Goal: Task Accomplishment & Management: Complete application form

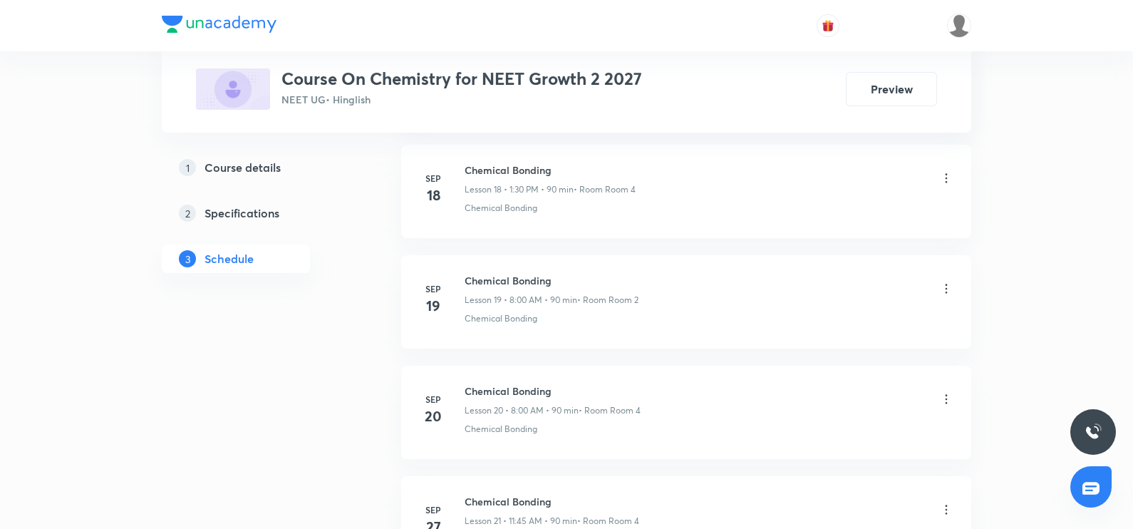
scroll to position [3037, 0]
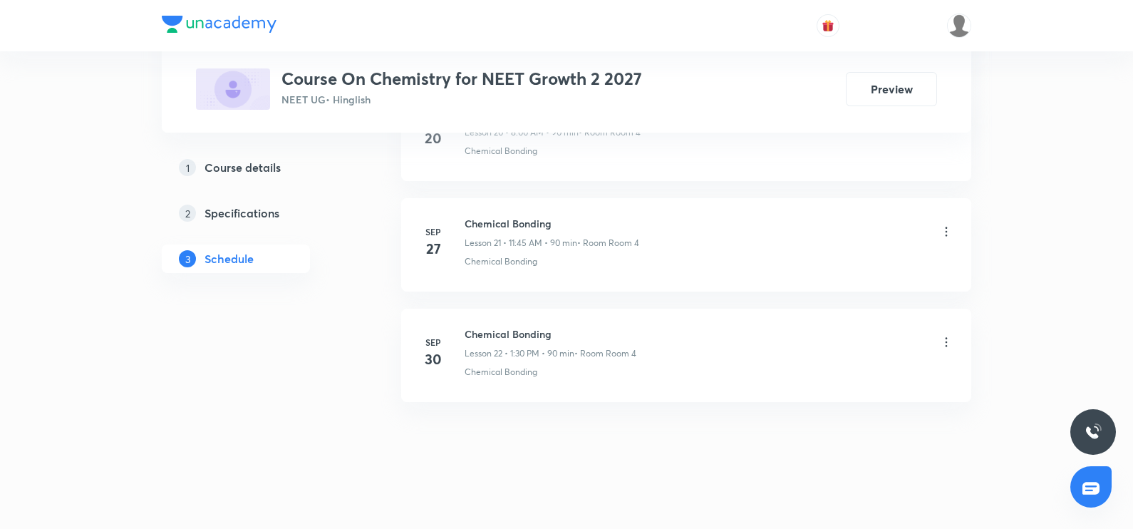
click at [492, 326] on h6 "Chemical Bonding" at bounding box center [551, 333] width 172 height 15
copy h6 "Chemical Bonding"
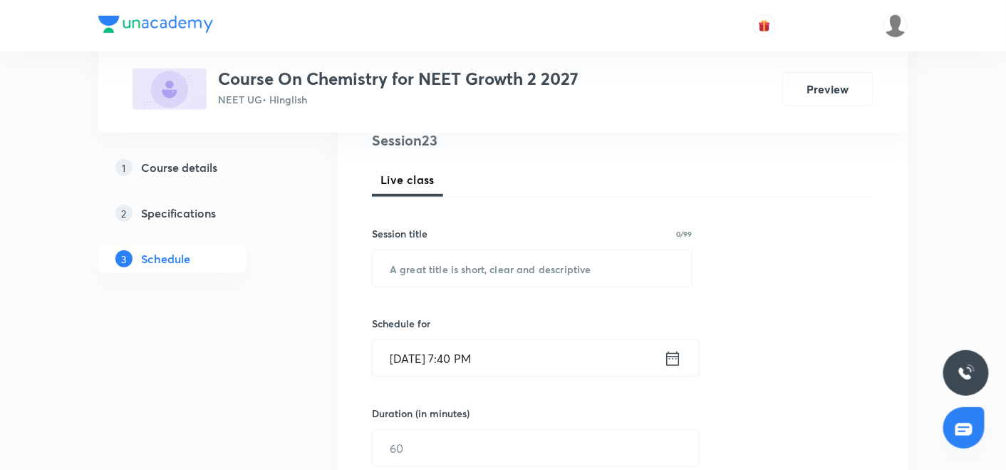
scroll to position [185, 0]
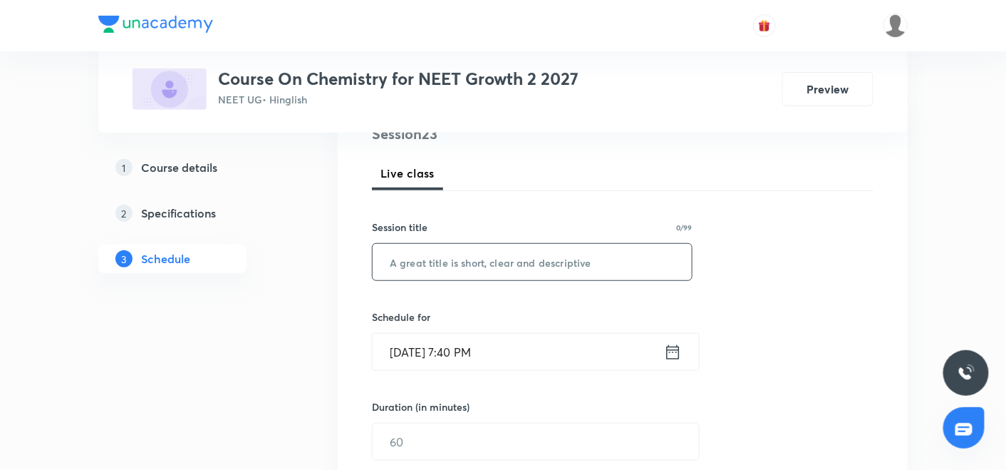
click at [406, 258] on input "text" at bounding box center [532, 262] width 319 height 36
paste input "Chemical Bonding"
type input "Chemical Bonding"
click at [669, 352] on icon at bounding box center [673, 352] width 18 height 20
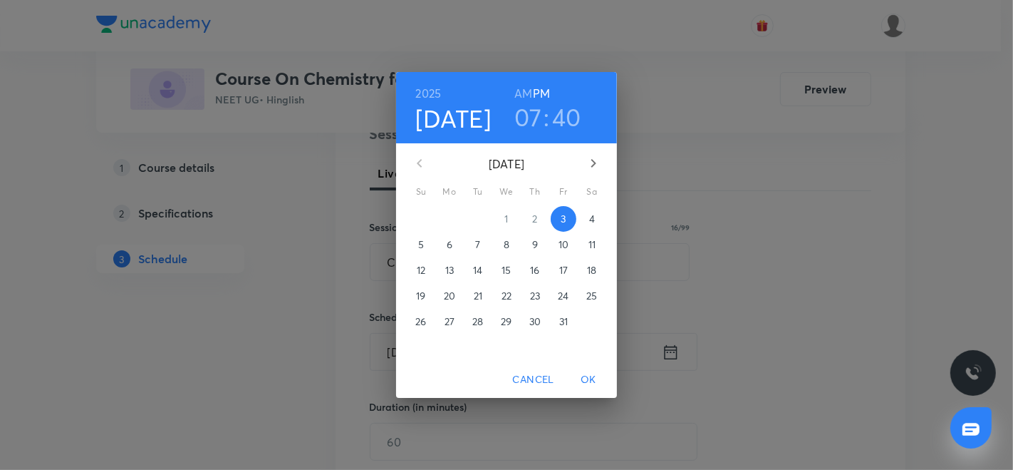
click at [588, 225] on span "4" at bounding box center [592, 219] width 26 height 14
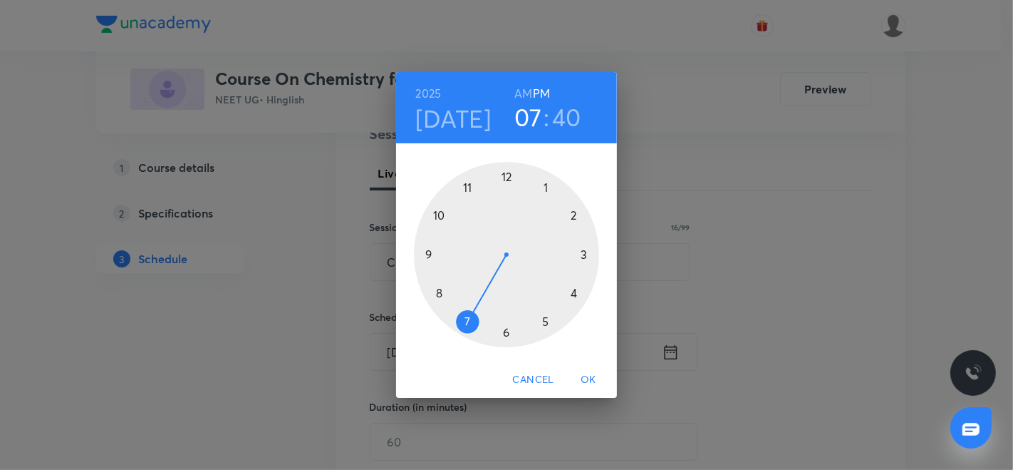
click at [440, 294] on div at bounding box center [506, 254] width 185 height 185
click at [523, 83] on h6 "AM" at bounding box center [524, 93] width 18 height 20
click at [509, 175] on div at bounding box center [506, 254] width 185 height 185
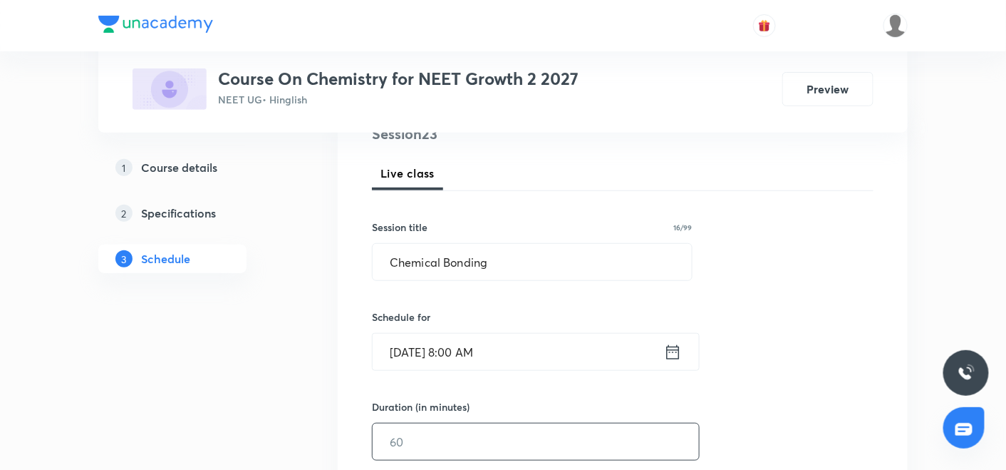
click at [458, 430] on input "text" at bounding box center [536, 441] width 326 height 36
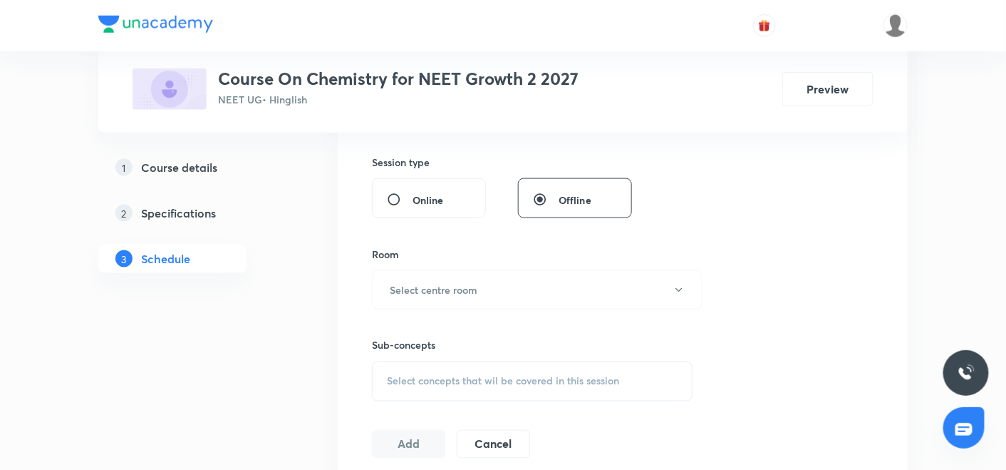
scroll to position [525, 0]
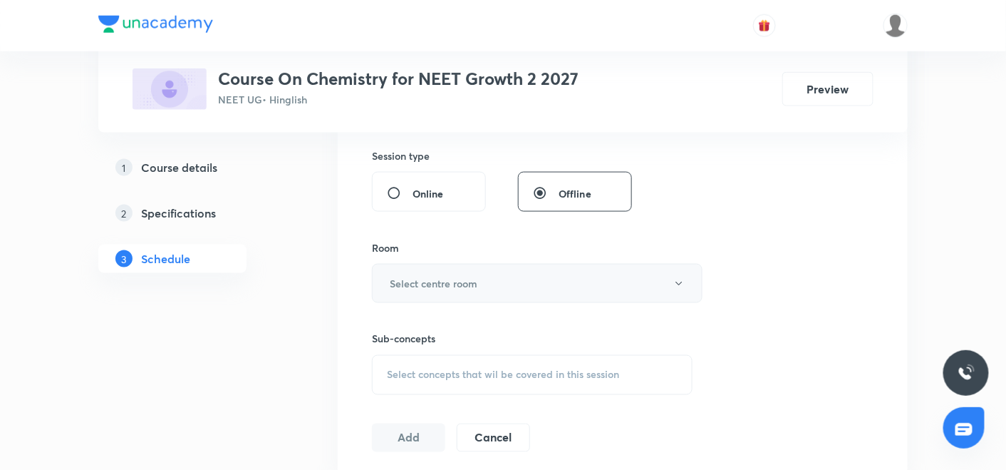
type input "90"
click at [433, 289] on h6 "Select centre room" at bounding box center [434, 283] width 88 height 15
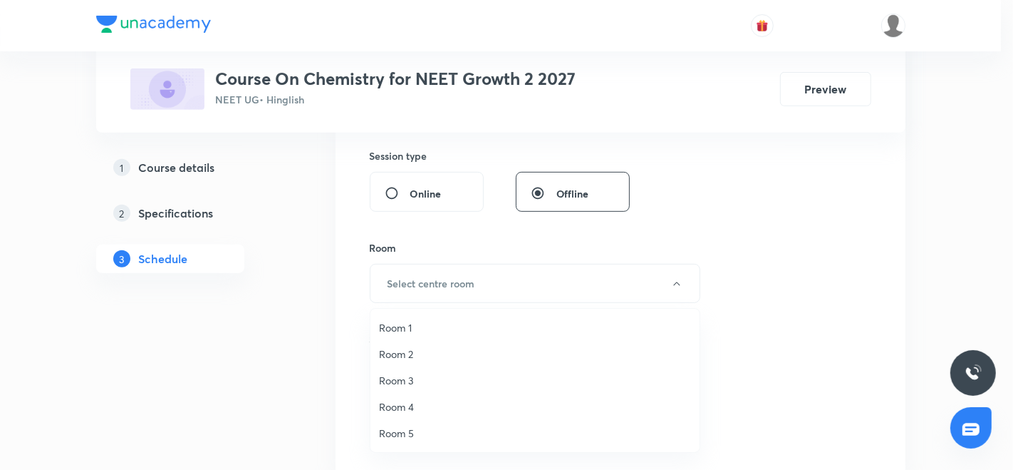
click at [405, 400] on span "Room 4" at bounding box center [535, 406] width 312 height 15
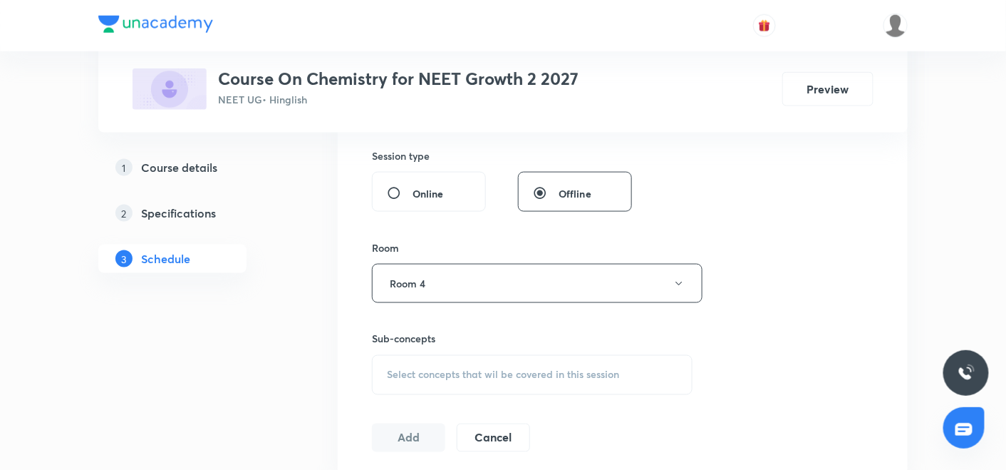
click at [406, 379] on span "Select concepts that wil be covered in this session" at bounding box center [503, 374] width 232 height 11
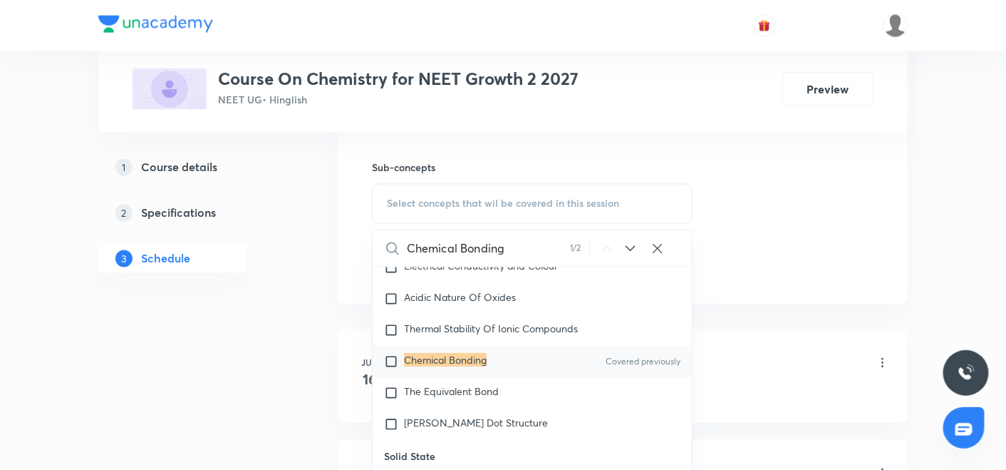
scroll to position [6880, 0]
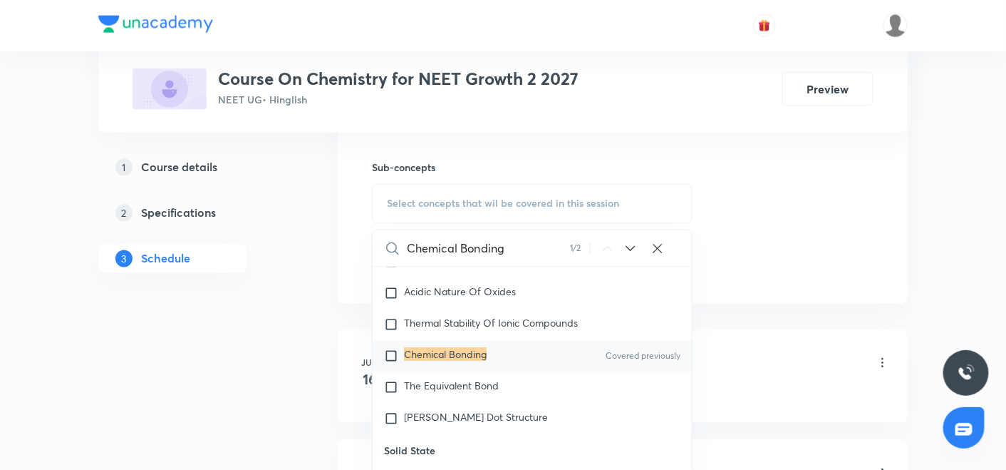
type input "Chemical Bonding"
click at [433, 361] on mark "Chemical Bonding" at bounding box center [445, 355] width 83 height 14
checkbox input "true"
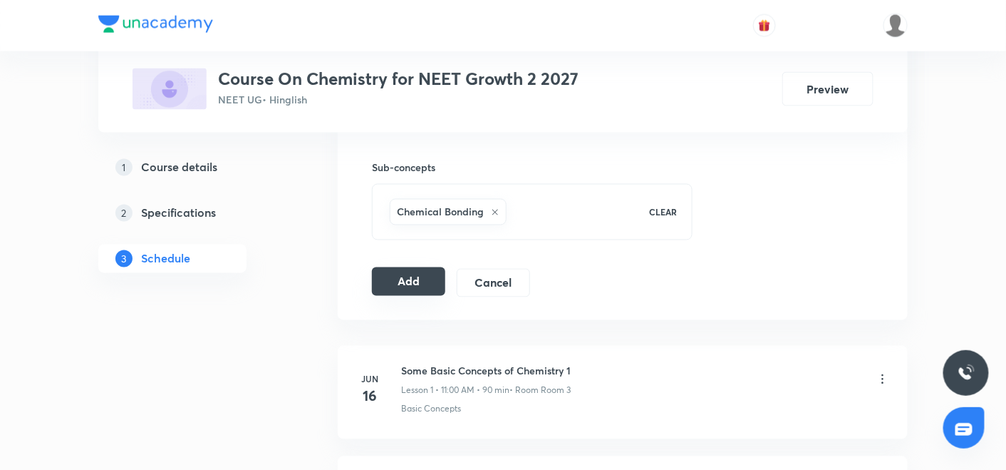
click at [398, 284] on button "Add" at bounding box center [408, 281] width 73 height 29
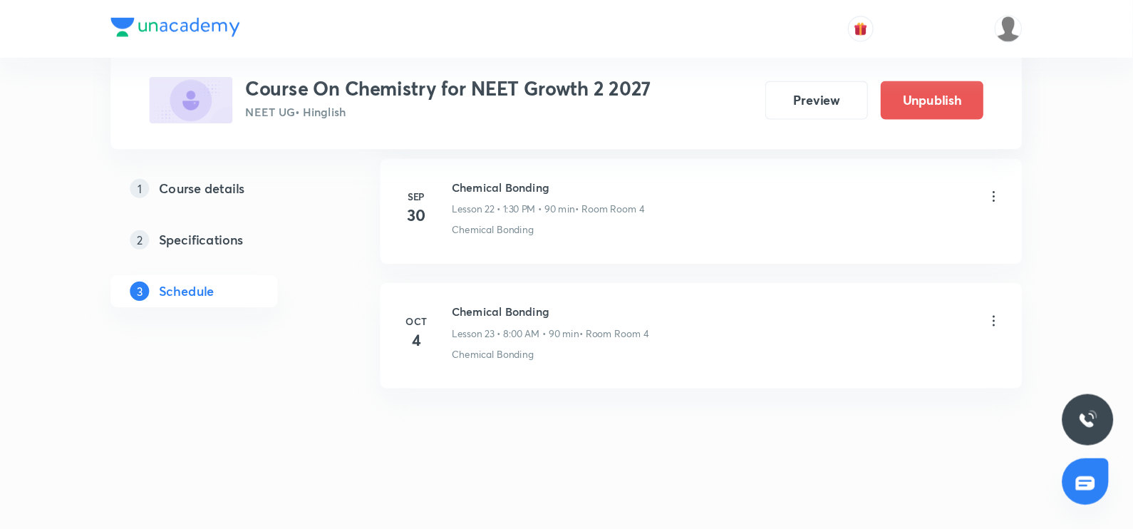
scroll to position [2494, 0]
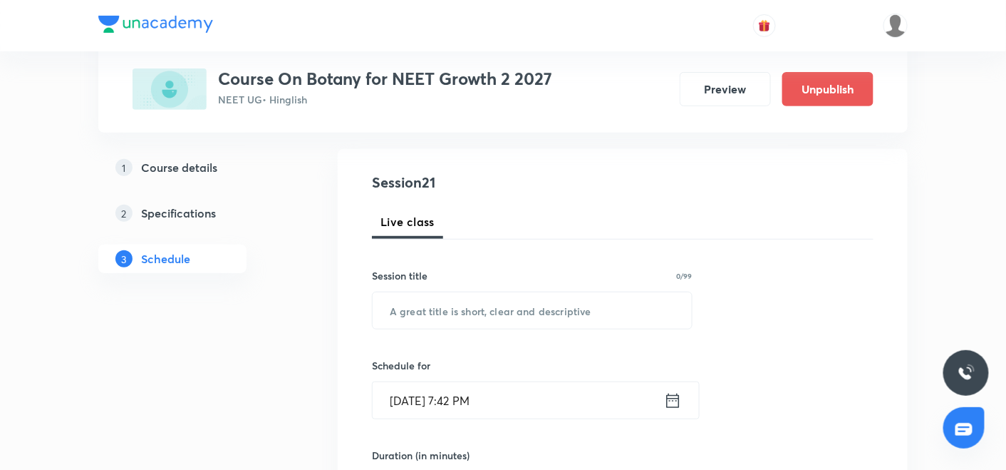
scroll to position [110, 0]
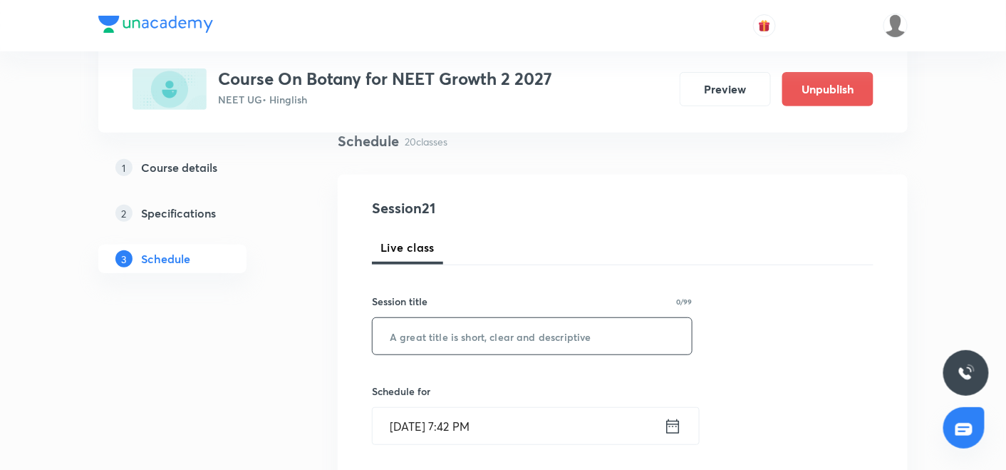
click at [405, 331] on input "text" at bounding box center [532, 336] width 319 height 36
paste input "Biological classification"
type input "Biological classification"
click at [674, 426] on icon at bounding box center [673, 426] width 18 height 20
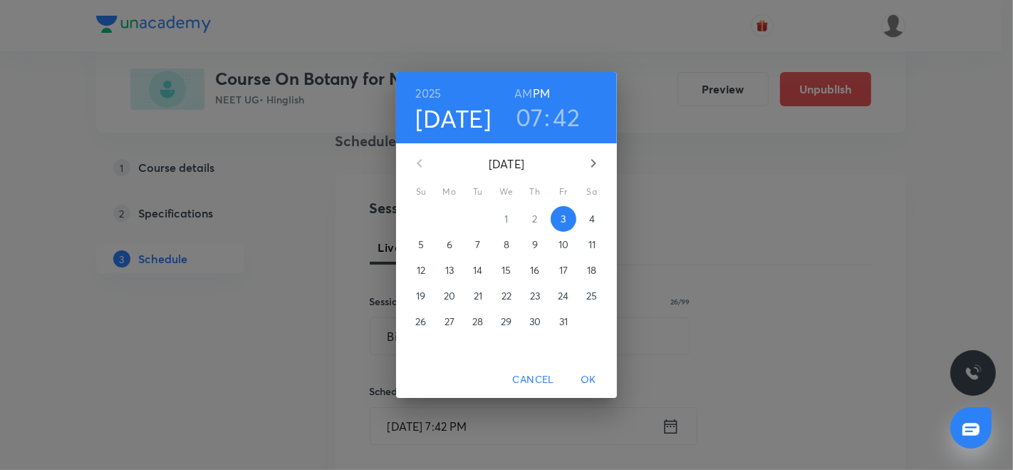
click at [594, 224] on p "4" at bounding box center [592, 219] width 6 height 14
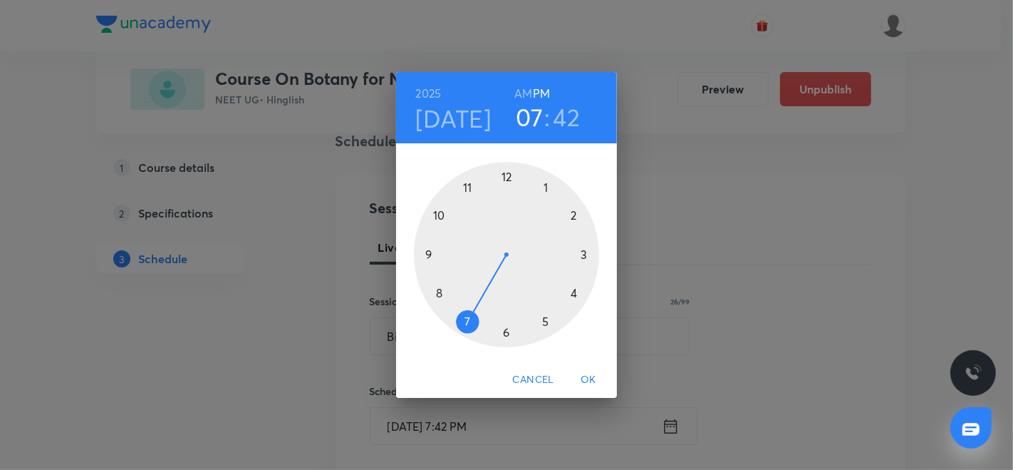
click at [428, 253] on div at bounding box center [506, 254] width 185 height 185
click at [522, 92] on h6 "AM" at bounding box center [524, 93] width 18 height 20
drag, startPoint x: 428, startPoint y: 276, endPoint x: 427, endPoint y: 254, distance: 22.1
click at [427, 254] on div at bounding box center [506, 254] width 185 height 185
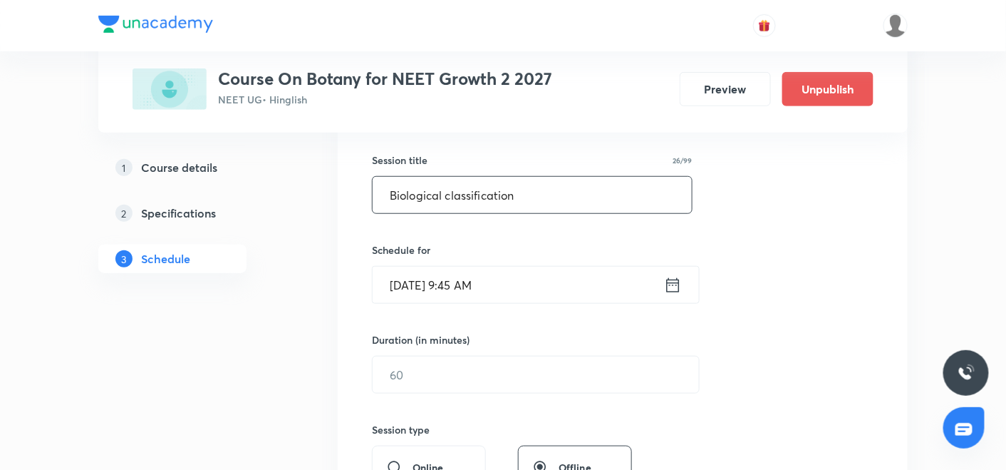
scroll to position [301, 0]
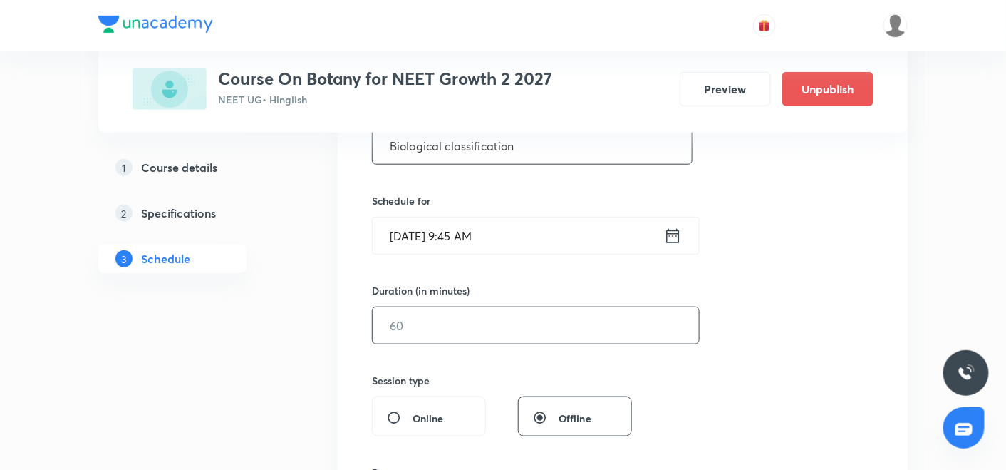
click at [425, 339] on input "text" at bounding box center [536, 325] width 326 height 36
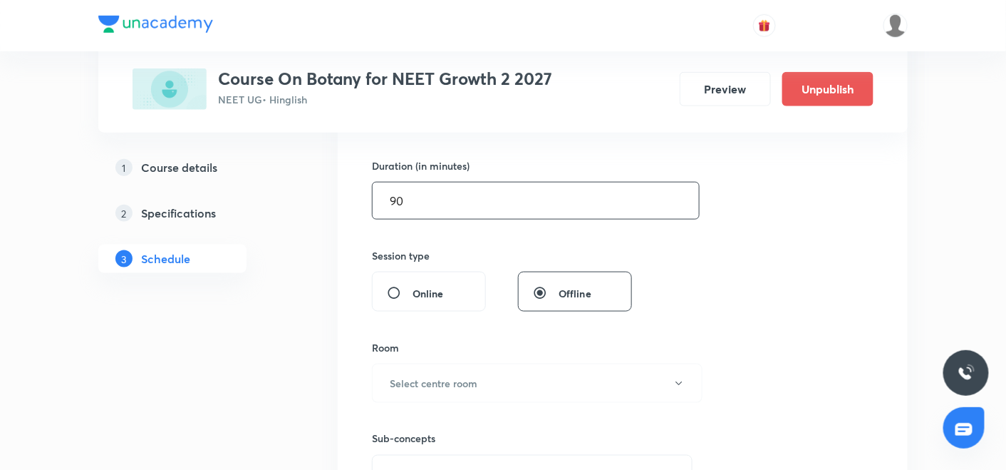
scroll to position [464, 0]
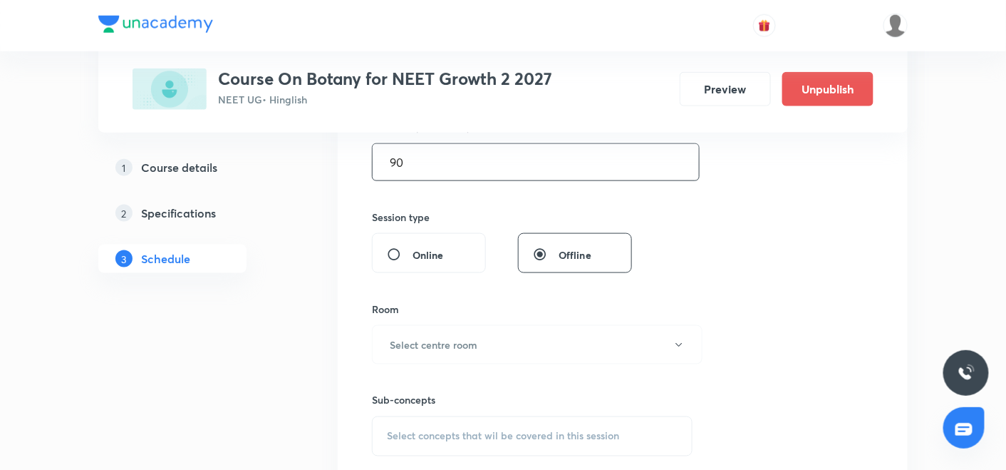
type input "90"
click at [425, 339] on h6 "Select centre room" at bounding box center [434, 344] width 88 height 15
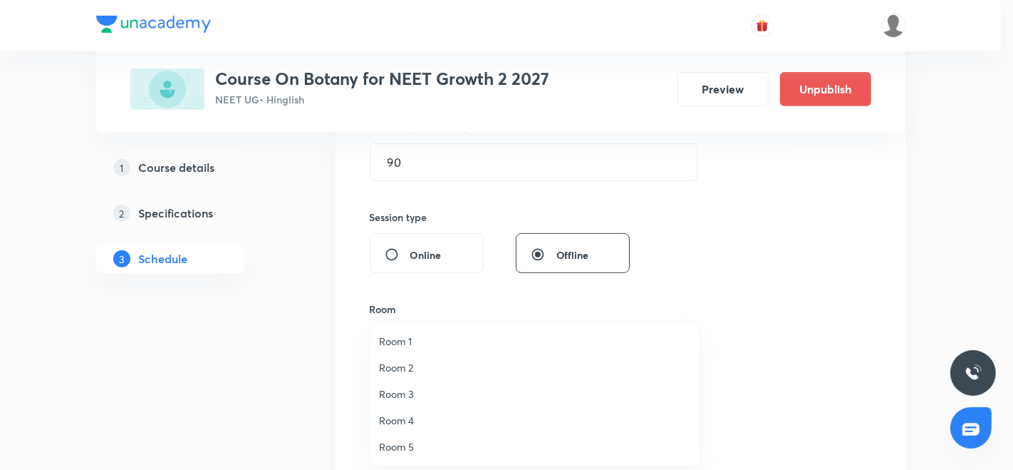
click at [395, 414] on span "Room 4" at bounding box center [535, 420] width 312 height 15
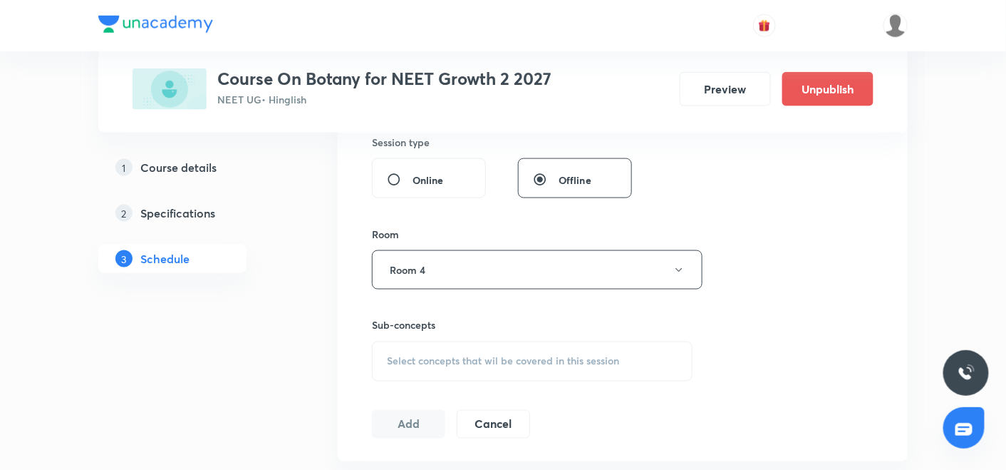
scroll to position [552, 0]
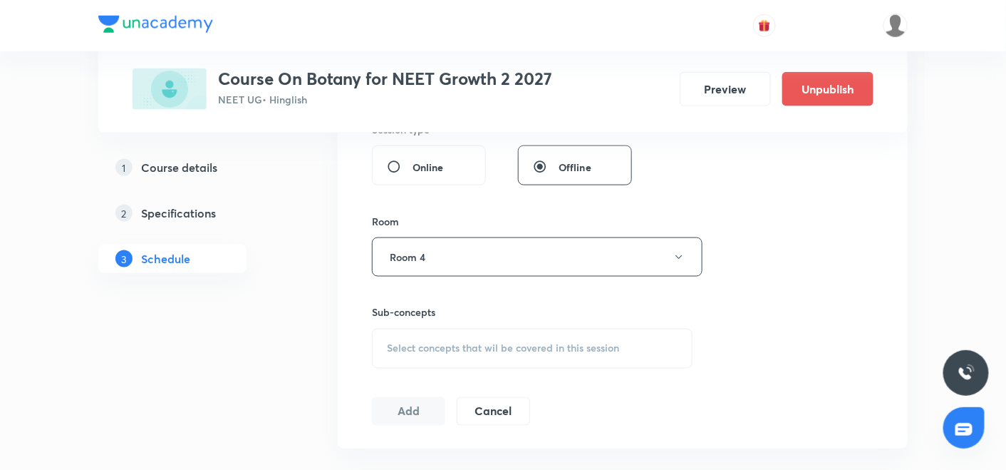
click at [398, 349] on span "Select concepts that wil be covered in this session" at bounding box center [503, 348] width 232 height 11
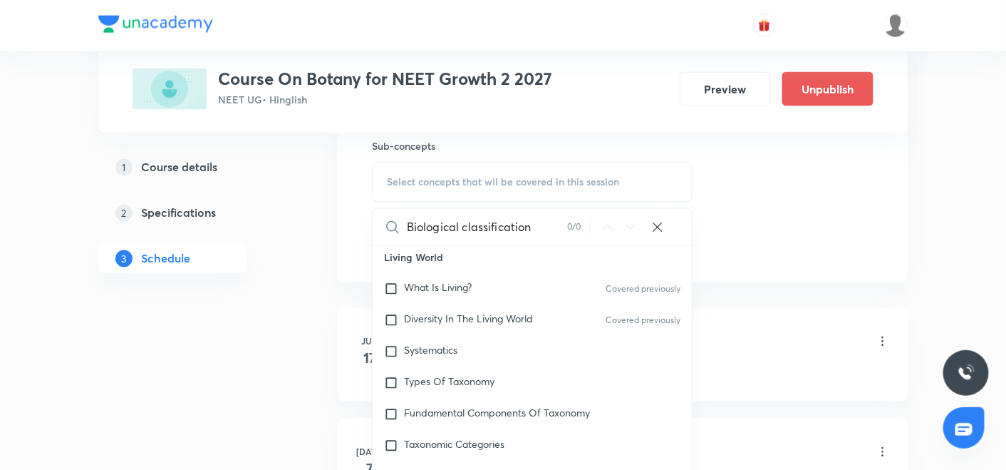
scroll to position [197, 0]
type input "Biological classification"
click at [393, 312] on input "checkbox" at bounding box center [394, 318] width 20 height 14
checkbox input "true"
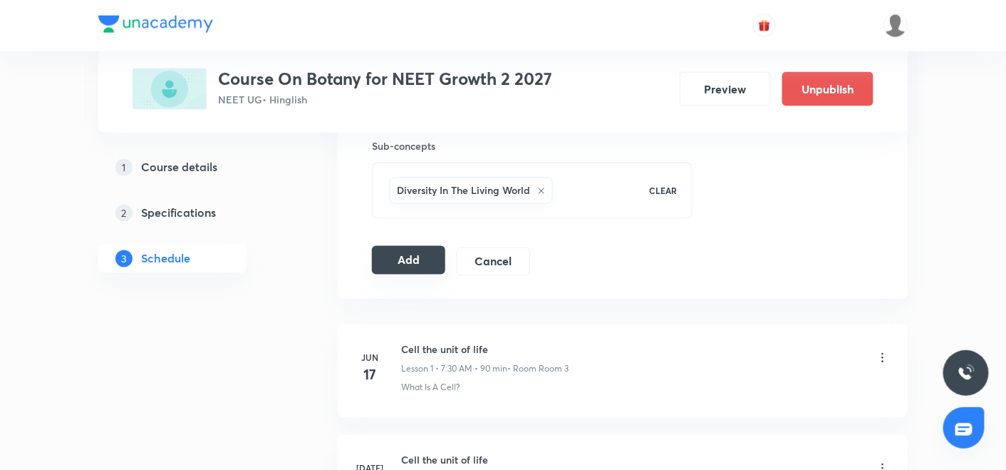
click at [406, 267] on button "Add" at bounding box center [408, 260] width 73 height 29
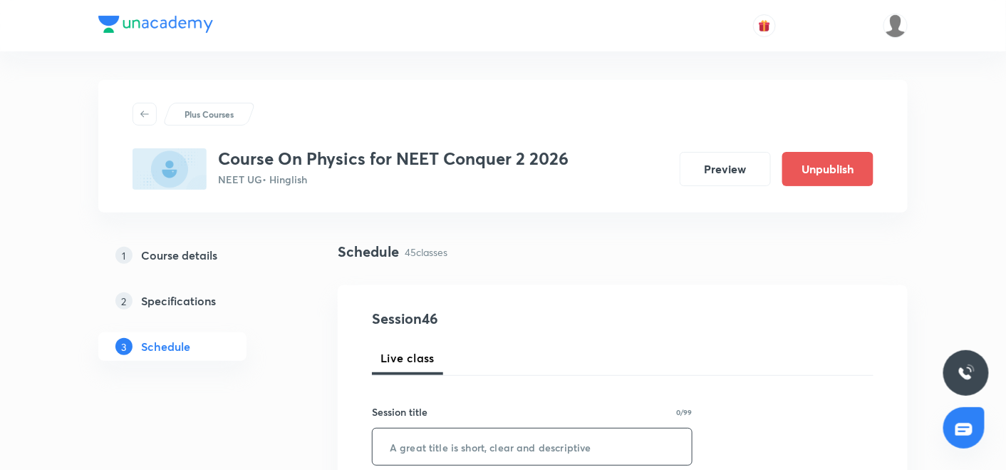
click at [395, 428] on div "​" at bounding box center [532, 447] width 321 height 38
paste input "Geometrical Optics."
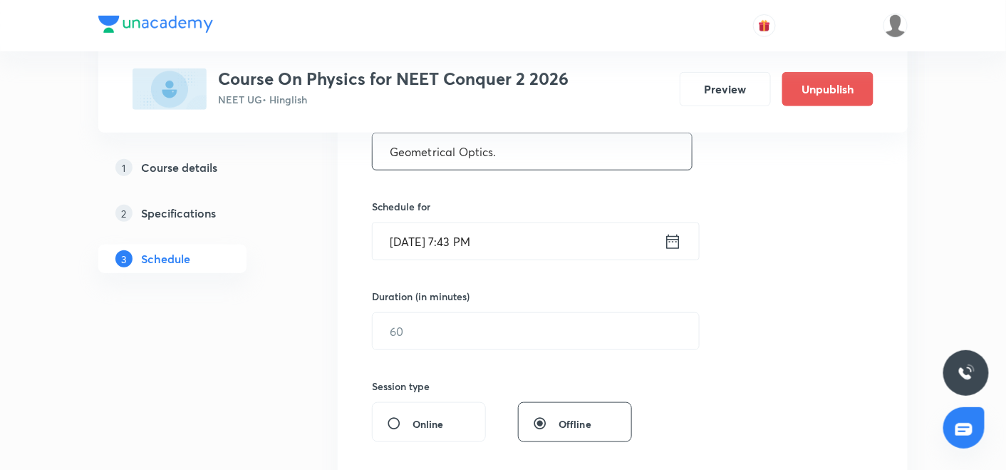
scroll to position [295, 0]
type input "Geometrical Optics."
click at [681, 244] on icon at bounding box center [673, 242] width 18 height 20
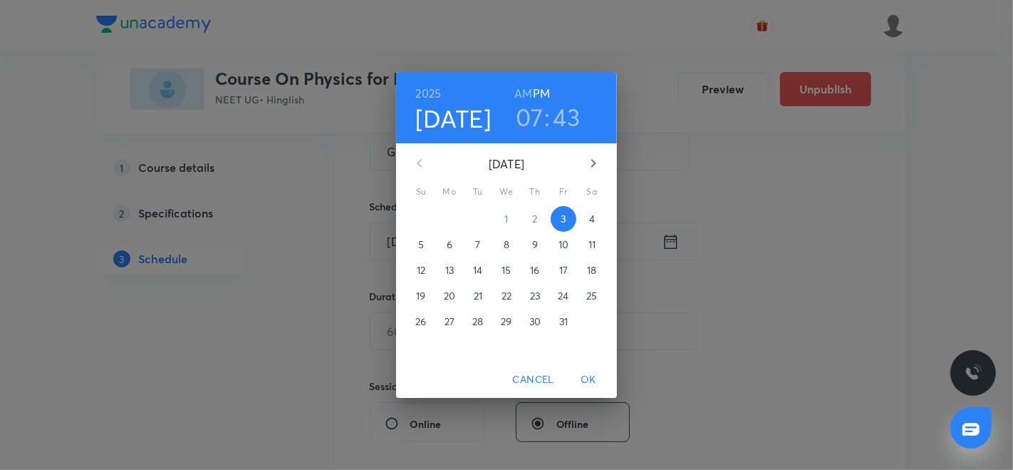
click at [597, 219] on span "4" at bounding box center [592, 219] width 26 height 14
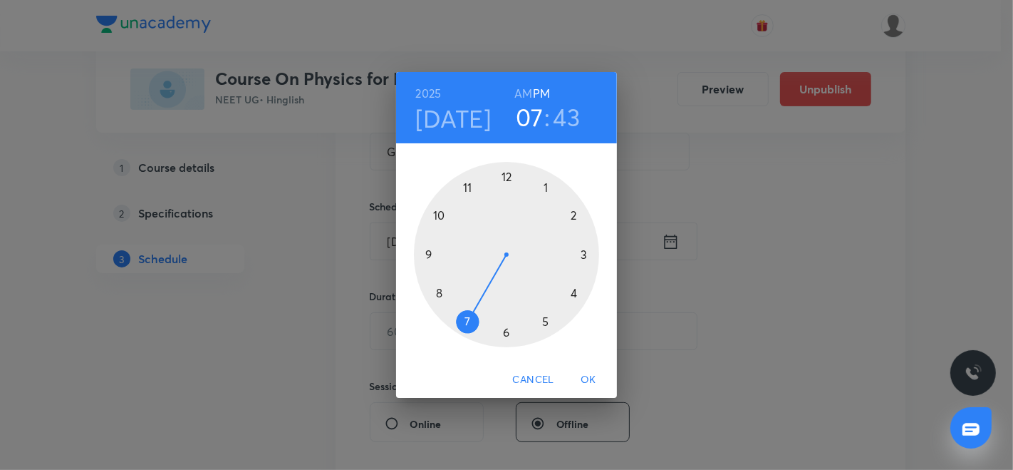
click at [440, 289] on div at bounding box center [506, 254] width 185 height 185
click at [521, 84] on h6 "AM" at bounding box center [524, 93] width 18 height 20
click at [507, 176] on div at bounding box center [506, 254] width 185 height 185
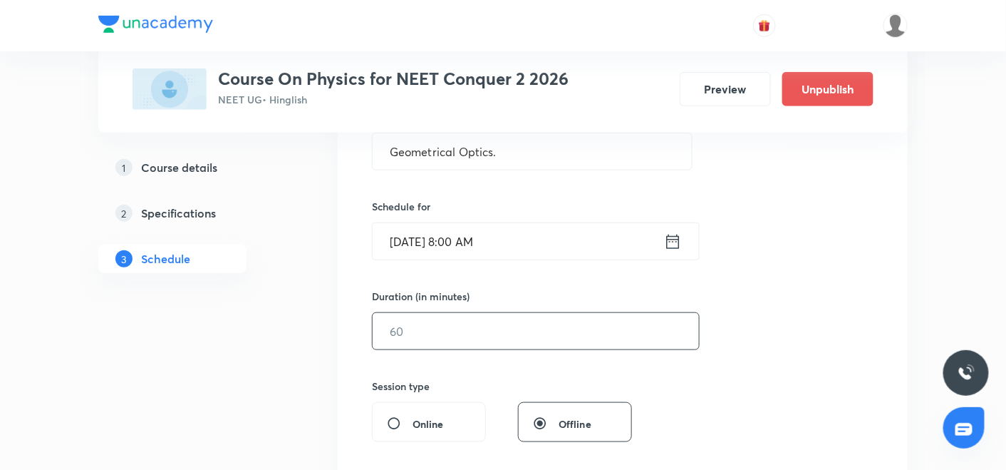
click at [466, 329] on input "text" at bounding box center [536, 331] width 326 height 36
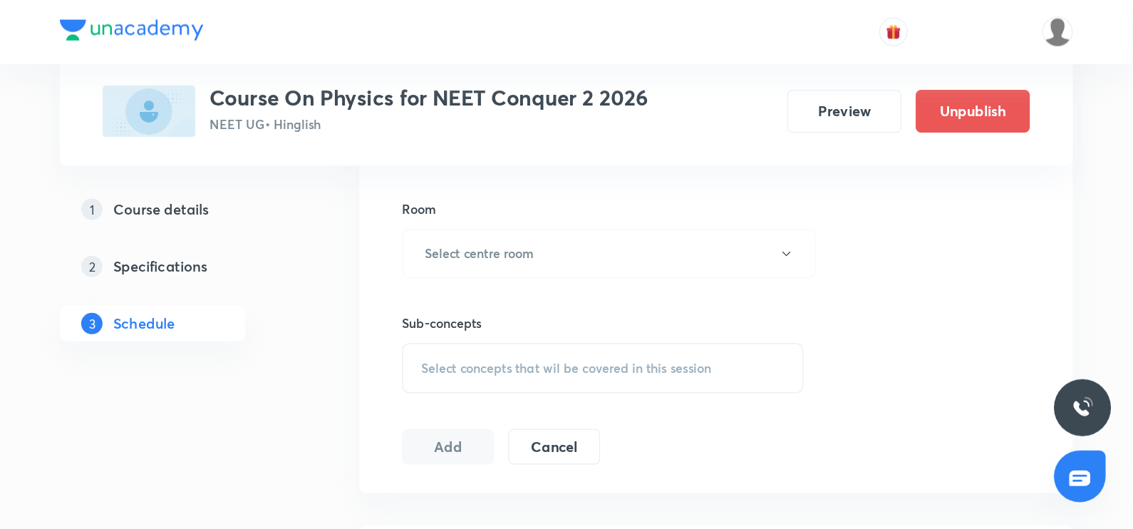
scroll to position [605, 0]
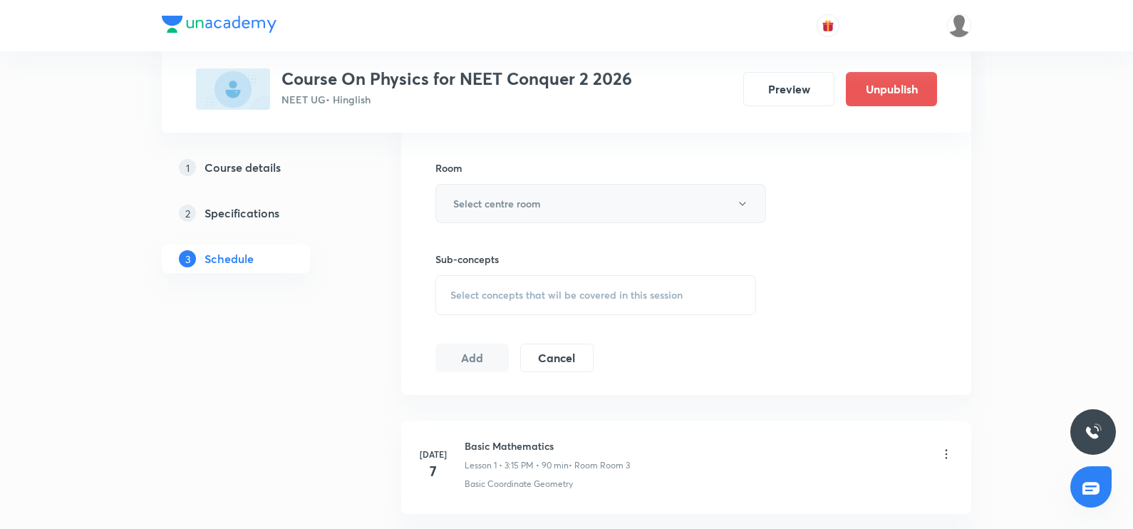
type input "90"
click at [524, 210] on button "Select centre room" at bounding box center [600, 203] width 331 height 39
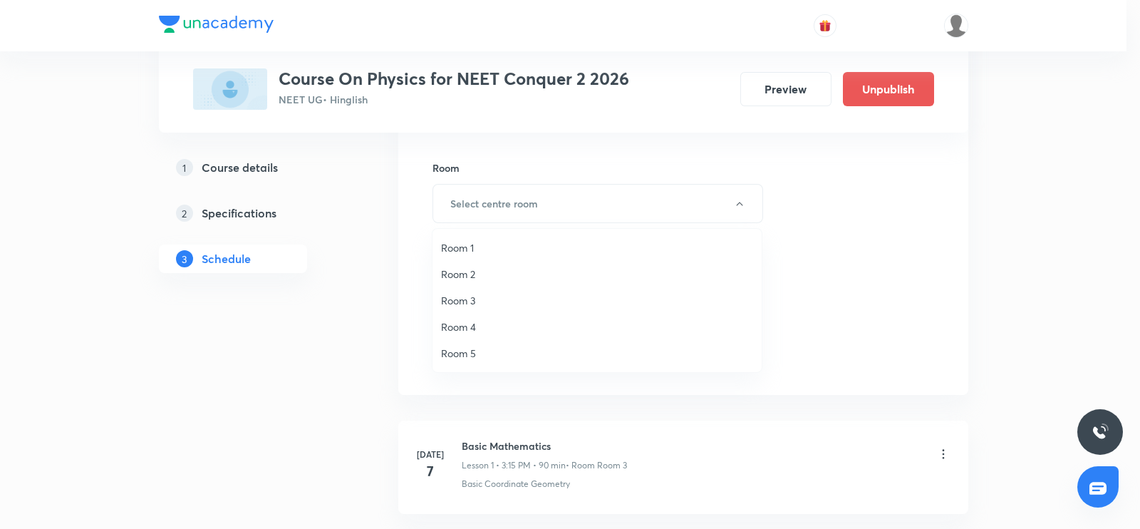
click at [487, 315] on li "Room 4" at bounding box center [597, 327] width 329 height 26
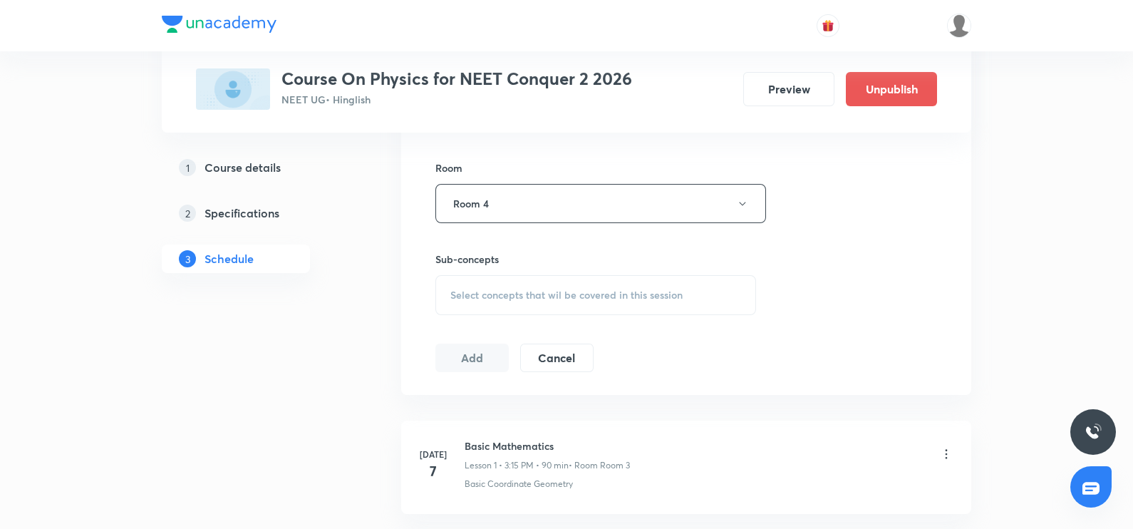
click at [488, 300] on div "Select concepts that wil be covered in this session" at bounding box center [595, 295] width 321 height 40
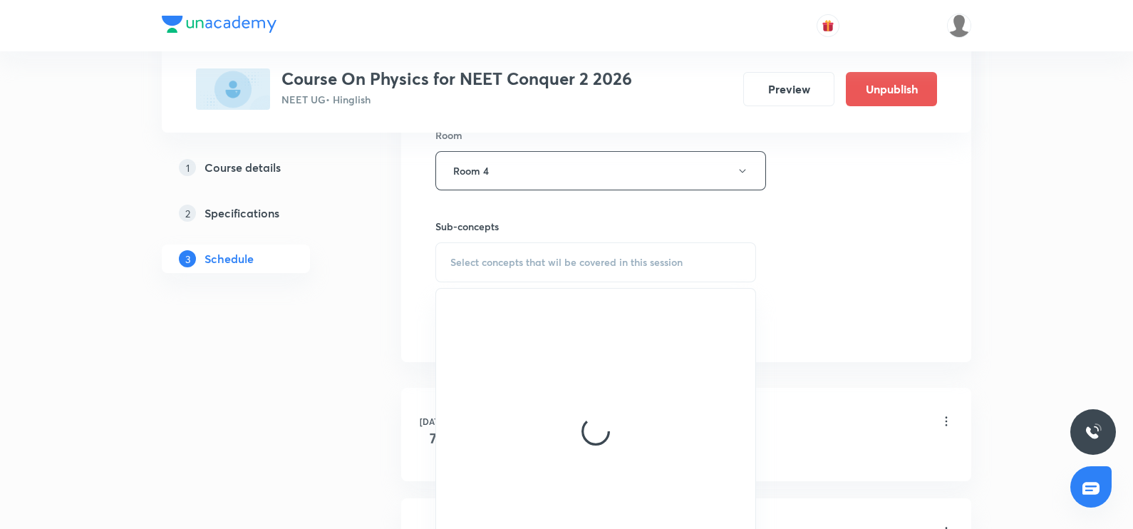
scroll to position [716, 0]
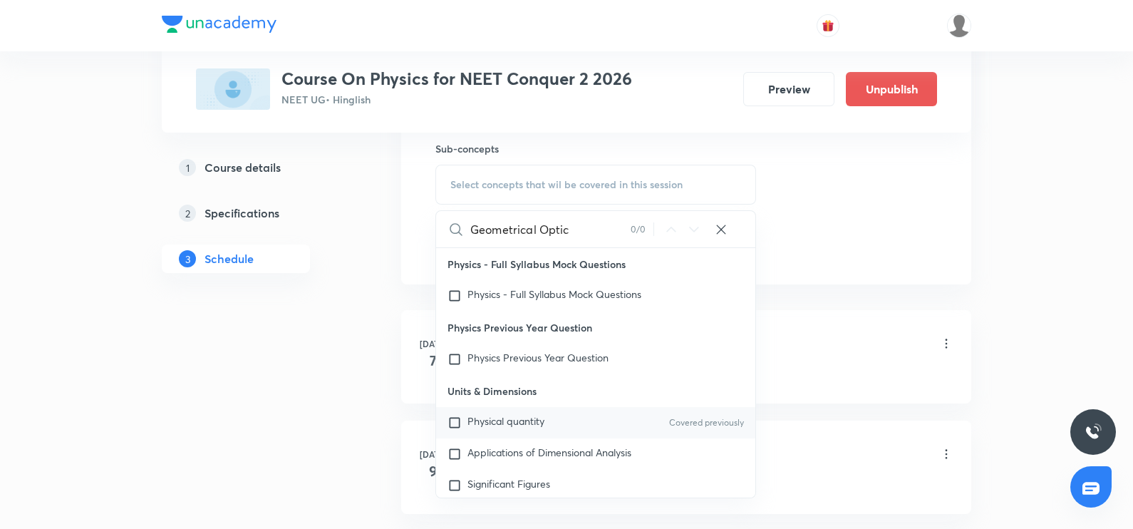
type input "Geometrical Optic"
click at [463, 420] on input "checkbox" at bounding box center [458, 423] width 20 height 14
checkbox input "true"
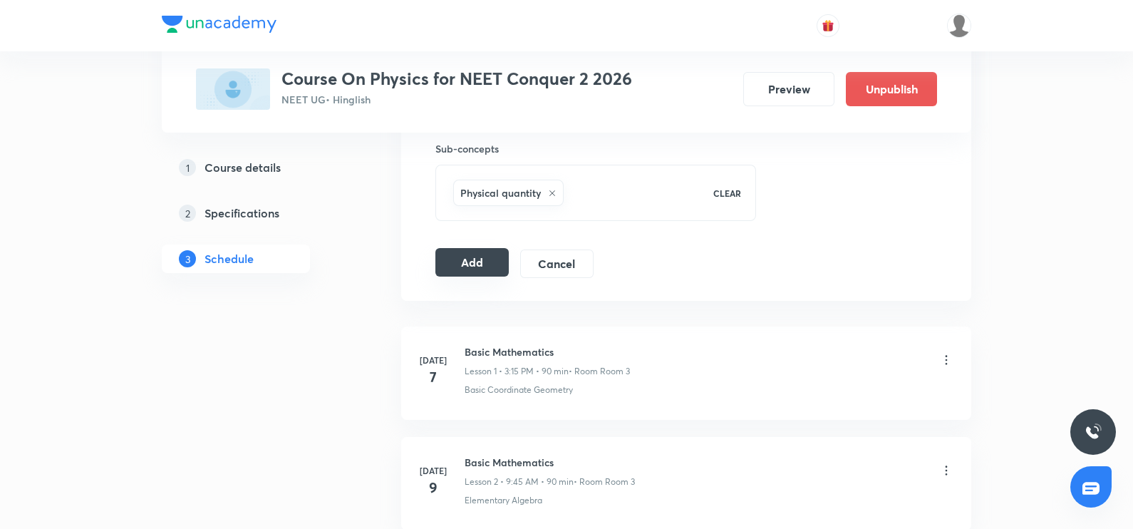
click at [462, 251] on button "Add" at bounding box center [471, 262] width 73 height 29
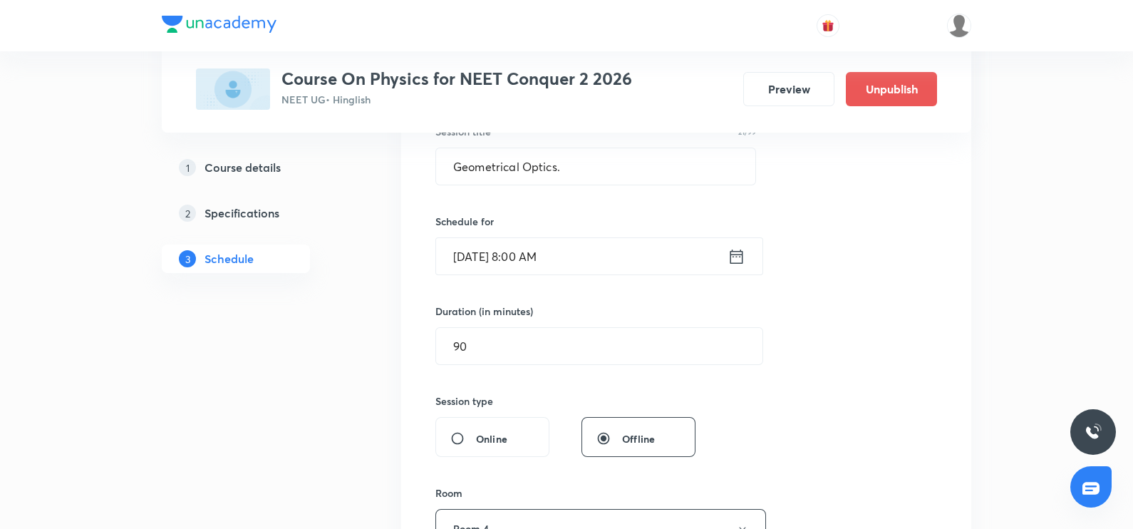
scroll to position [279, 0]
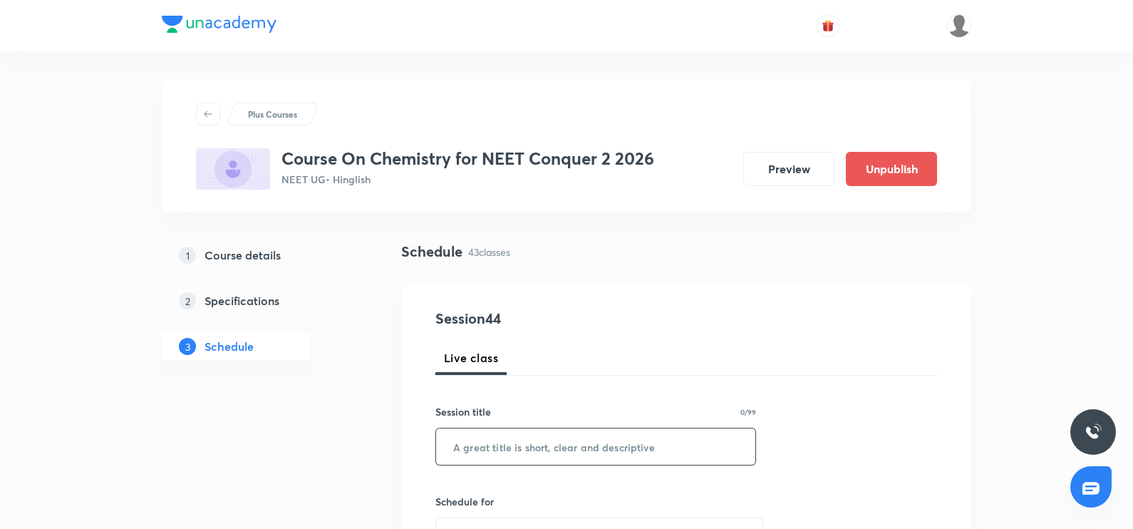
click at [460, 464] on input "text" at bounding box center [595, 446] width 319 height 36
paste input "Thermodynamics"
type input "Thermodynamics"
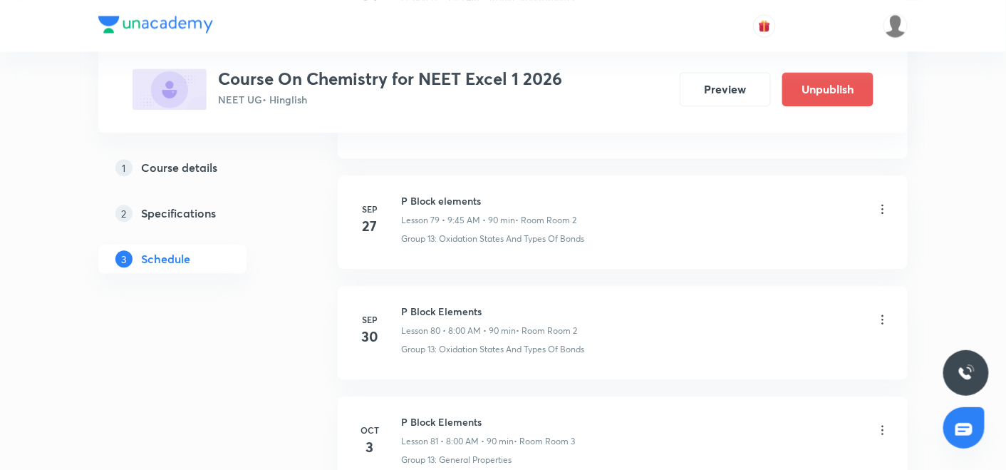
scroll to position [9699, 0]
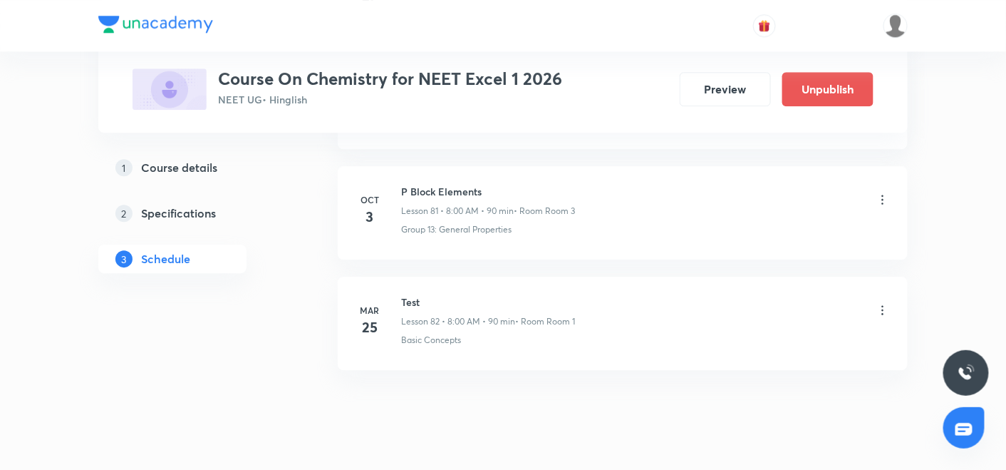
click at [435, 184] on h6 "P Block Elements" at bounding box center [488, 191] width 174 height 15
copy h6 "P Block Elements"
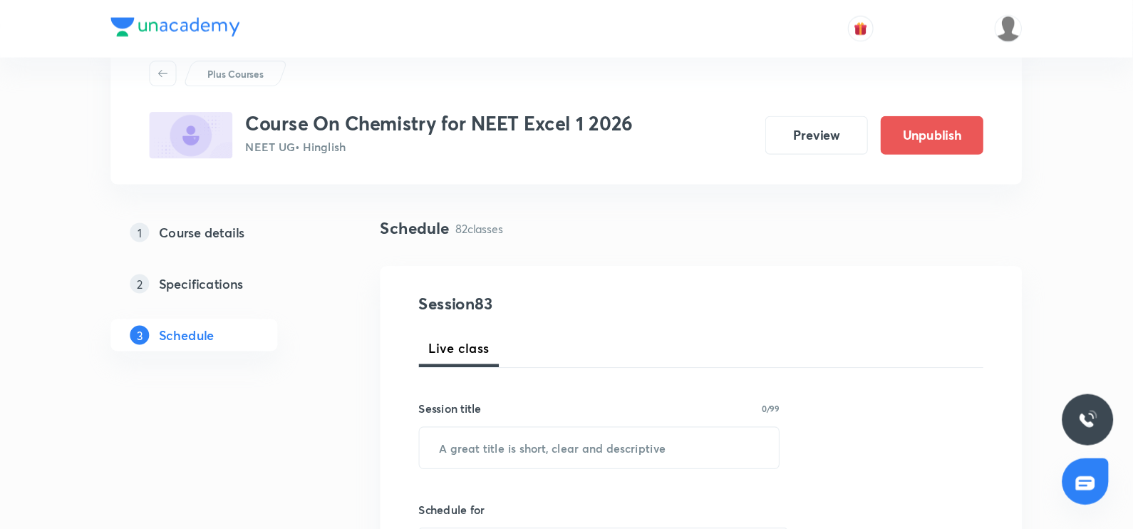
scroll to position [0, 0]
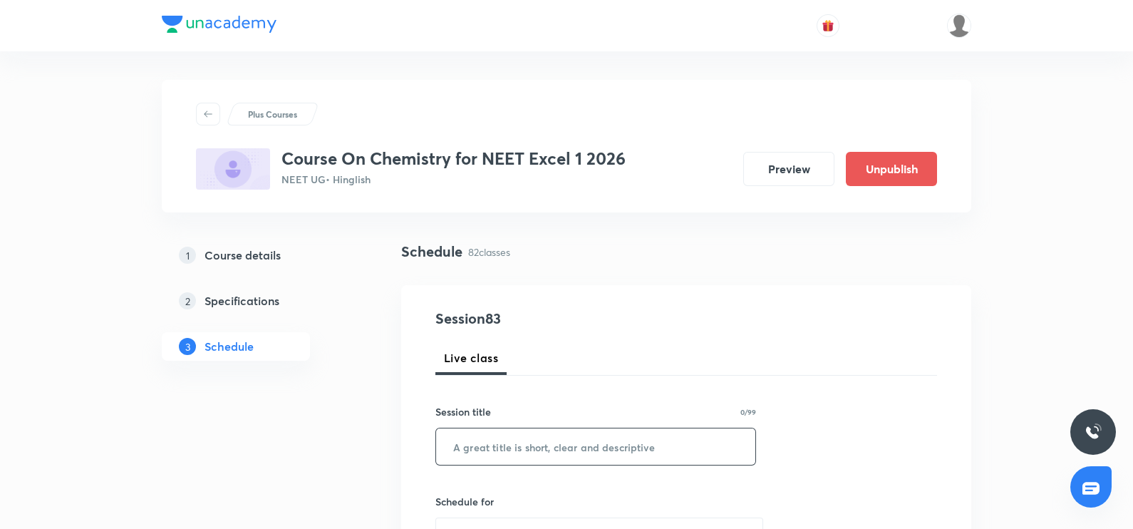
click at [474, 438] on input "text" at bounding box center [595, 446] width 319 height 36
paste input "P Block Elements"
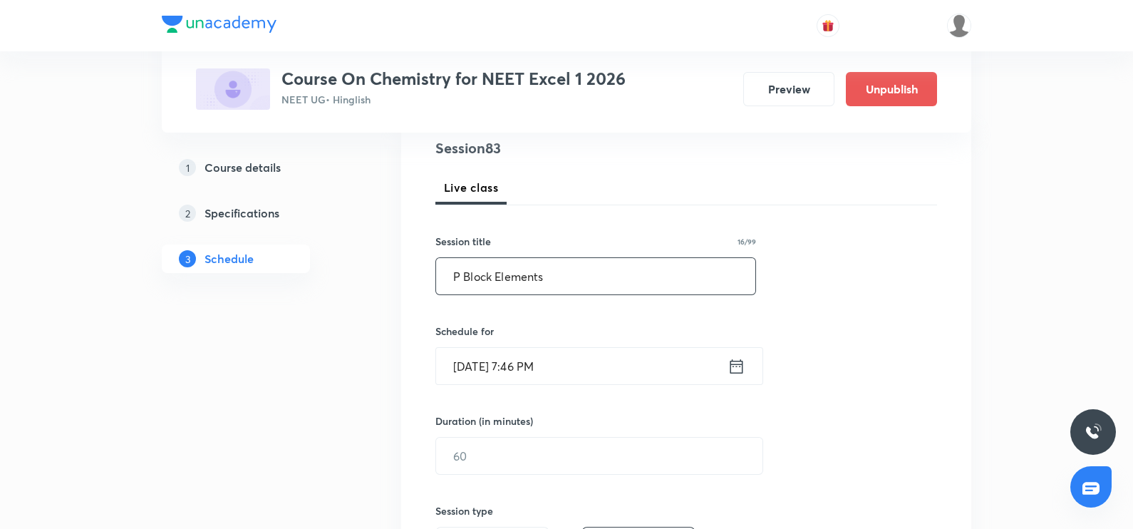
scroll to position [196, 0]
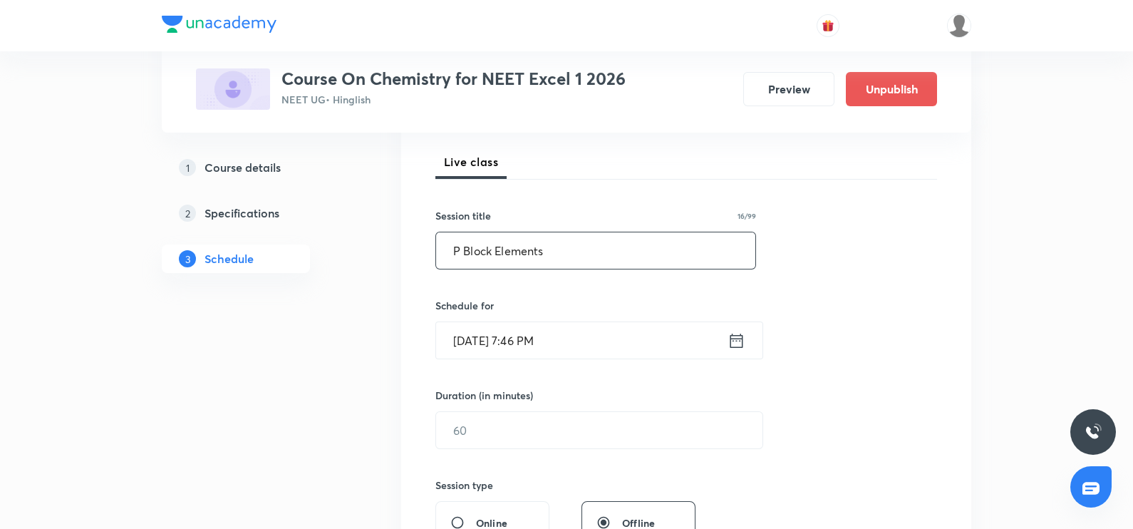
type input "P Block Elements"
click at [739, 338] on icon at bounding box center [737, 340] width 13 height 14
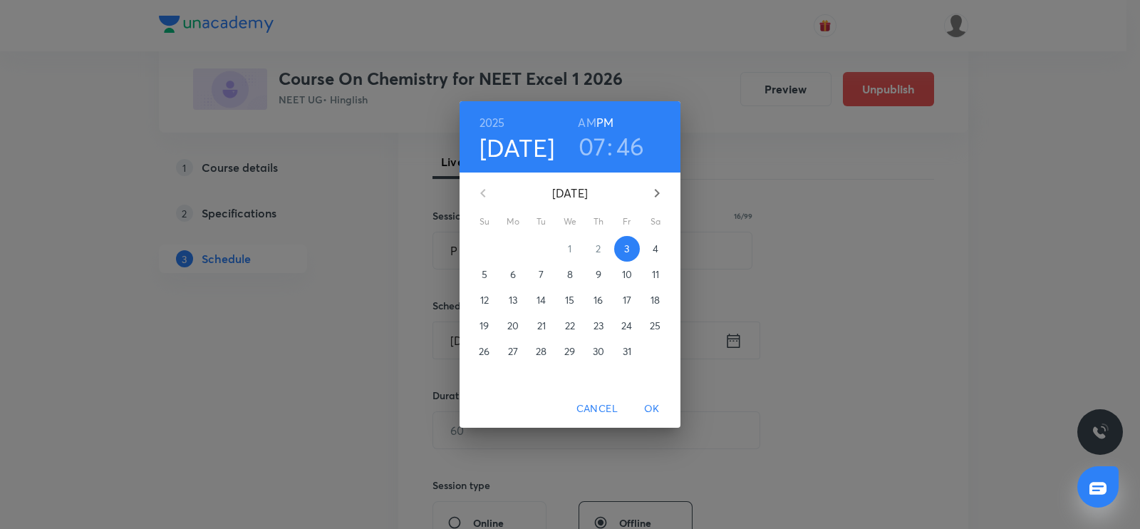
click at [653, 250] on p "4" at bounding box center [656, 249] width 6 height 14
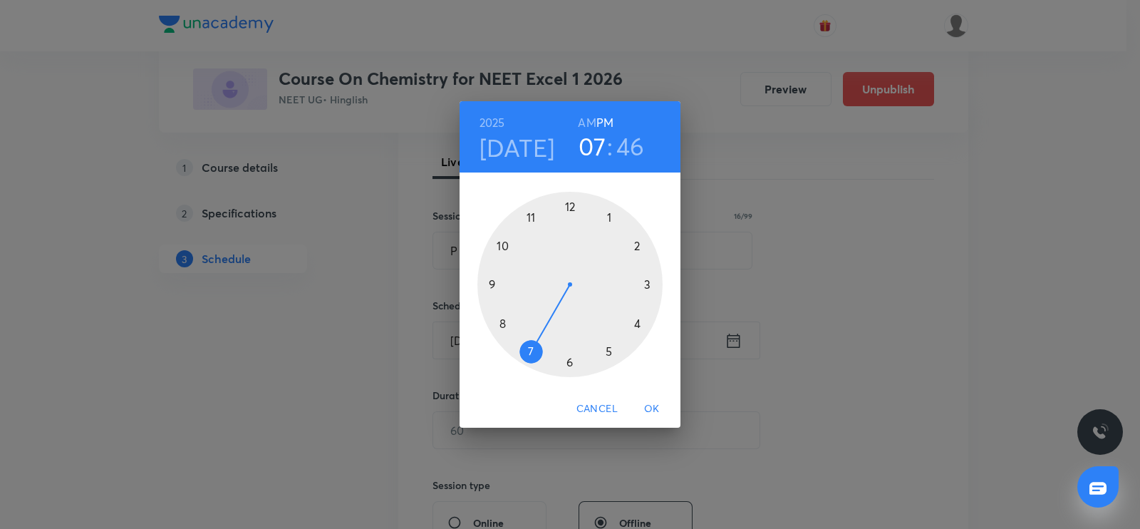
click at [493, 283] on div at bounding box center [570, 284] width 185 height 185
click at [587, 115] on h6 "AM" at bounding box center [587, 123] width 18 height 20
drag, startPoint x: 495, startPoint y: 276, endPoint x: 492, endPoint y: 283, distance: 7.7
click at [492, 283] on div at bounding box center [570, 284] width 185 height 185
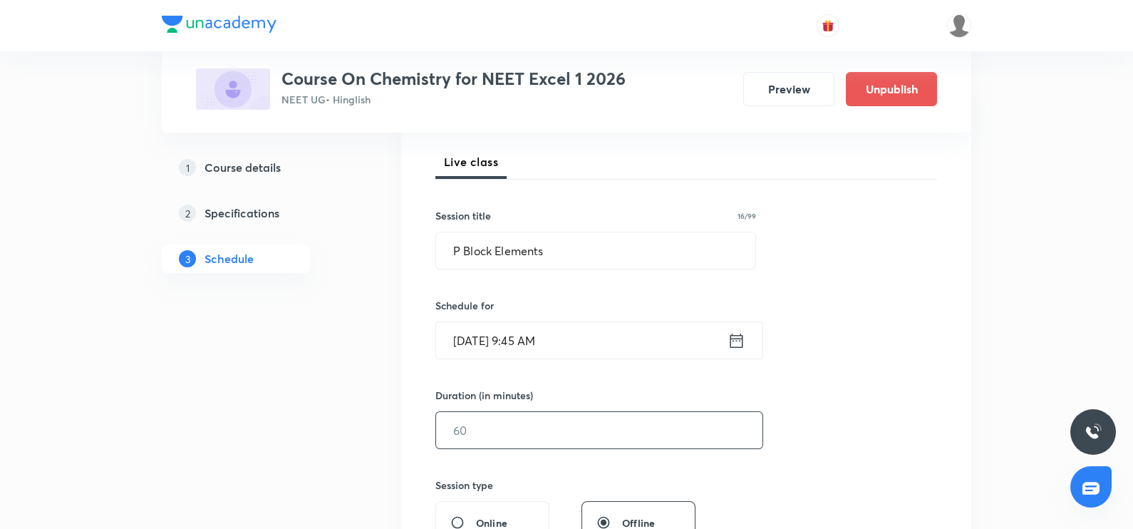
click at [458, 425] on input "text" at bounding box center [599, 430] width 326 height 36
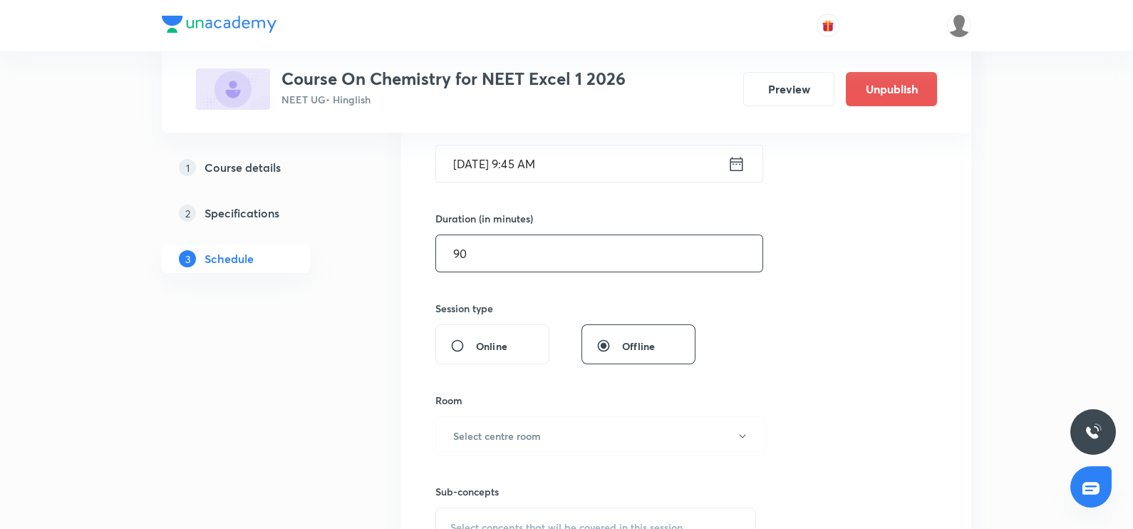
scroll to position [395, 0]
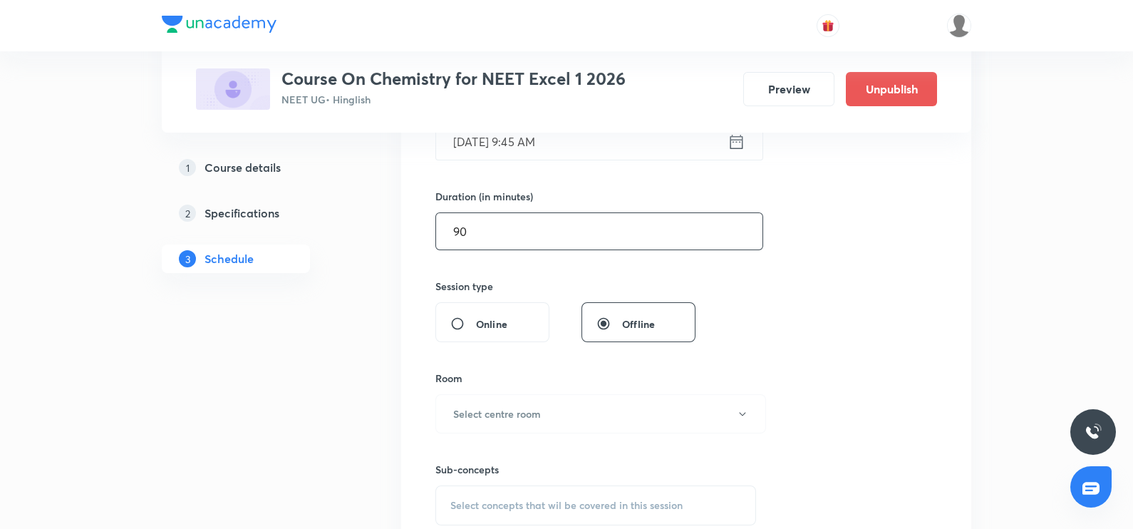
type input "90"
click at [458, 425] on button "Select centre room" at bounding box center [600, 413] width 331 height 39
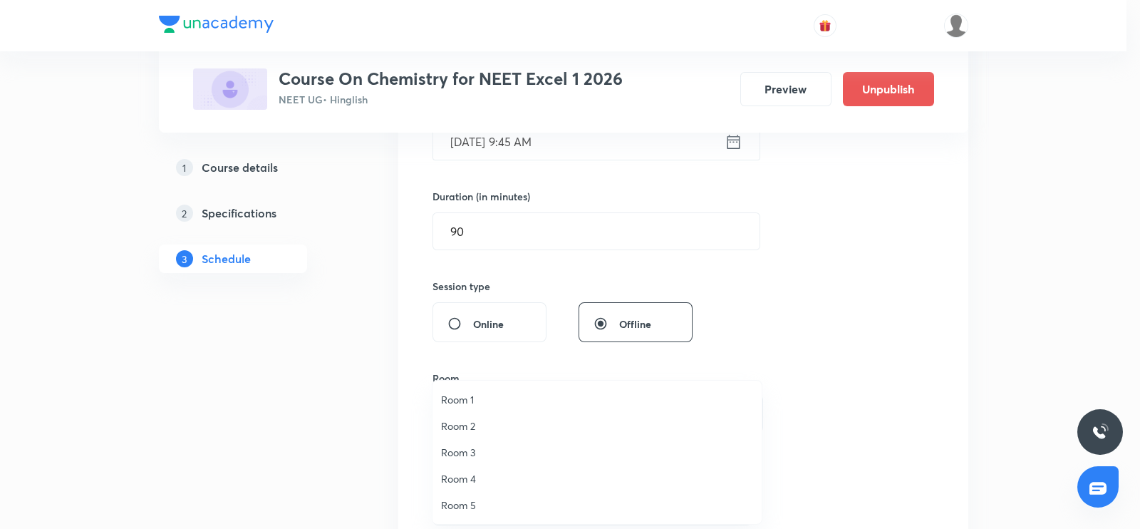
click at [465, 424] on span "Room 2" at bounding box center [597, 425] width 312 height 15
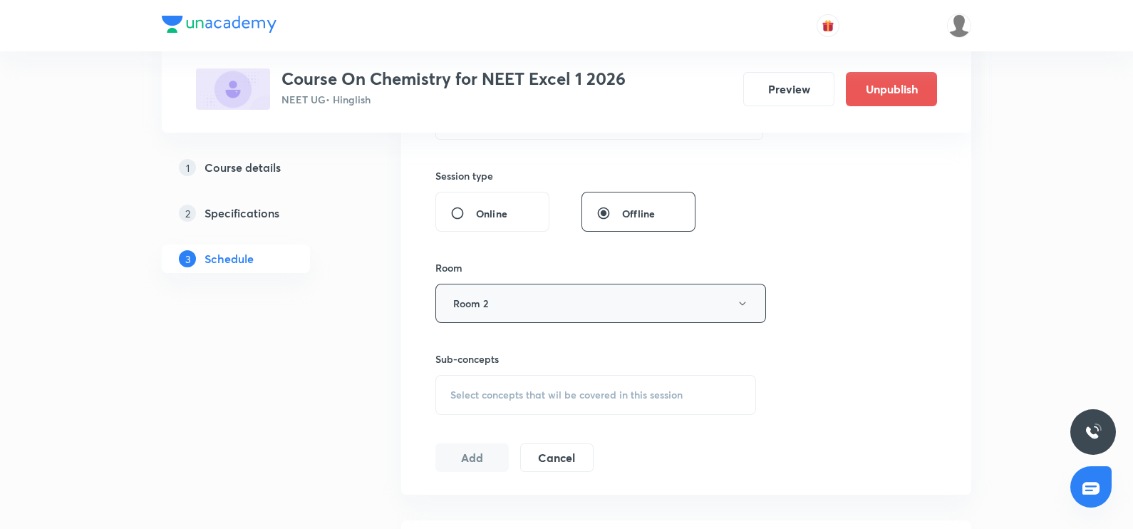
scroll to position [510, 0]
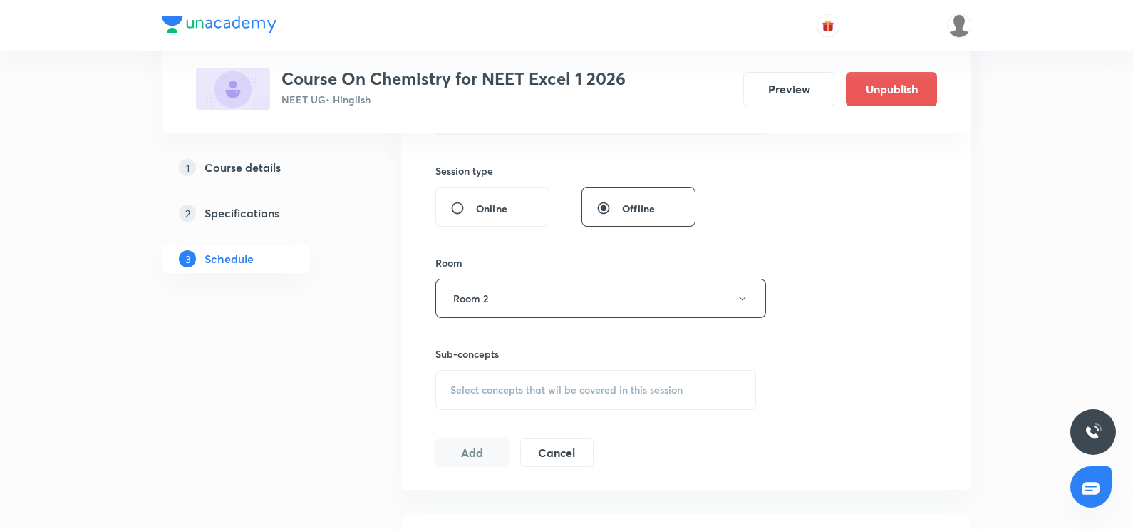
click at [467, 400] on div "Select concepts that wil be covered in this session" at bounding box center [595, 390] width 321 height 40
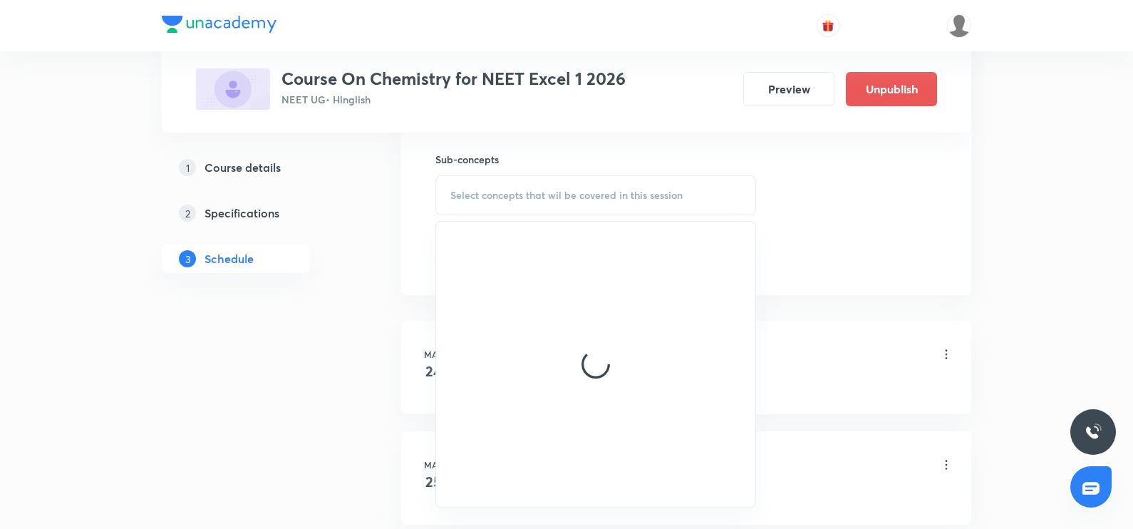
scroll to position [706, 0]
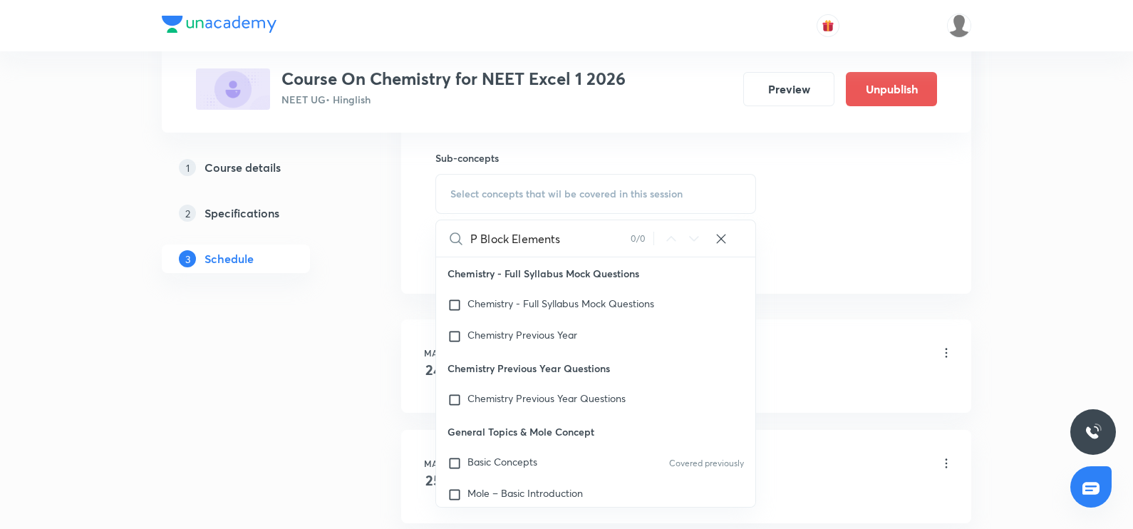
click at [478, 236] on input "P Block Elements" at bounding box center [550, 238] width 160 height 36
type input "="
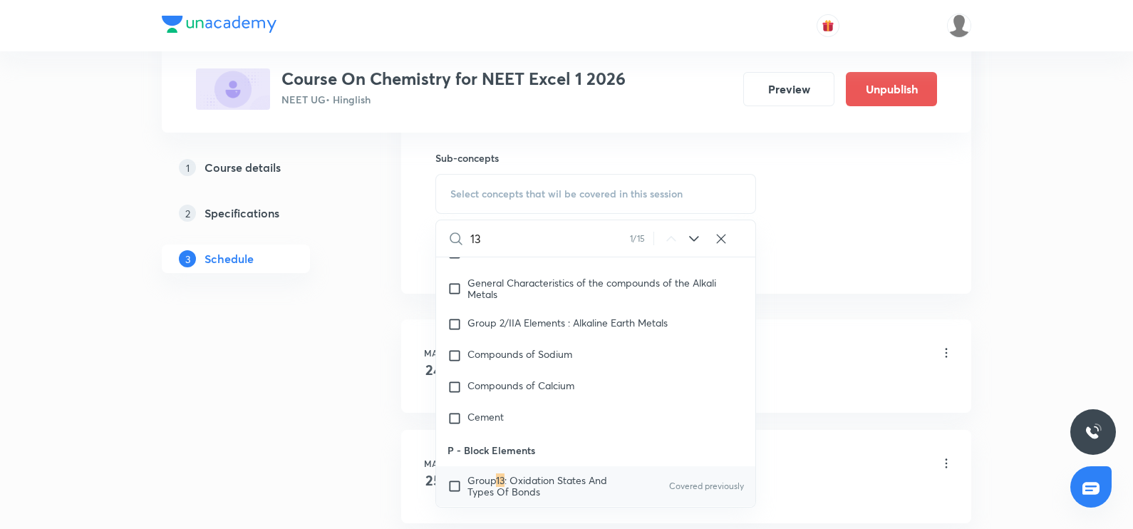
scroll to position [19253, 0]
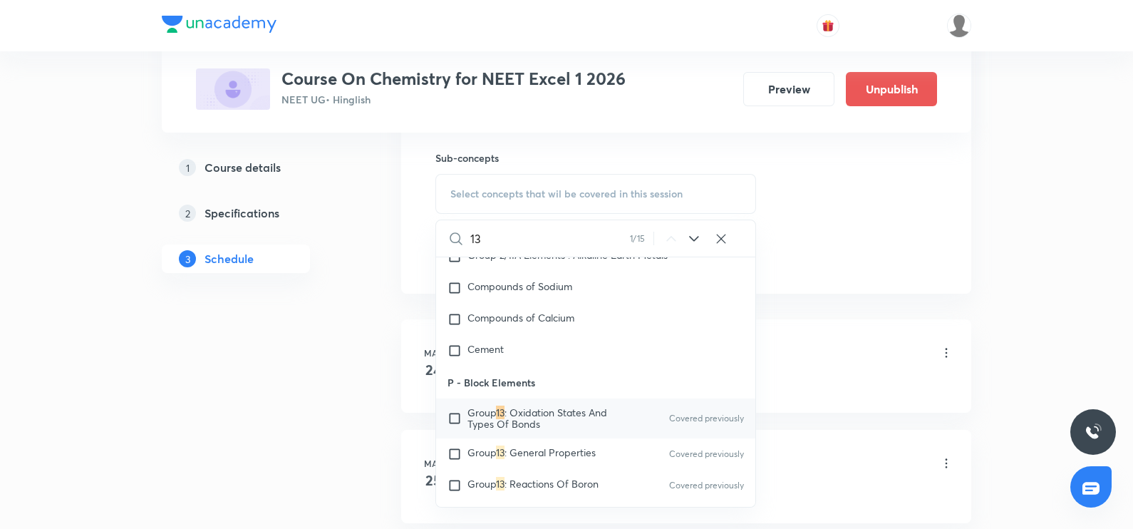
type input "13"
click at [497, 430] on span ": Oxidation States And Types Of Bonds" at bounding box center [538, 418] width 140 height 25
checkbox input "true"
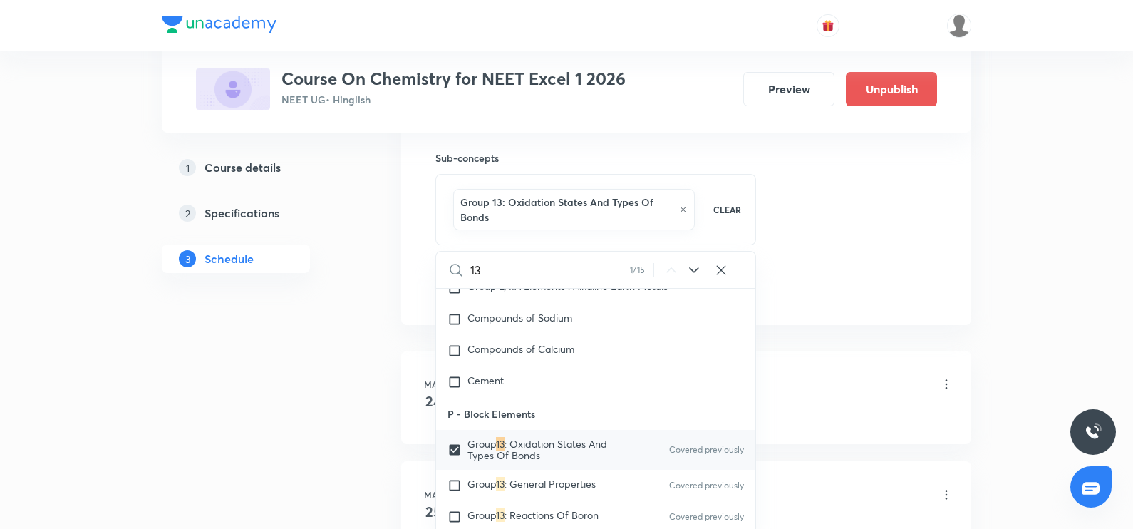
click at [435, 442] on div "13 1 / 15 ​ Chemistry - Full Syllabus Mock Questions Chemistry - Full Syllabus …" at bounding box center [595, 395] width 321 height 288
click at [411, 383] on li "Mar 24 Liquid Solutions 1 Lesson 1 • 9:45 AM • 90 min • Room Room 1 Basic Conce…" at bounding box center [686, 397] width 570 height 93
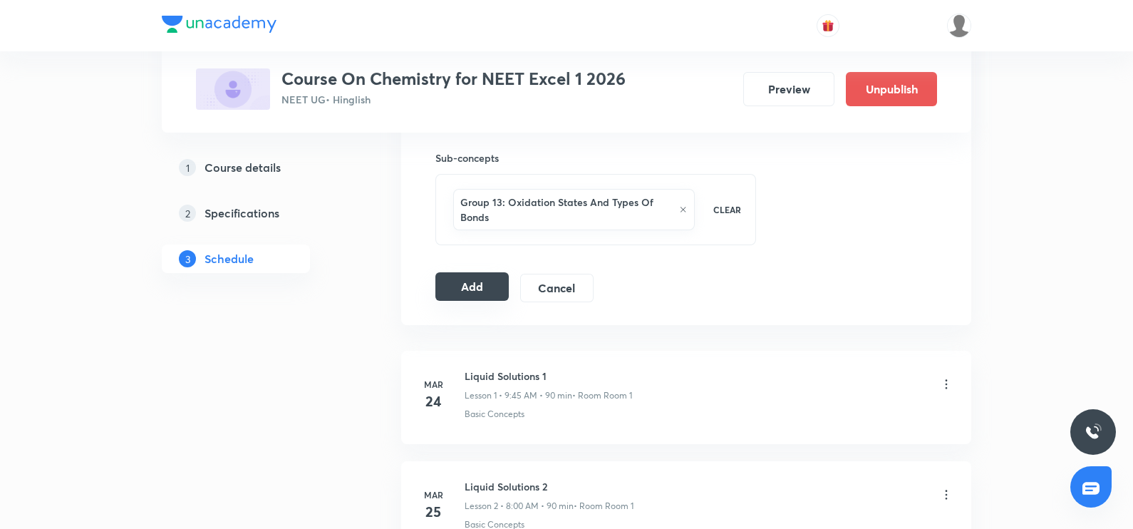
click at [473, 287] on button "Add" at bounding box center [471, 286] width 73 height 29
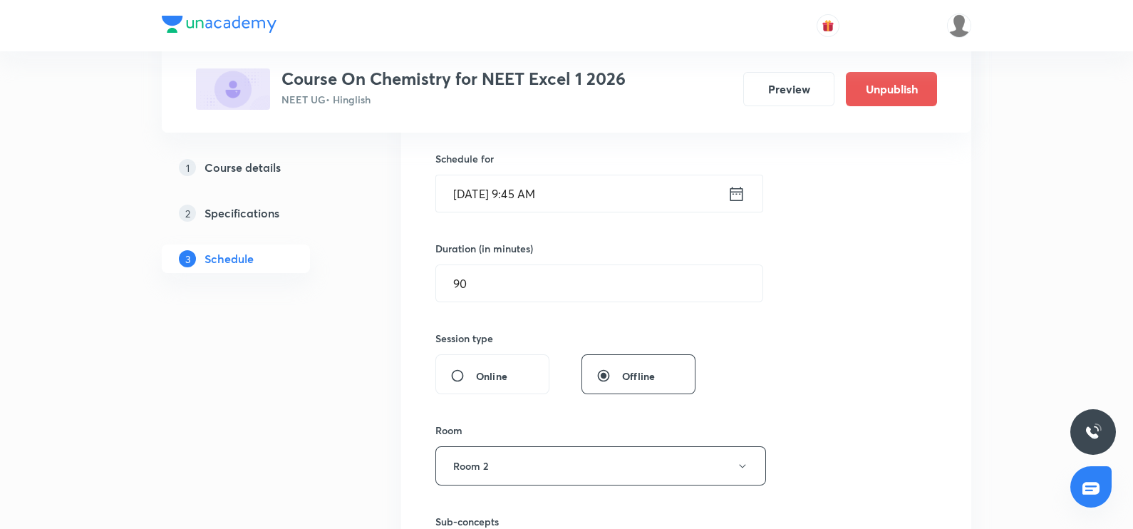
scroll to position [234, 0]
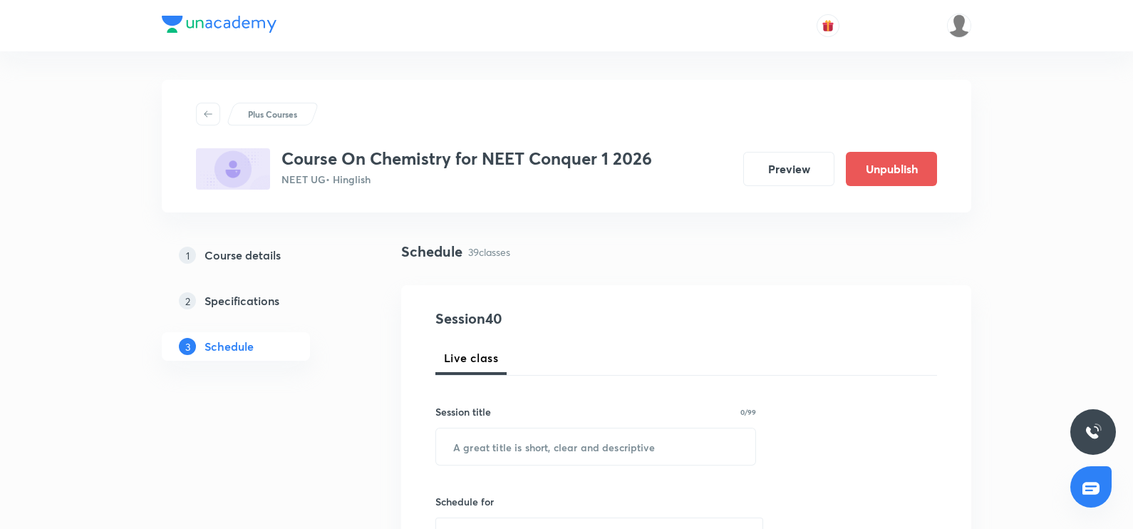
click at [480, 426] on div "Session title 0/99 ​" at bounding box center [595, 434] width 321 height 61
click at [478, 435] on input "text" at bounding box center [595, 446] width 319 height 36
paste input "General Organic Chemistry"
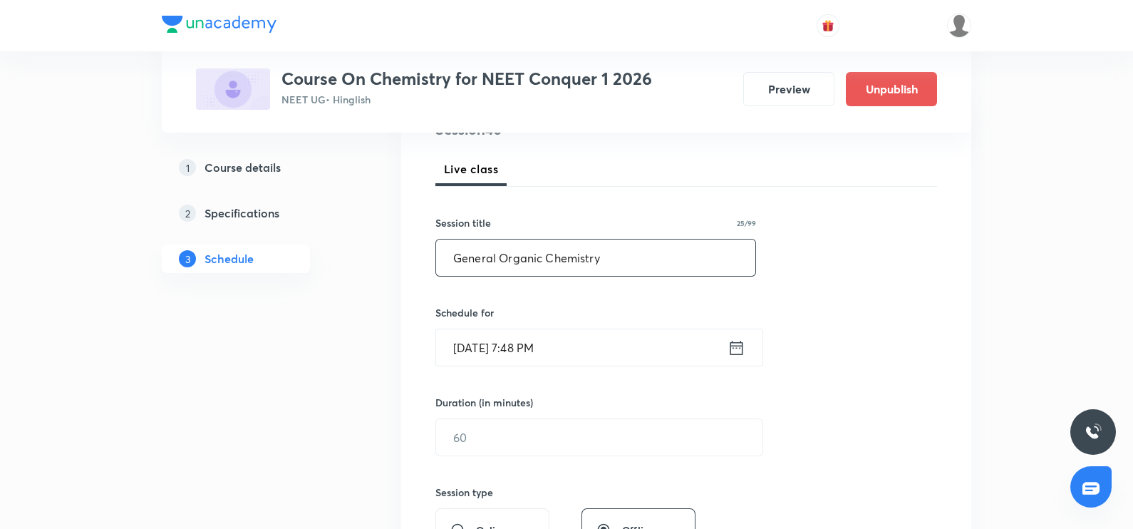
scroll to position [252, 0]
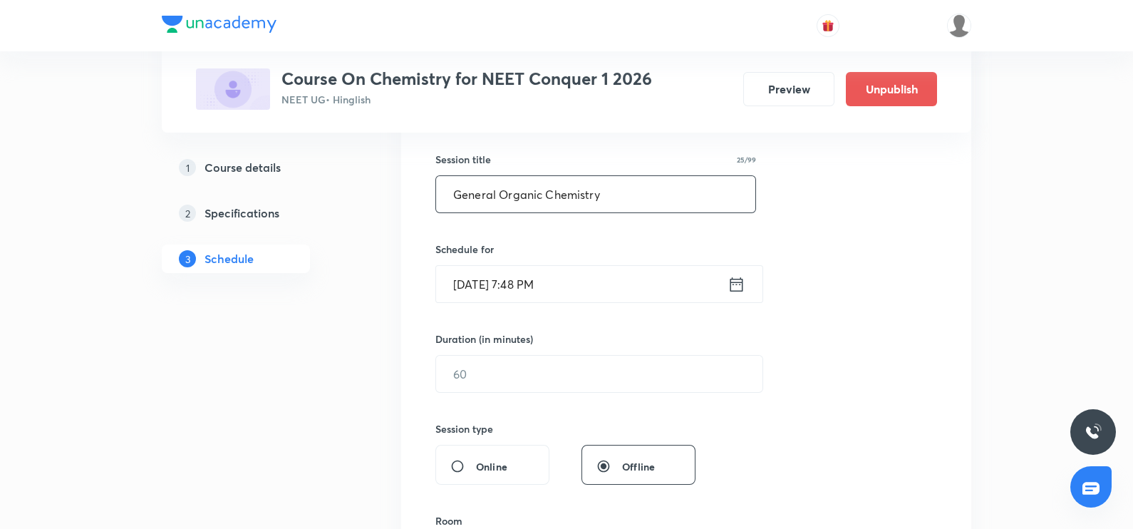
type input "General Organic Chemistry"
click at [741, 288] on icon at bounding box center [737, 284] width 18 height 20
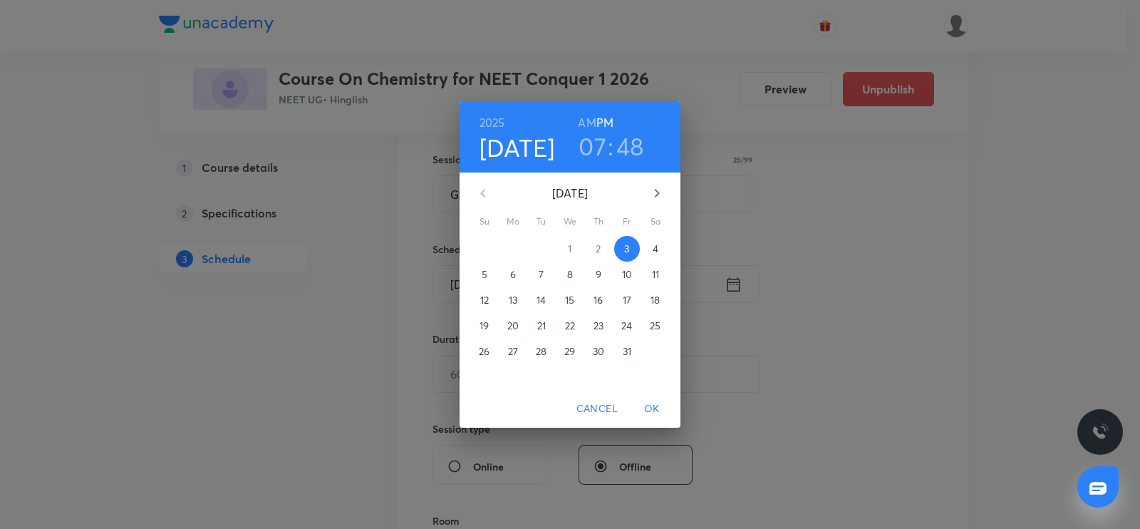
click at [659, 239] on button "4" at bounding box center [656, 249] width 26 height 26
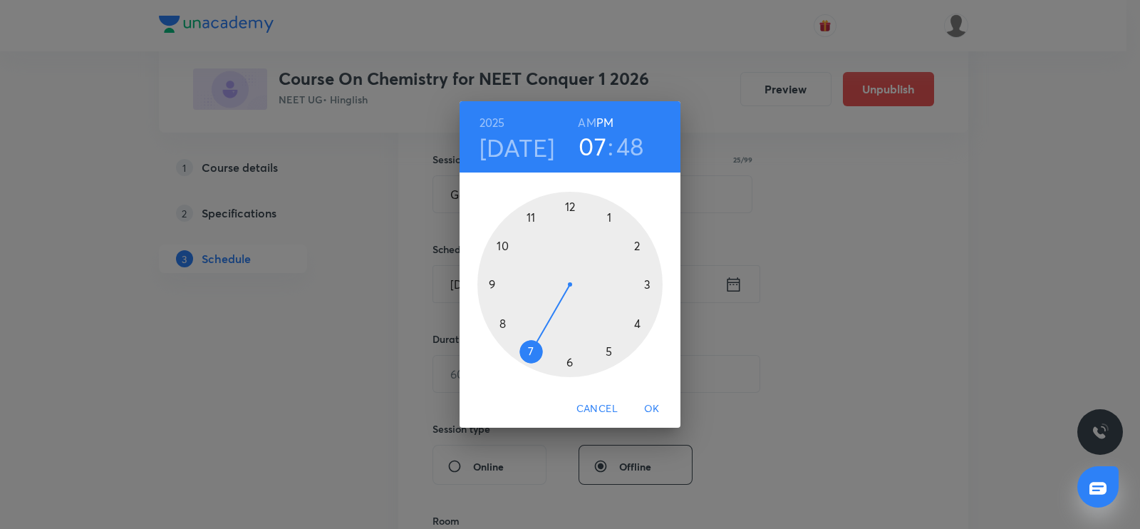
click at [529, 216] on div at bounding box center [570, 284] width 185 height 185
click at [590, 123] on h6 "AM" at bounding box center [587, 123] width 18 height 20
click at [569, 361] on div at bounding box center [570, 284] width 185 height 185
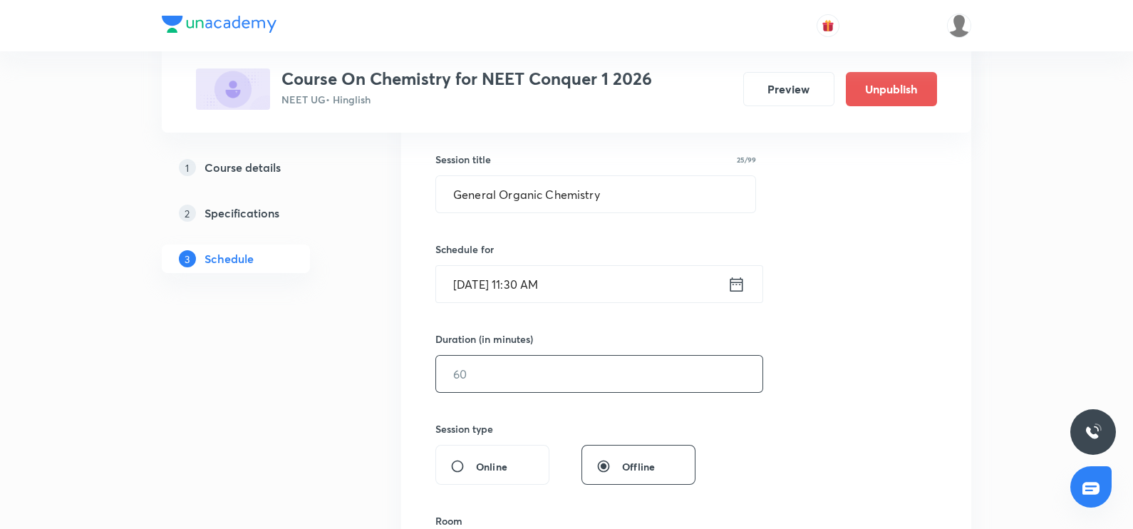
click at [567, 363] on input "text" at bounding box center [599, 374] width 326 height 36
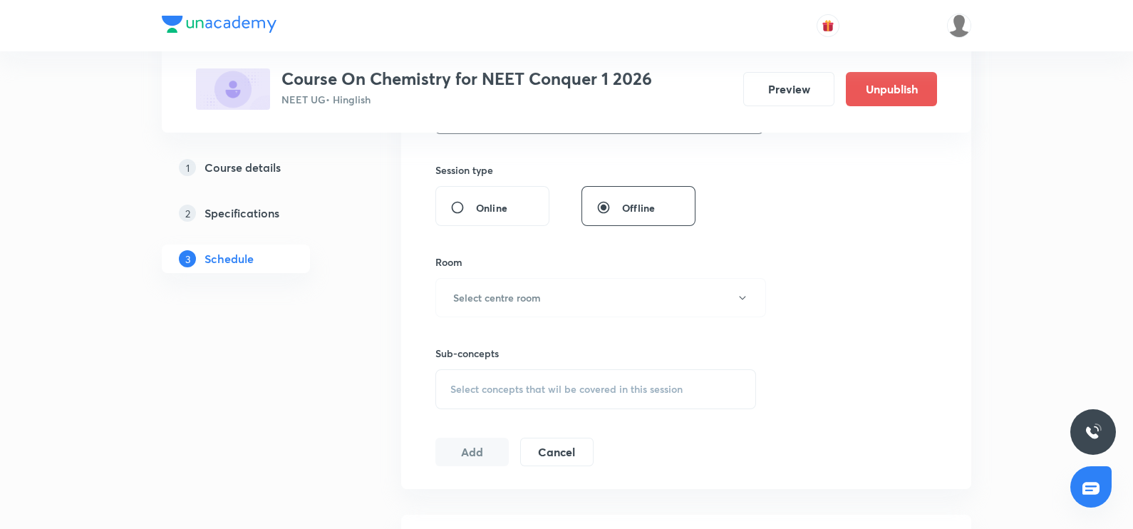
scroll to position [531, 0]
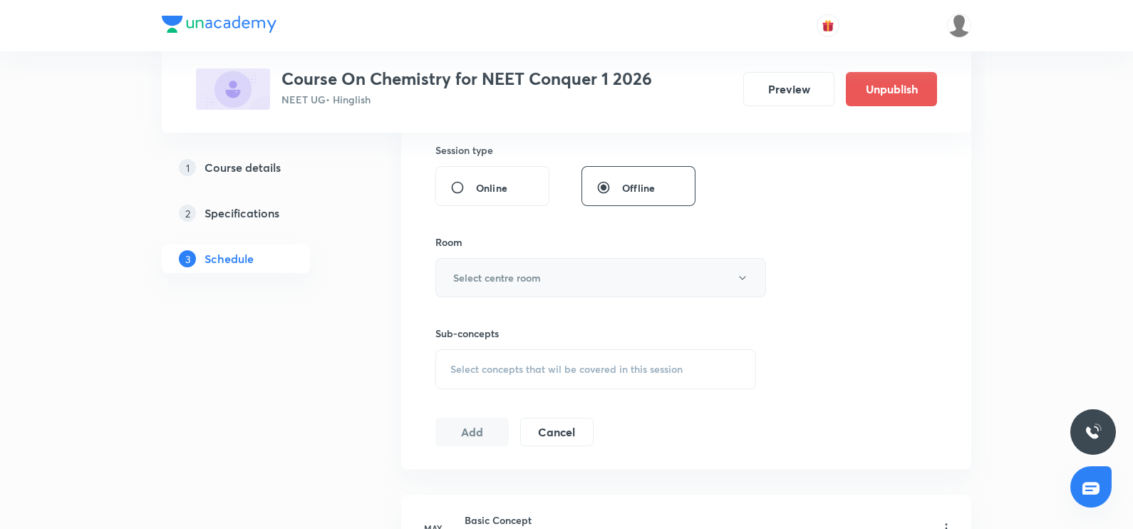
type input "90"
click at [567, 269] on button "Select centre room" at bounding box center [600, 277] width 331 height 39
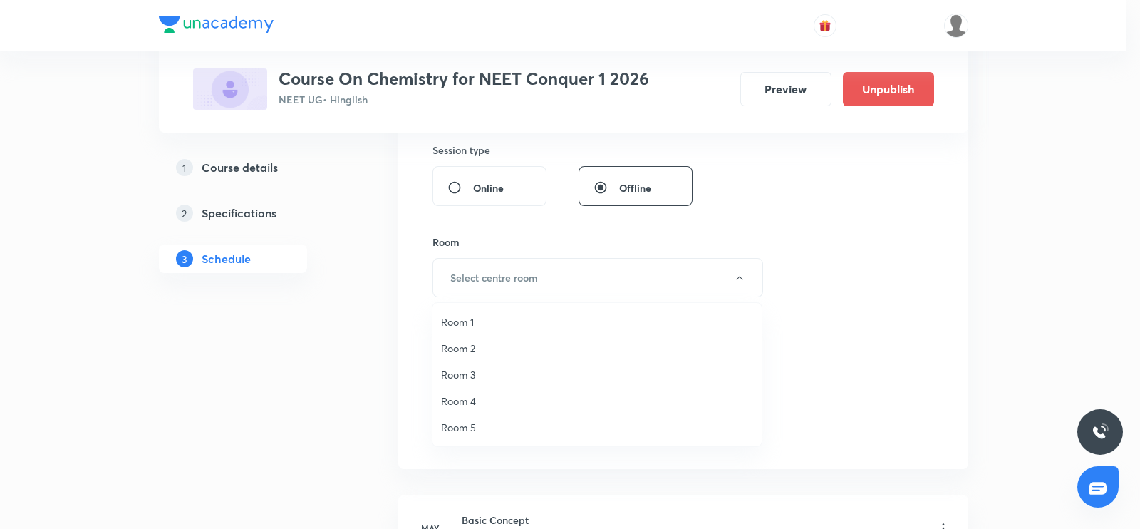
click at [487, 394] on span "Room 4" at bounding box center [597, 400] width 312 height 15
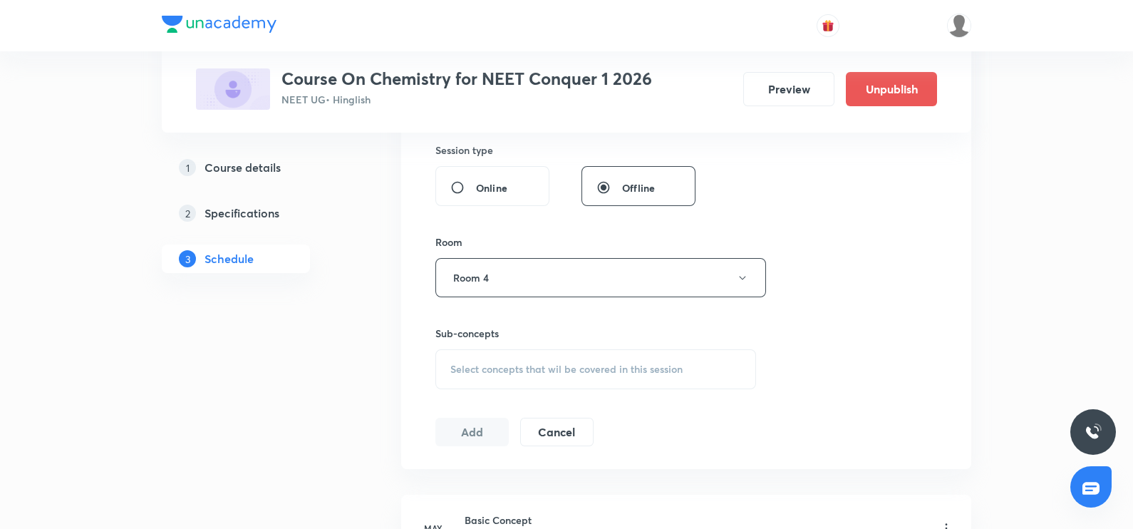
click at [465, 374] on div "Select concepts that wil be covered in this session" at bounding box center [595, 369] width 321 height 40
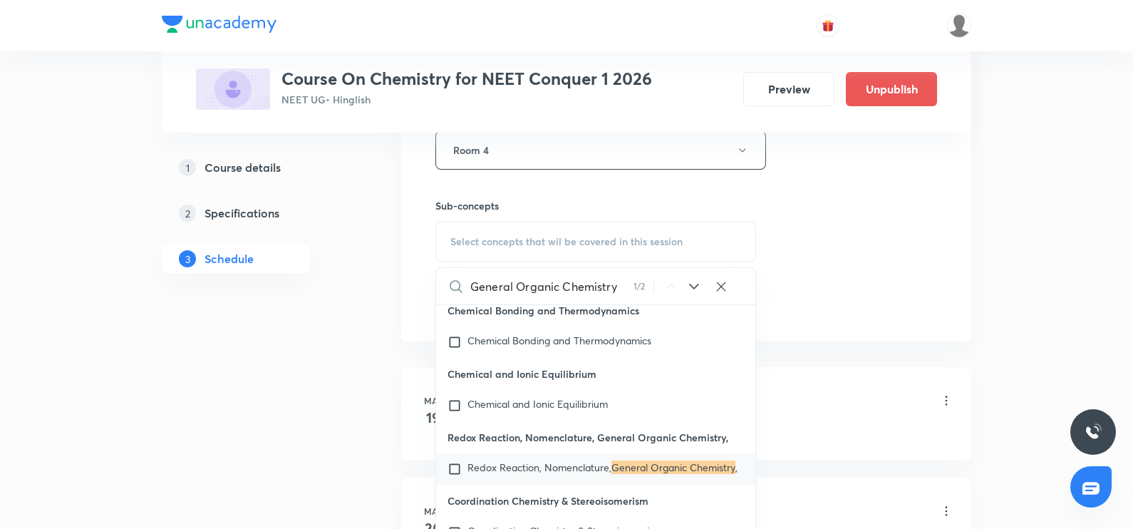
scroll to position [15883, 0]
type input "General Organic Chemistry"
click at [456, 475] on input "checkbox" at bounding box center [458, 468] width 20 height 14
checkbox input "true"
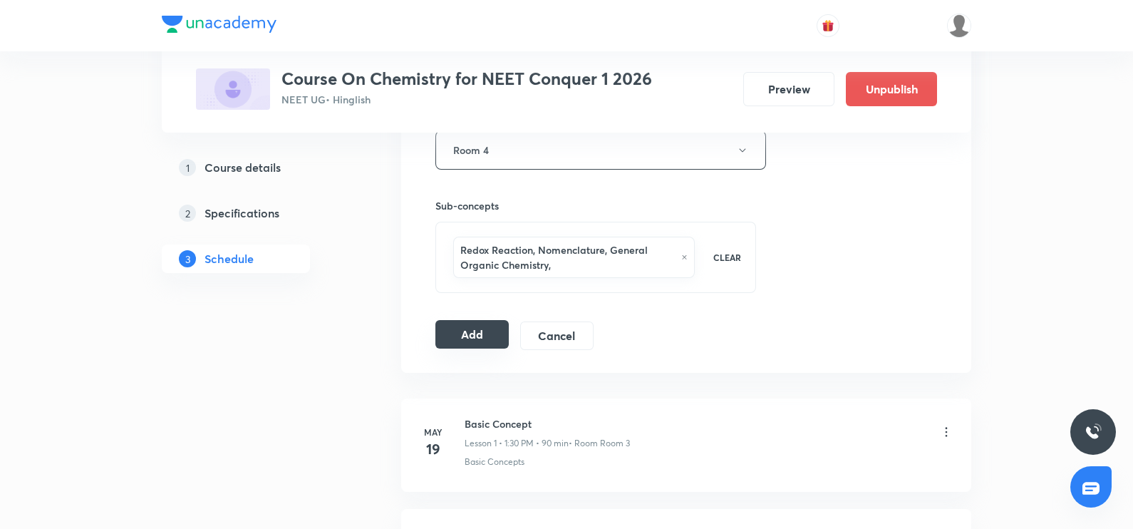
click at [467, 325] on button "Add" at bounding box center [471, 334] width 73 height 29
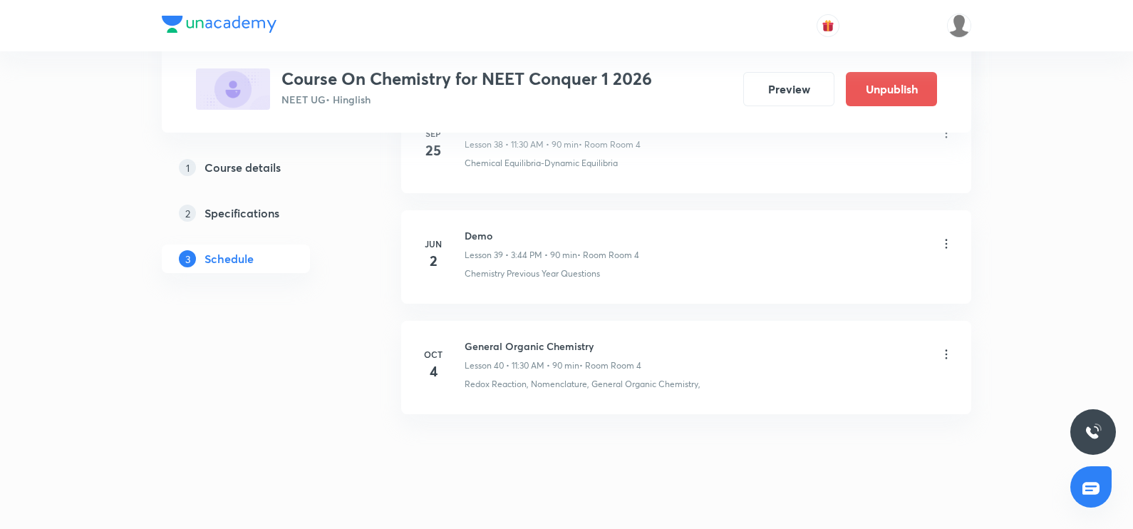
scroll to position [4367, 0]
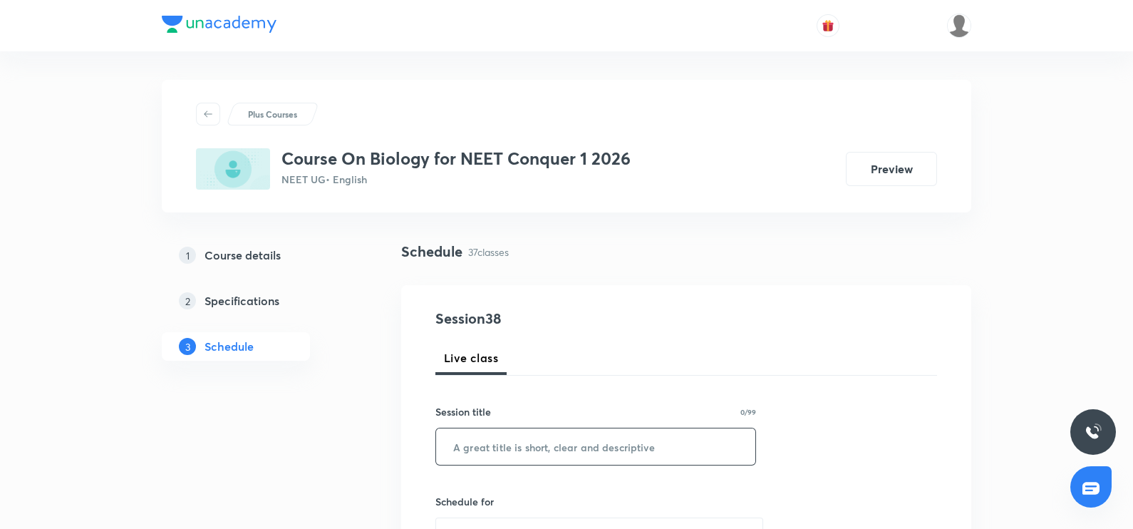
click at [463, 438] on input "text" at bounding box center [595, 446] width 319 height 36
paste input "Movement and Locomotion"
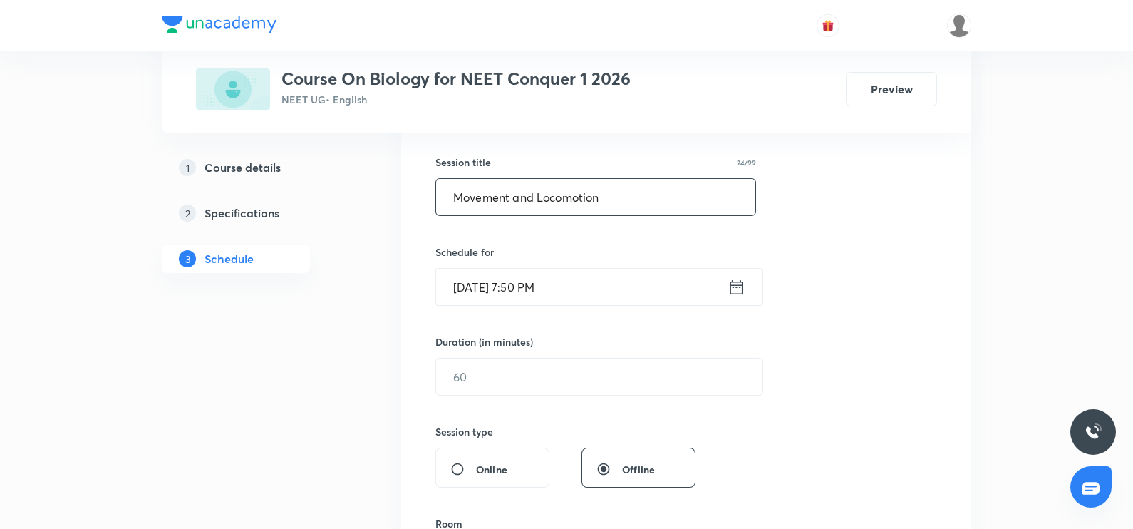
scroll to position [258, 0]
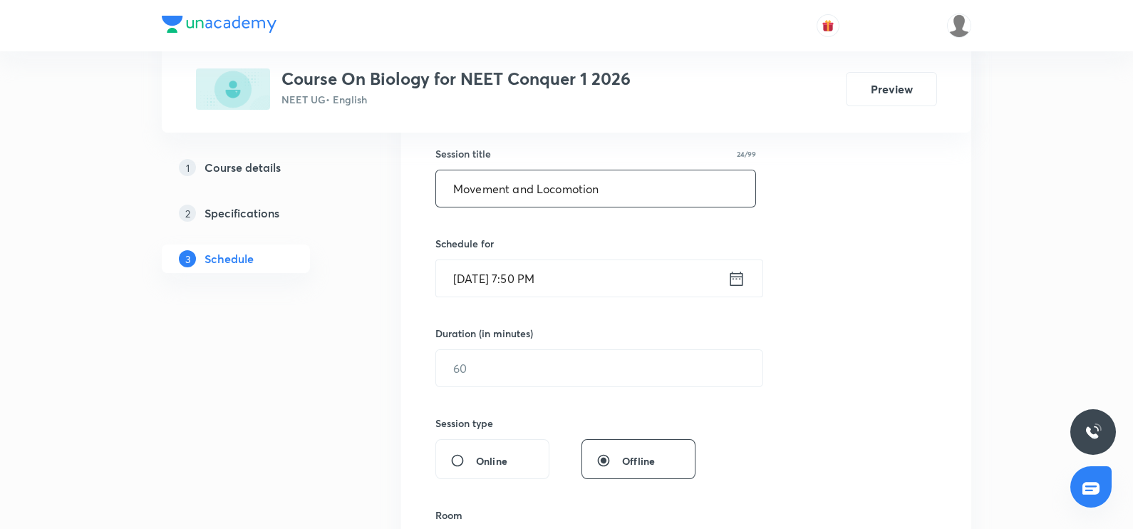
type input "Movement and Locomotion"
click at [733, 279] on icon at bounding box center [737, 279] width 18 height 20
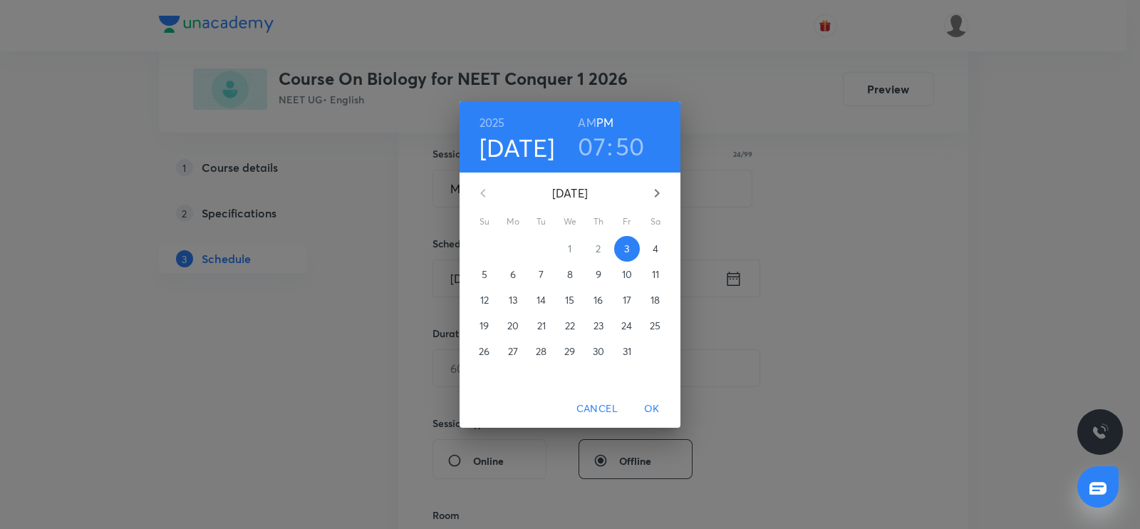
click at [651, 258] on button "4" at bounding box center [656, 249] width 26 height 26
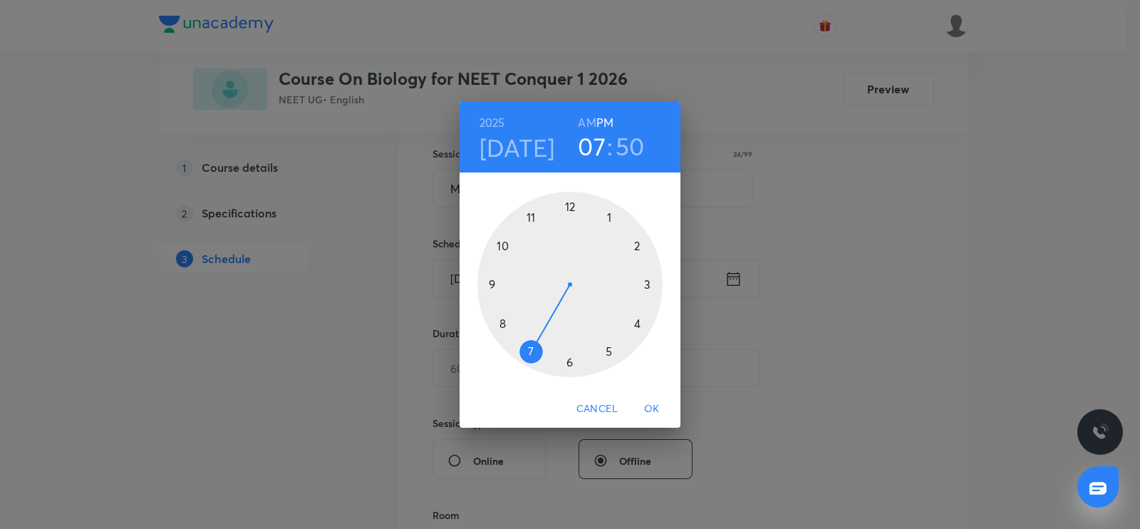
click at [609, 219] on div at bounding box center [570, 284] width 185 height 185
click at [571, 364] on div at bounding box center [570, 284] width 185 height 185
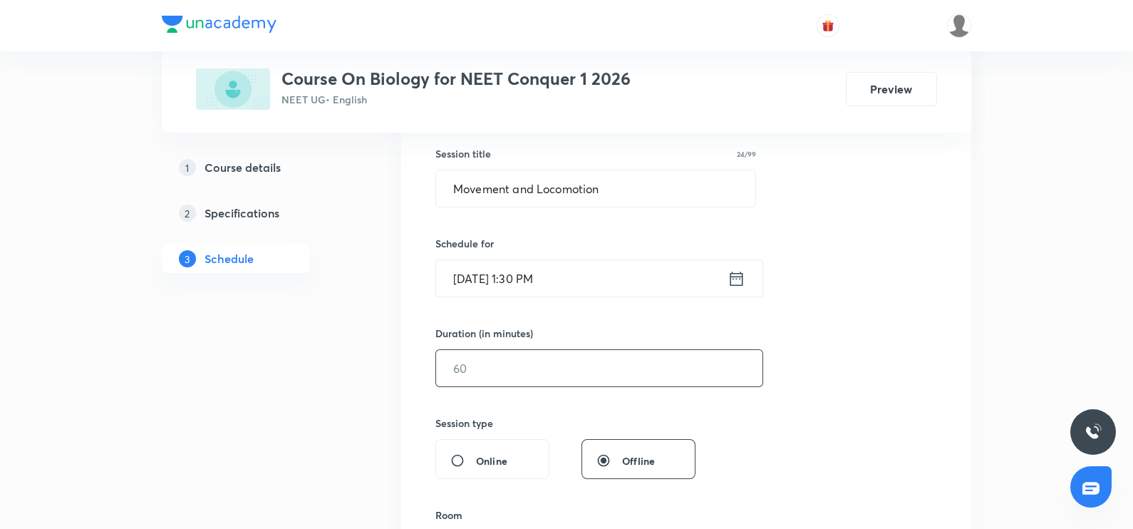
click at [559, 368] on input "text" at bounding box center [599, 368] width 326 height 36
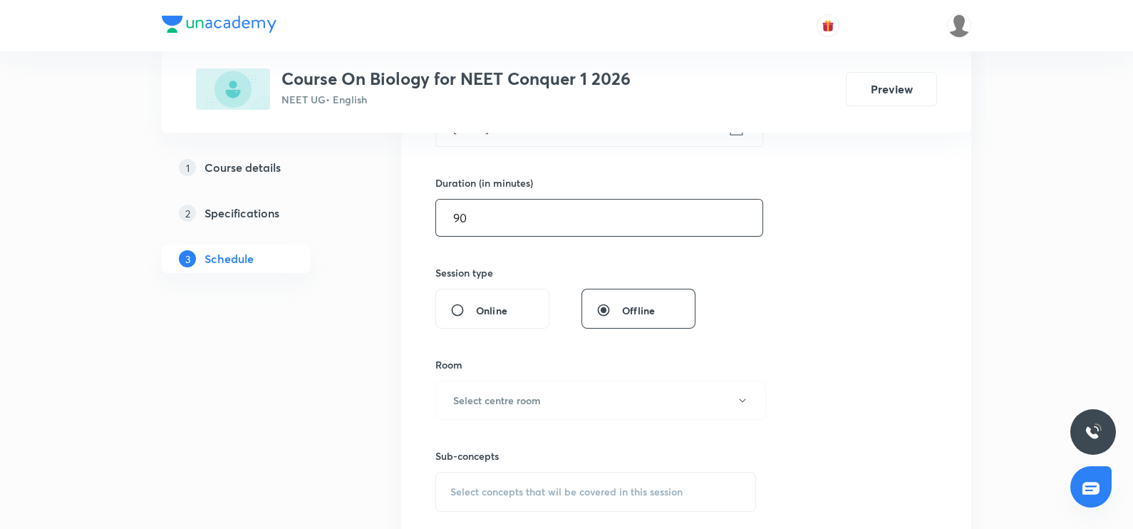
scroll to position [428, 0]
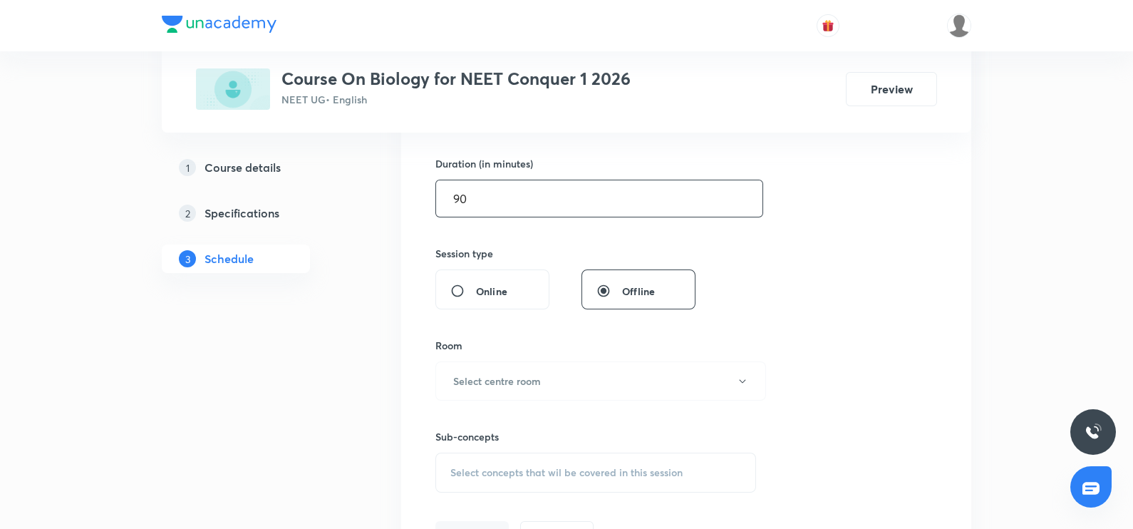
type input "90"
click at [559, 368] on button "Select centre room" at bounding box center [600, 380] width 331 height 39
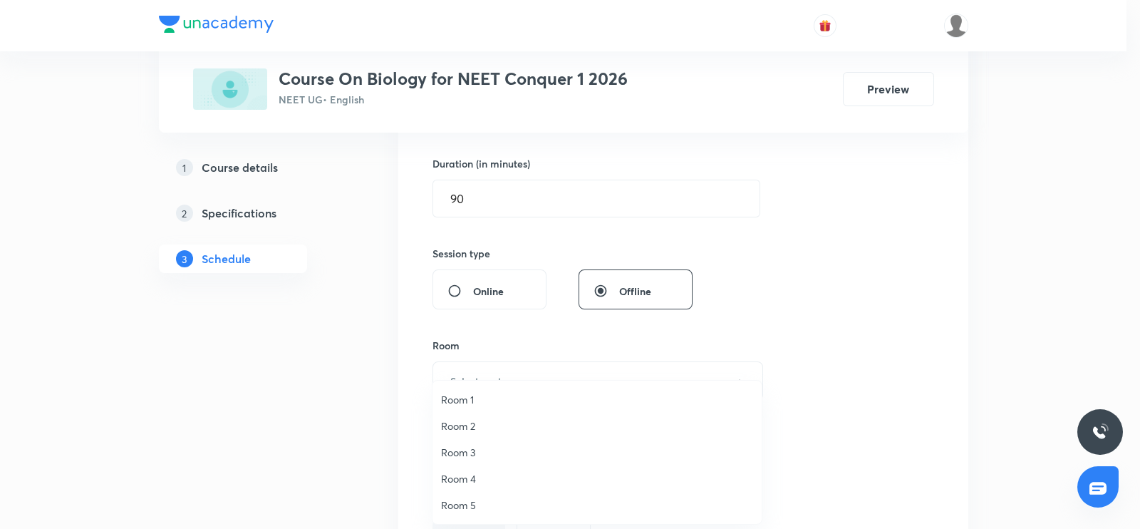
click at [488, 467] on li "Room 4" at bounding box center [597, 478] width 329 height 26
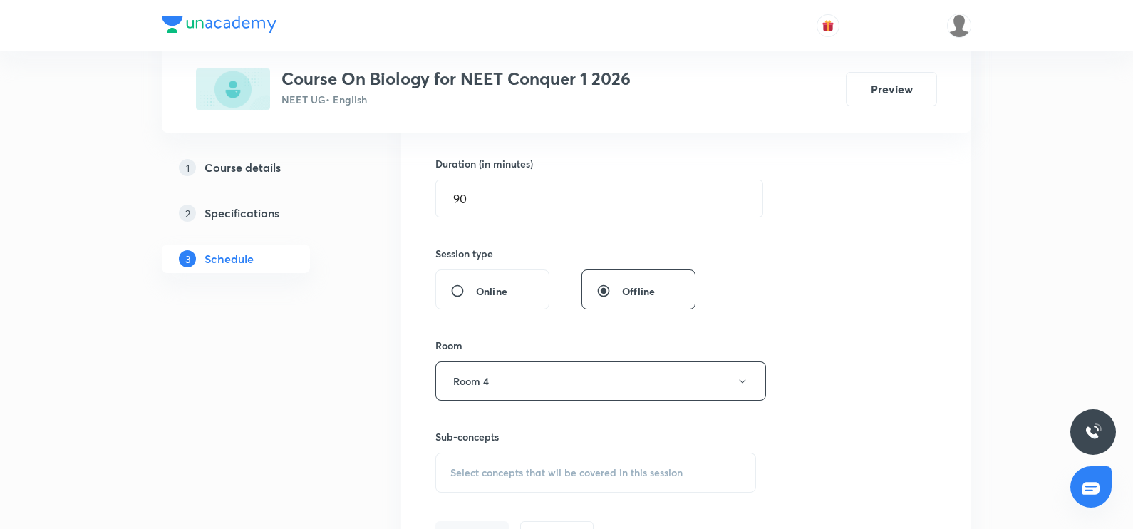
click at [488, 467] on span "Select concepts that wil be covered in this session" at bounding box center [566, 472] width 232 height 11
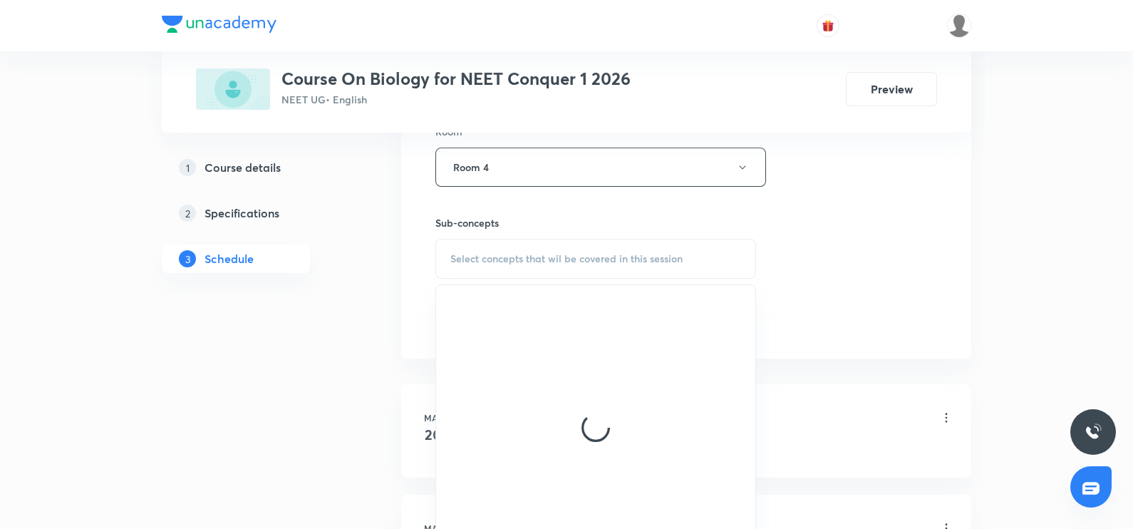
scroll to position [644, 0]
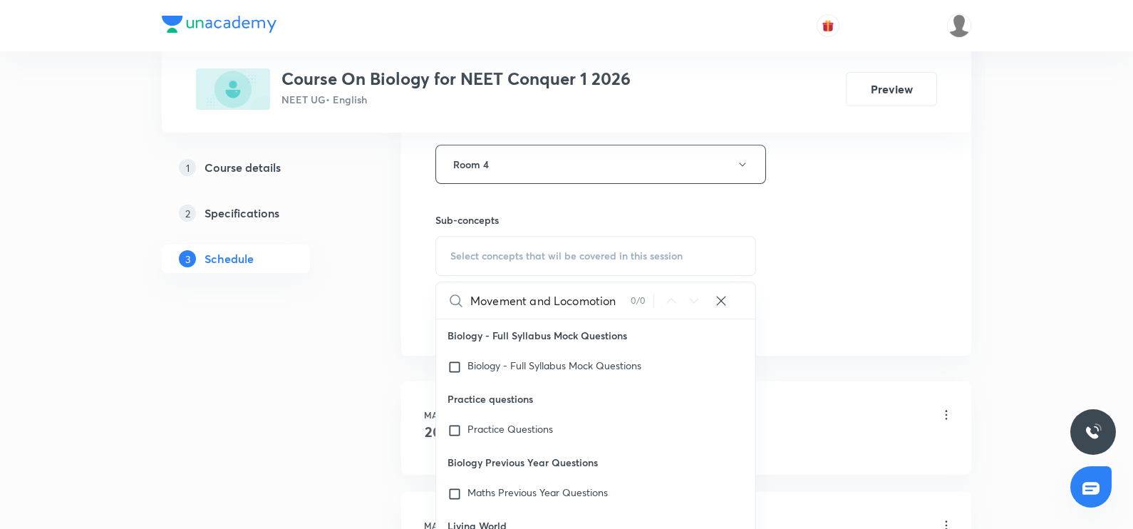
drag, startPoint x: 550, startPoint y: 296, endPoint x: 453, endPoint y: 288, distance: 97.3
click at [453, 288] on div "Movement and Locomotion 0 / 0 ​" at bounding box center [595, 300] width 319 height 36
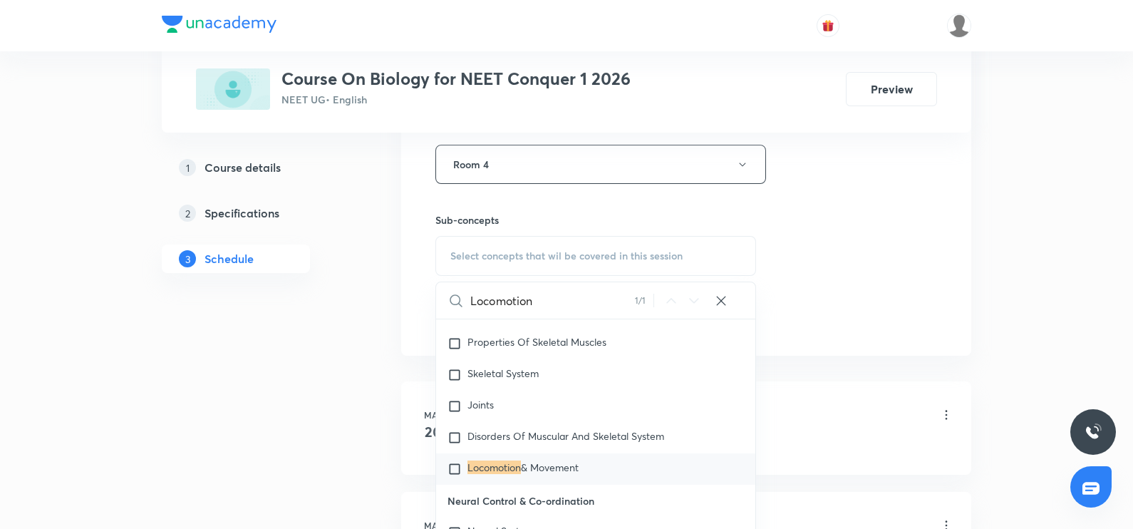
scroll to position [6769, 0]
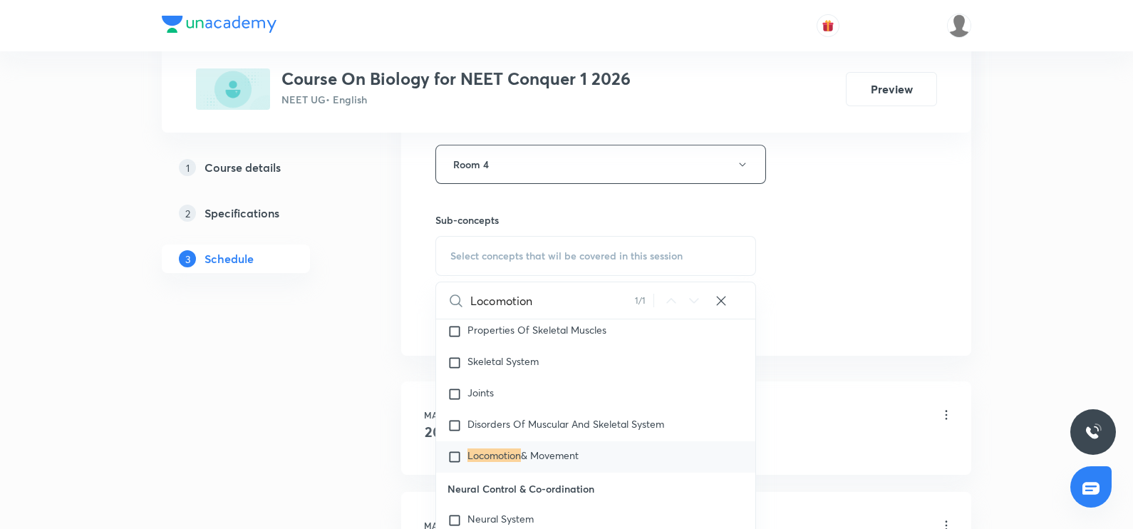
type input "Locomotion"
click at [460, 454] on input "checkbox" at bounding box center [458, 457] width 20 height 14
checkbox input "true"
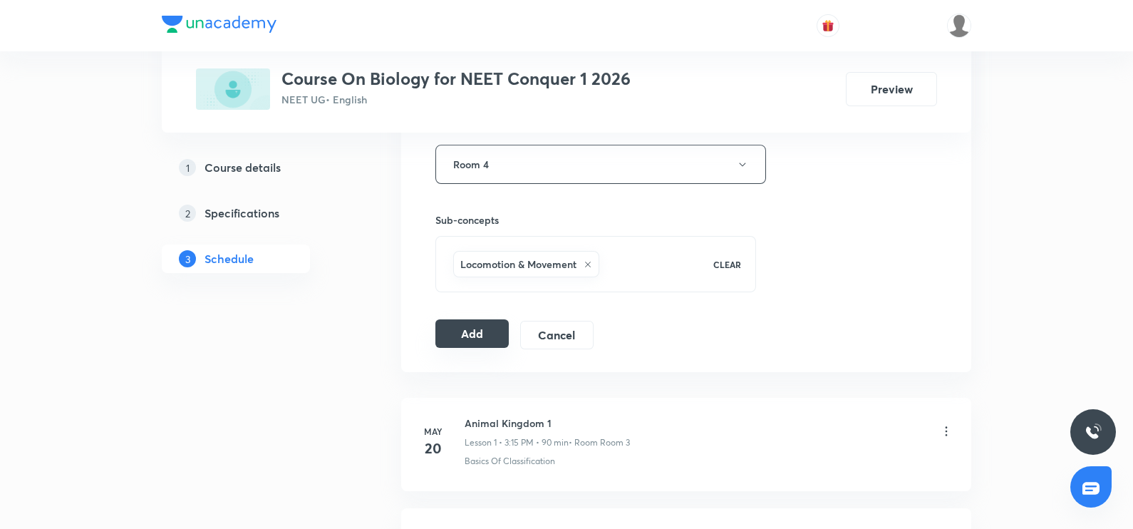
click at [488, 339] on button "Add" at bounding box center [471, 333] width 73 height 29
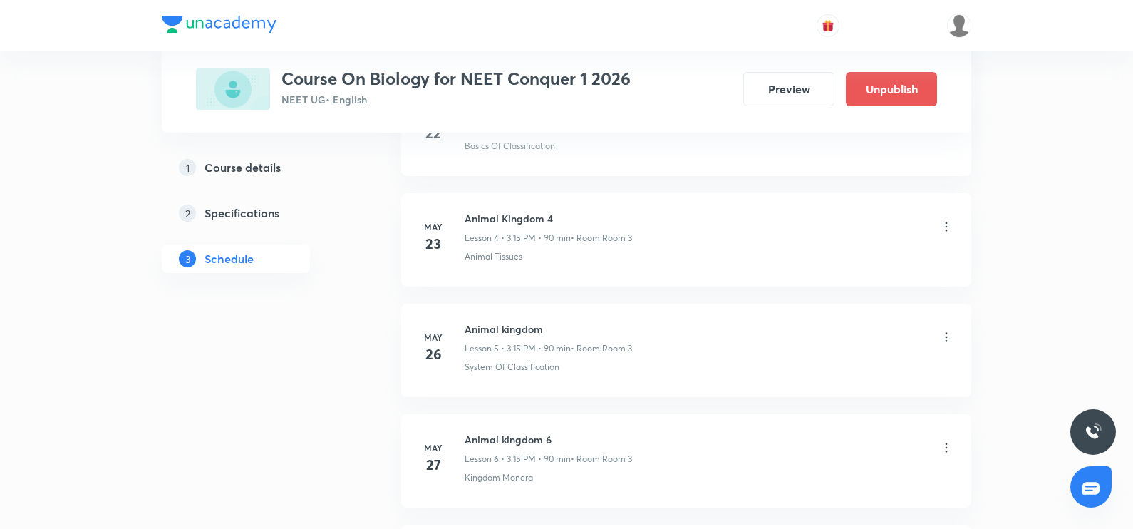
scroll to position [0, 0]
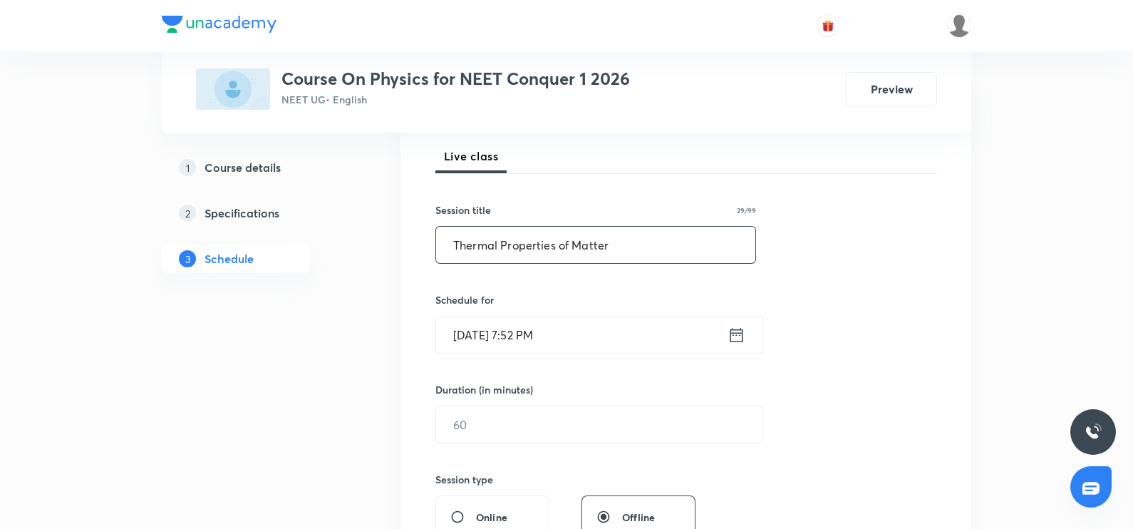
type input "Thermal Properties of Matter"
click at [741, 341] on icon at bounding box center [737, 335] width 18 height 20
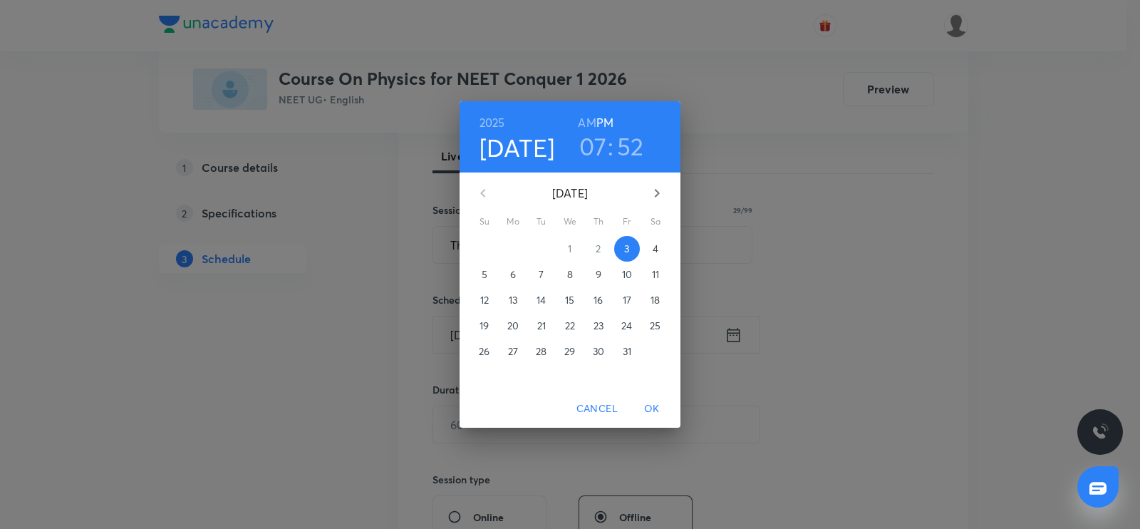
click at [657, 254] on p "4" at bounding box center [656, 249] width 6 height 14
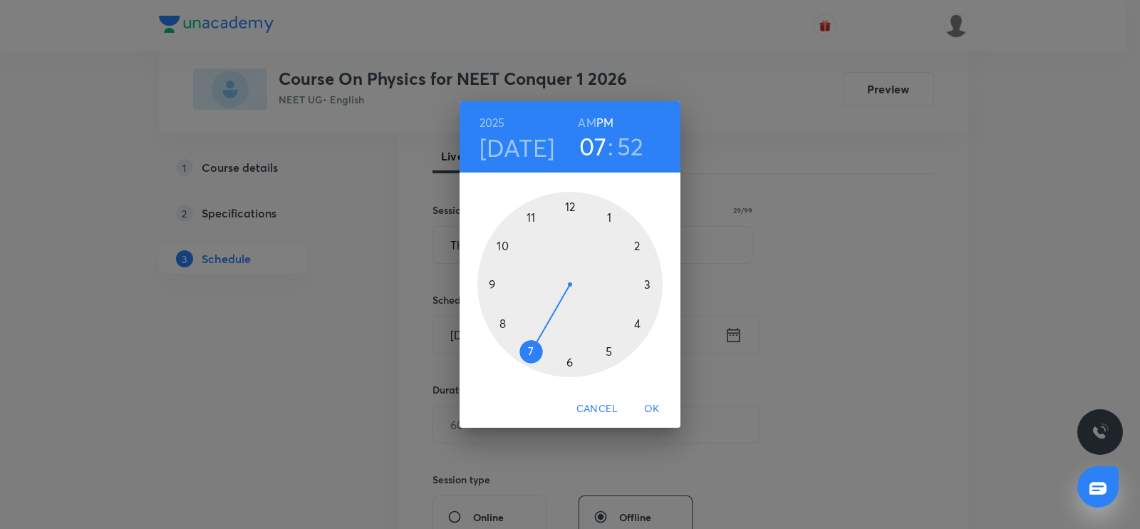
click at [610, 219] on div at bounding box center [570, 284] width 185 height 185
click at [572, 365] on div at bounding box center [570, 284] width 185 height 185
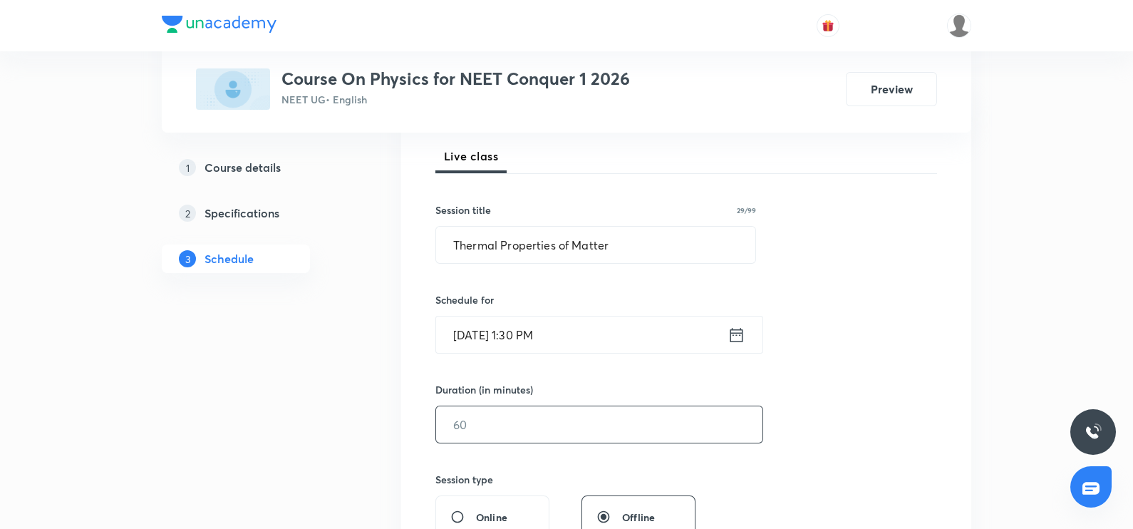
click at [500, 425] on input "text" at bounding box center [599, 424] width 326 height 36
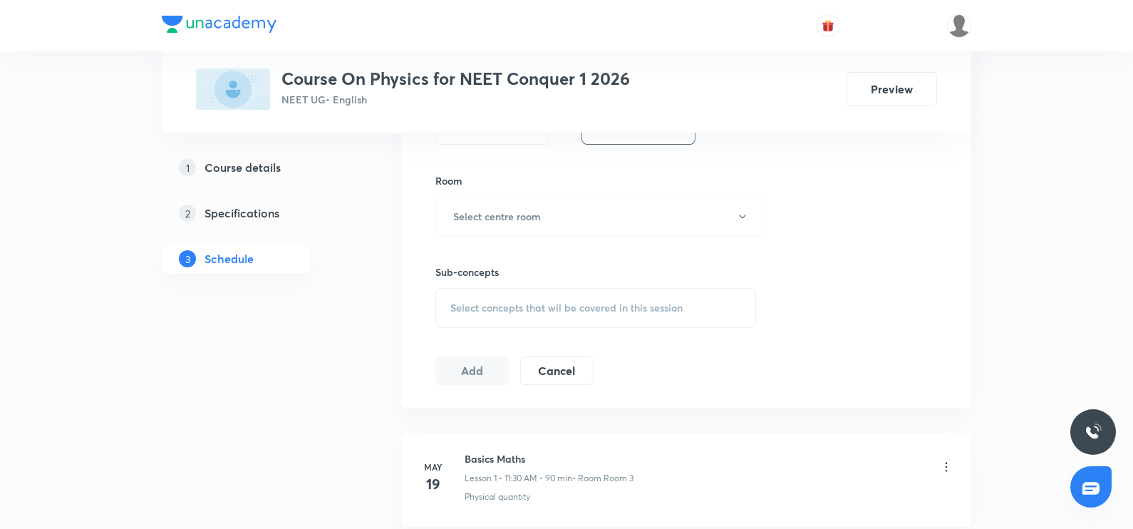
scroll to position [567, 0]
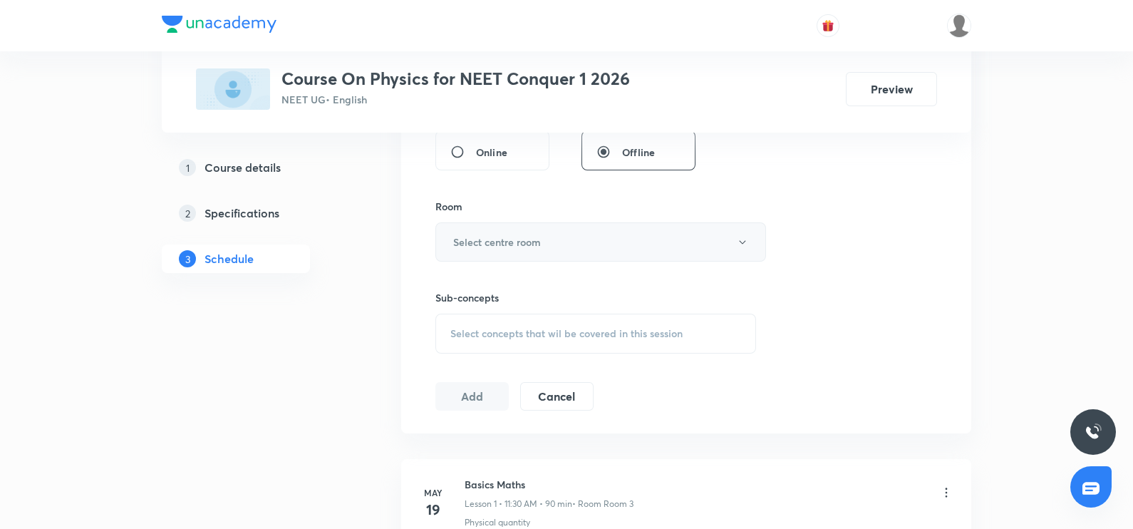
type input "90"
click at [497, 242] on h6 "Select centre room" at bounding box center [497, 241] width 88 height 15
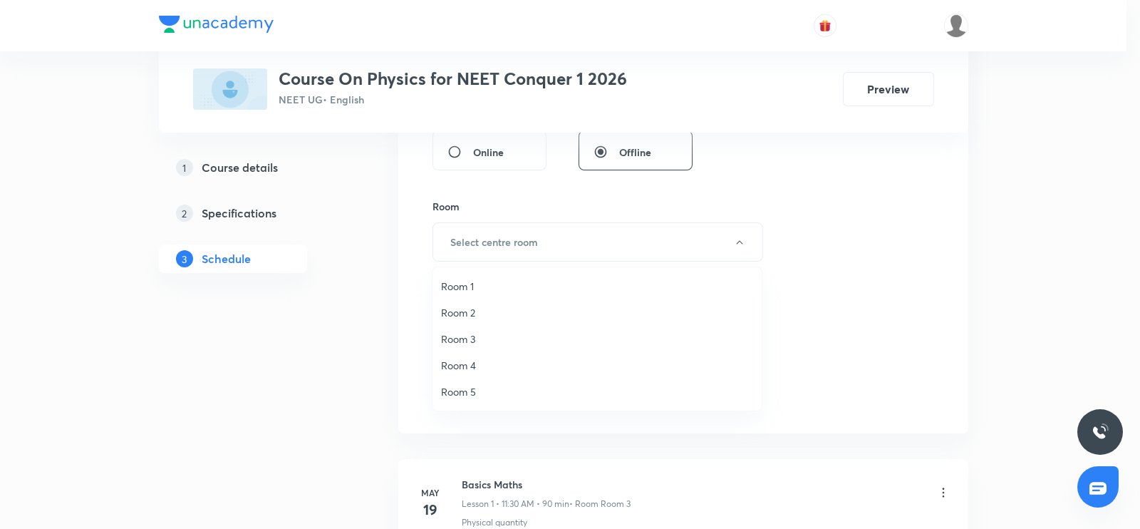
click at [483, 363] on span "Room 4" at bounding box center [597, 365] width 312 height 15
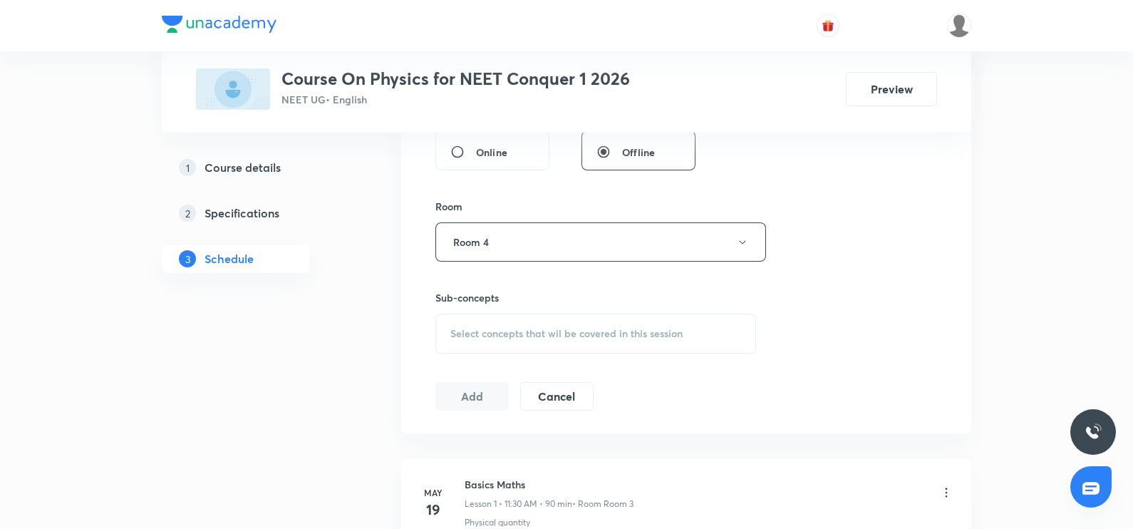
click at [454, 329] on span "Select concepts that wil be covered in this session" at bounding box center [566, 333] width 232 height 11
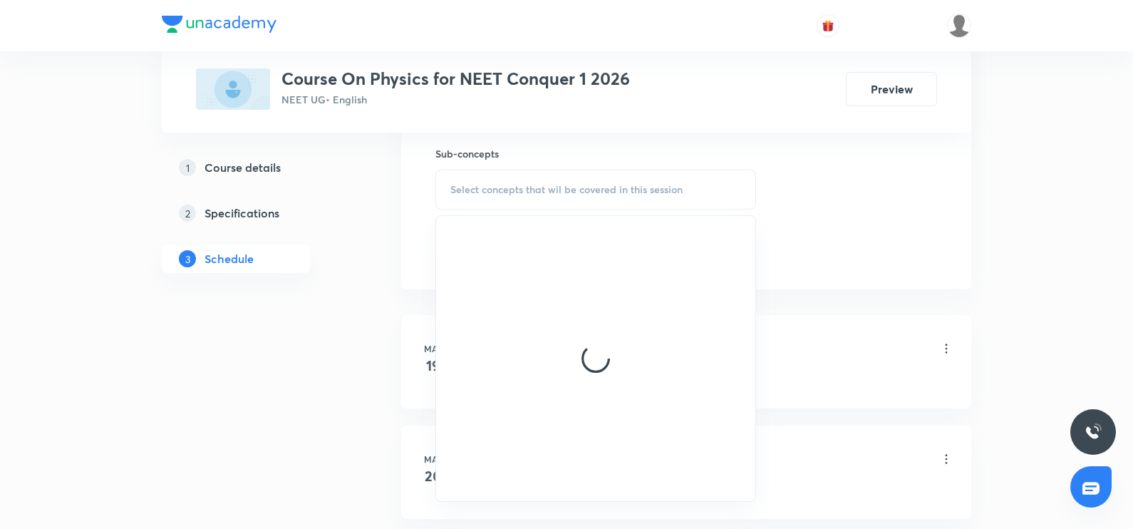
scroll to position [698, 0]
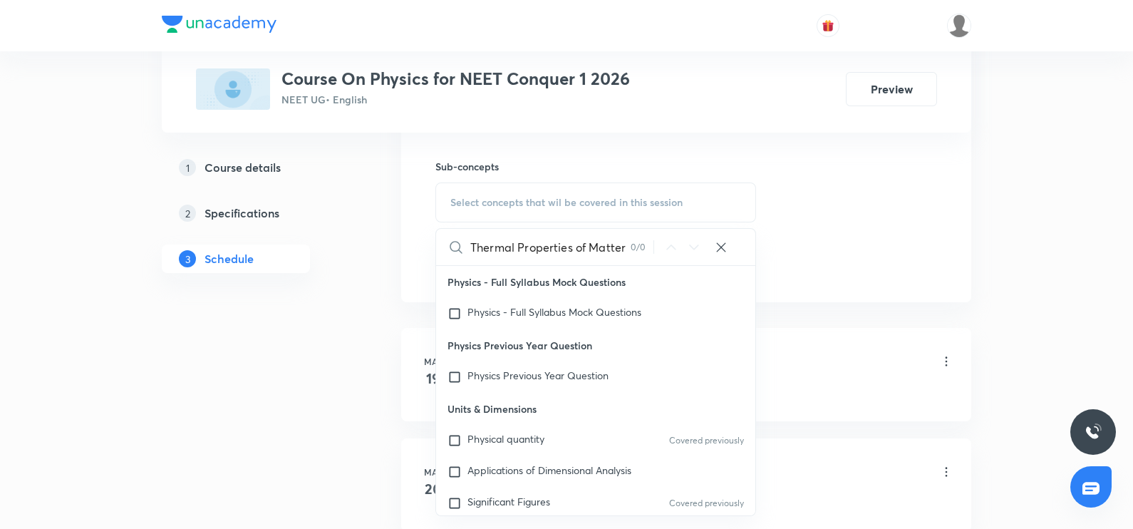
drag, startPoint x: 584, startPoint y: 249, endPoint x: 463, endPoint y: 257, distance: 121.4
click at [463, 257] on div "Thermal Properties of Matter 0 / 0 ​" at bounding box center [595, 247] width 319 height 36
click at [491, 244] on input "Matter" at bounding box center [550, 247] width 160 height 36
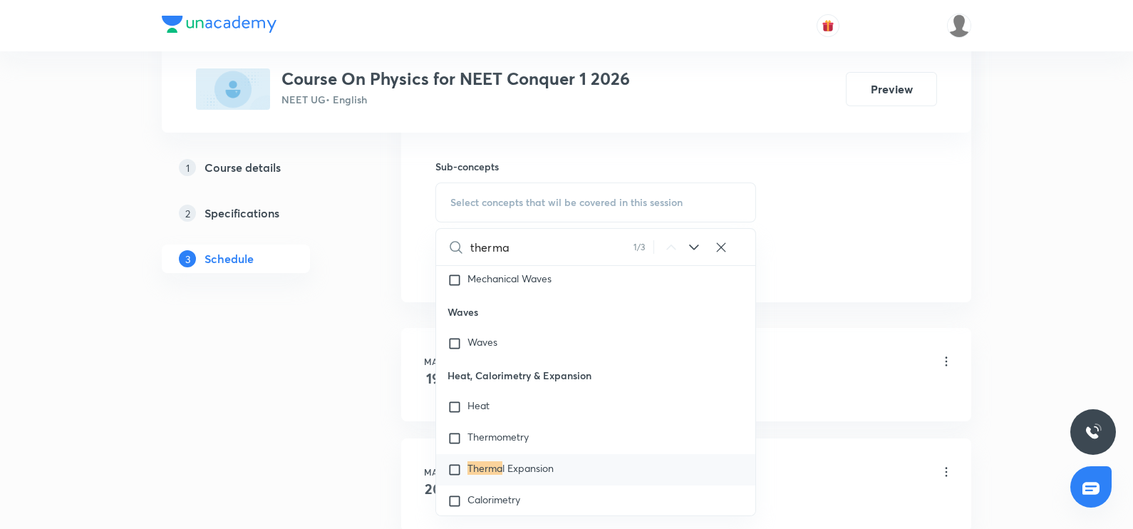
scroll to position [16251, 0]
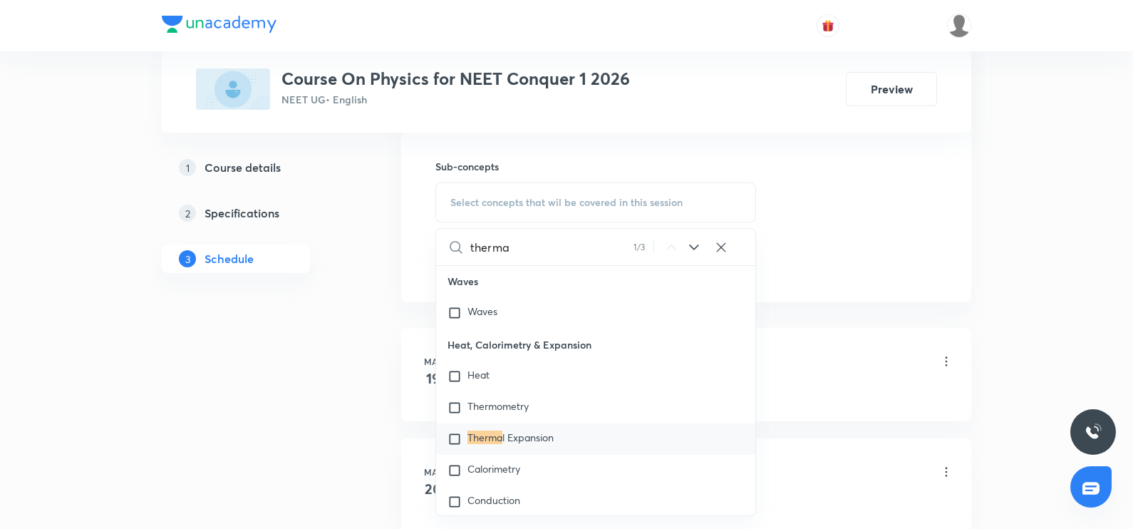
type input "therma"
click at [457, 446] on input "checkbox" at bounding box center [458, 439] width 20 height 14
checkbox input "true"
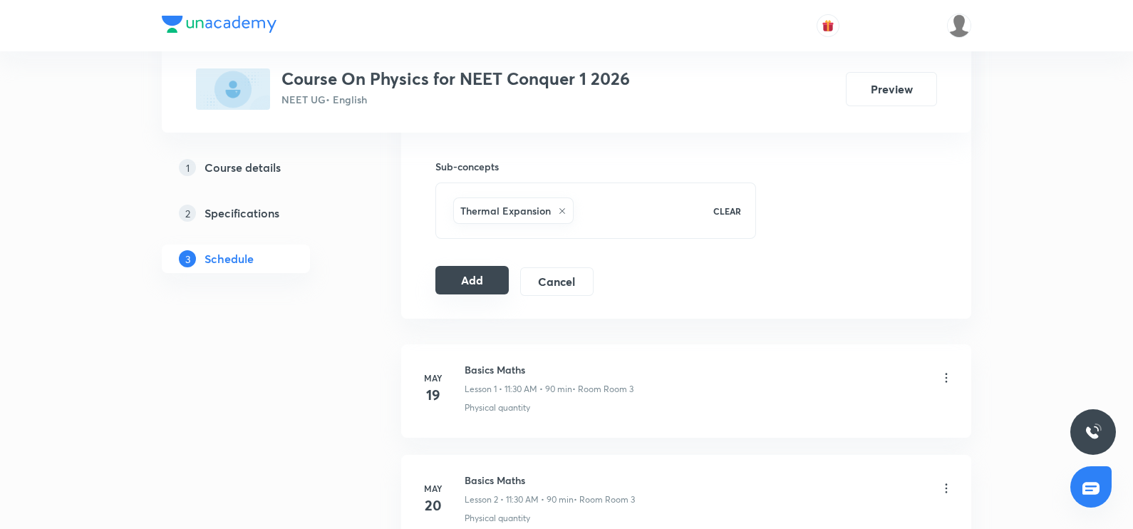
click at [479, 272] on button "Add" at bounding box center [471, 280] width 73 height 29
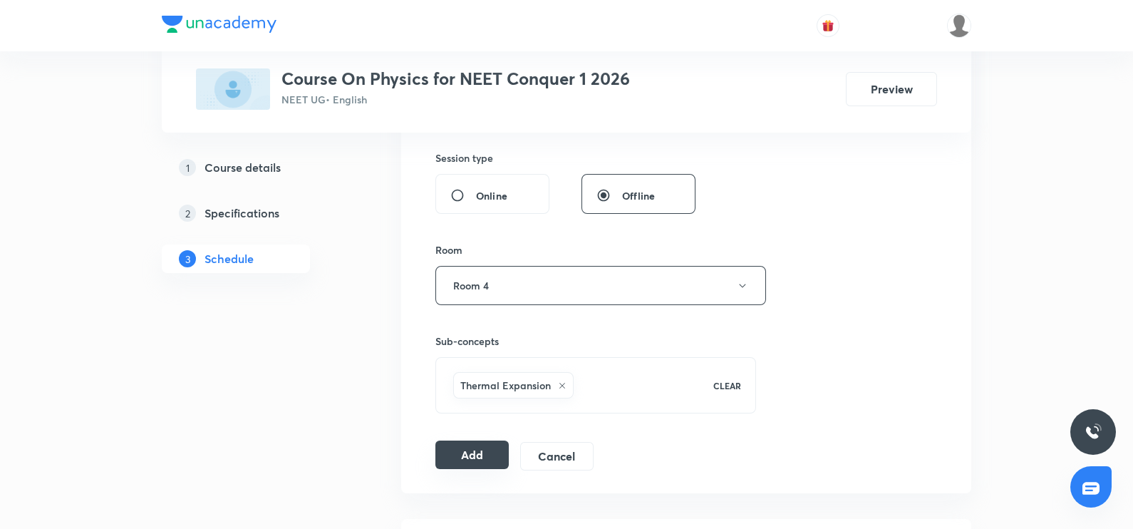
scroll to position [543, 0]
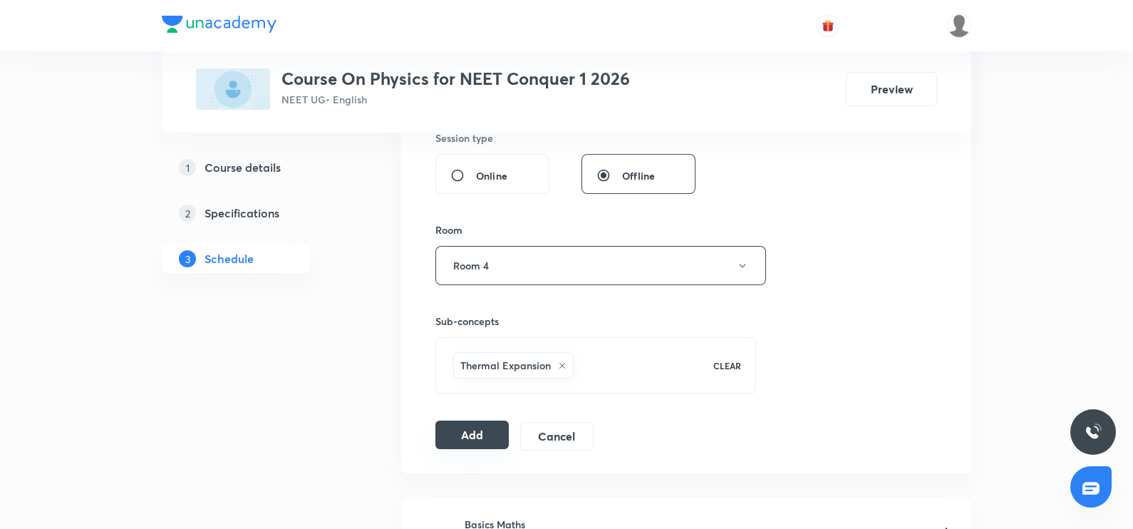
click at [473, 435] on button "Add" at bounding box center [471, 434] width 73 height 29
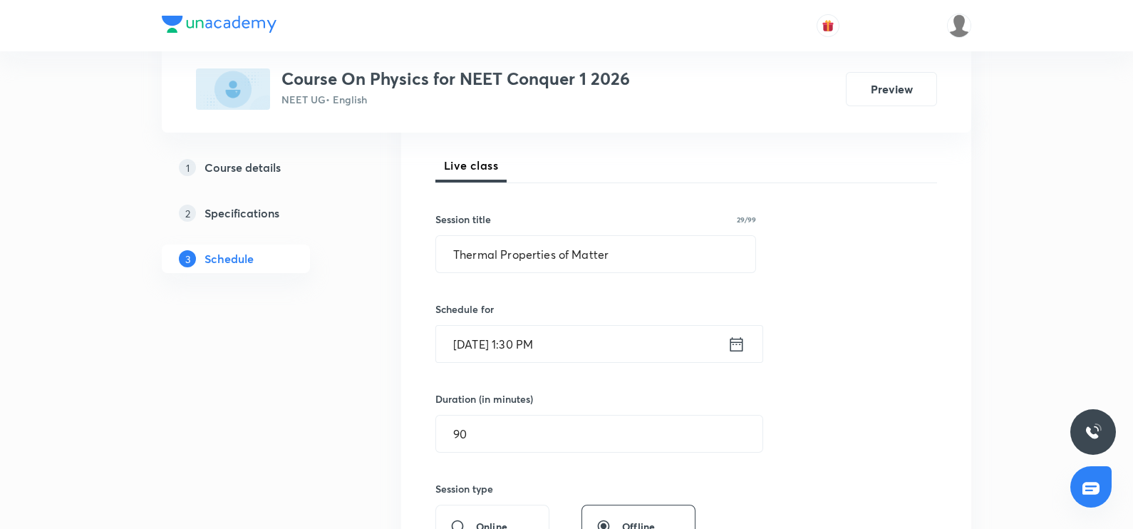
scroll to position [190, 0]
click at [741, 352] on icon at bounding box center [737, 346] width 13 height 14
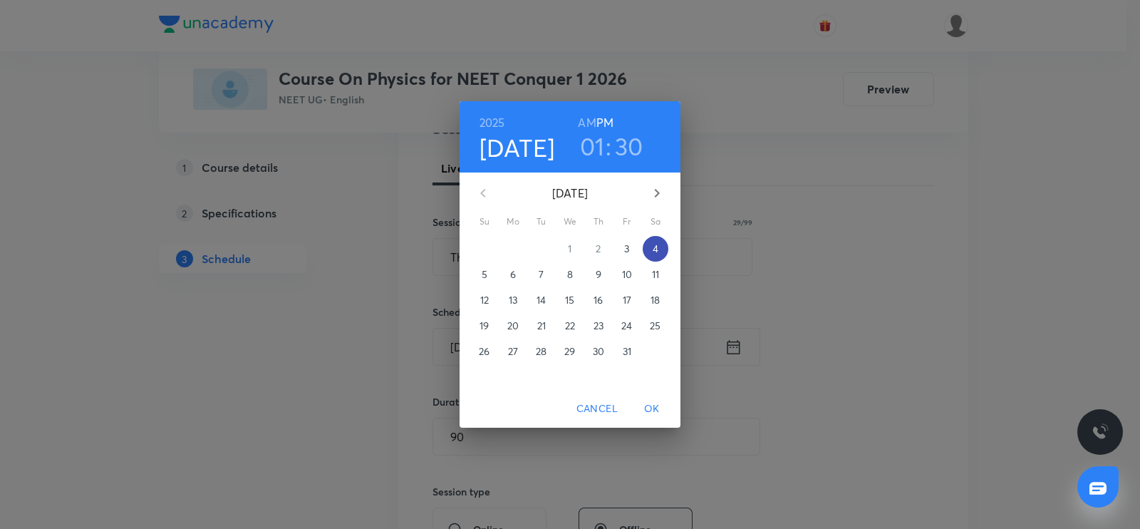
click at [657, 251] on p "4" at bounding box center [656, 249] width 6 height 14
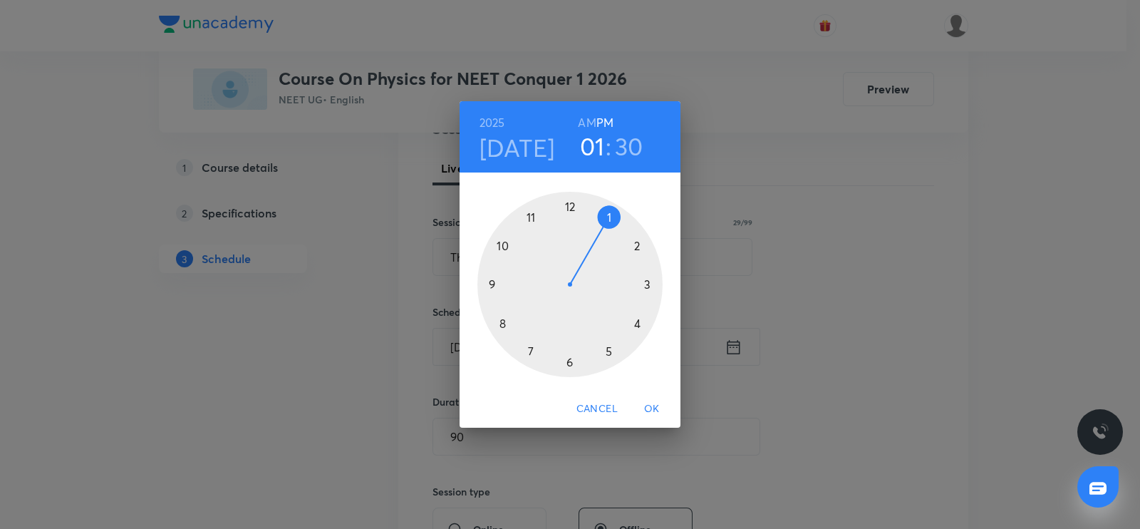
click at [649, 291] on div at bounding box center [570, 284] width 185 height 185
click at [649, 279] on div at bounding box center [570, 284] width 185 height 185
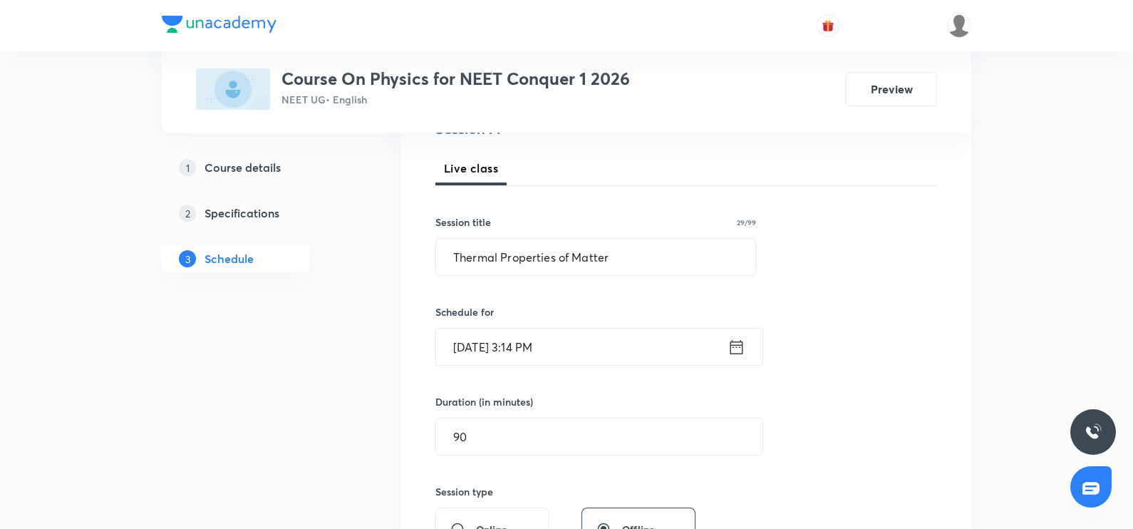
click at [733, 346] on icon at bounding box center [737, 346] width 13 height 14
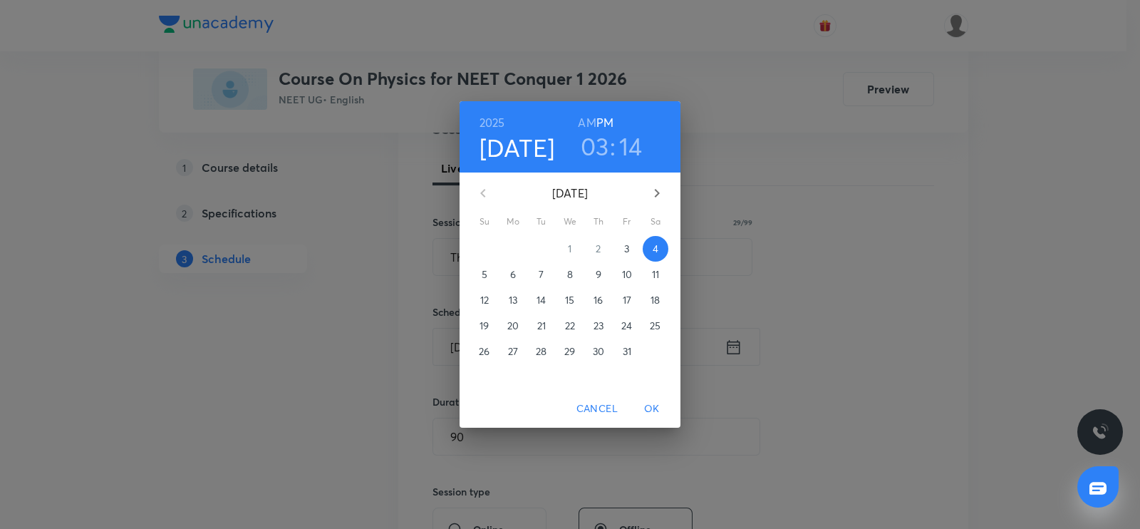
click at [627, 158] on h3 "14" at bounding box center [631, 146] width 24 height 30
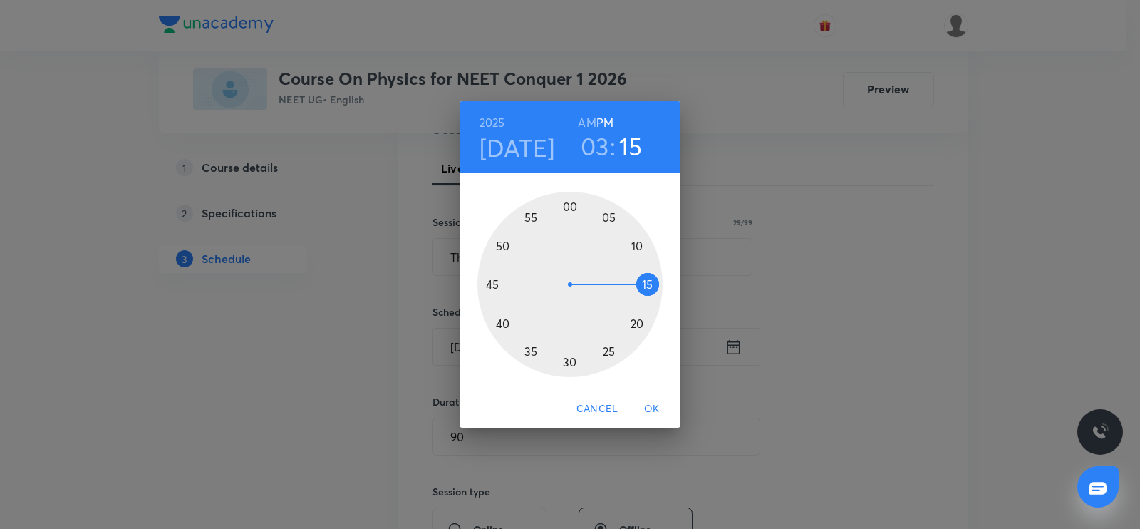
click at [645, 284] on div at bounding box center [570, 284] width 185 height 185
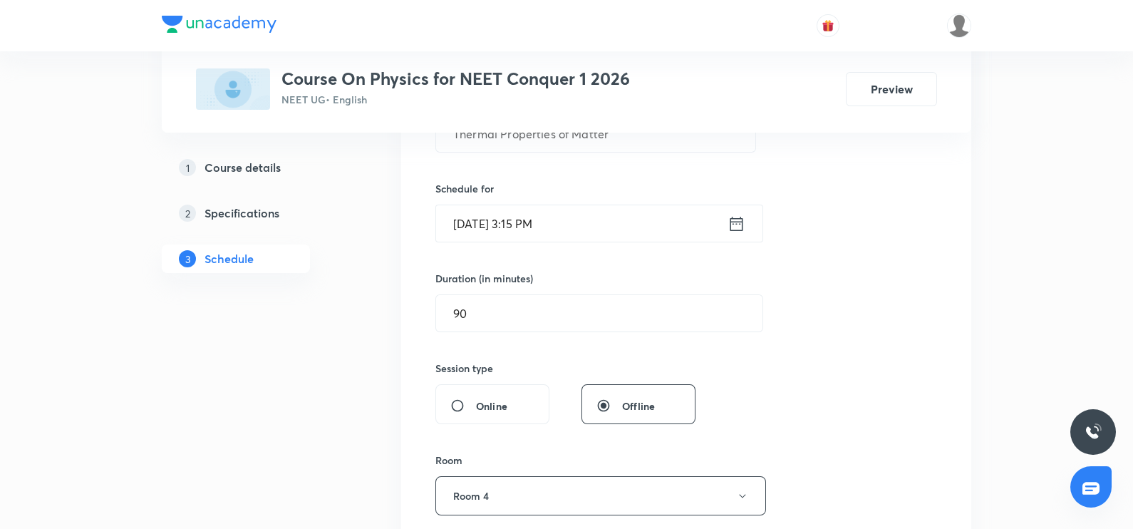
scroll to position [517, 0]
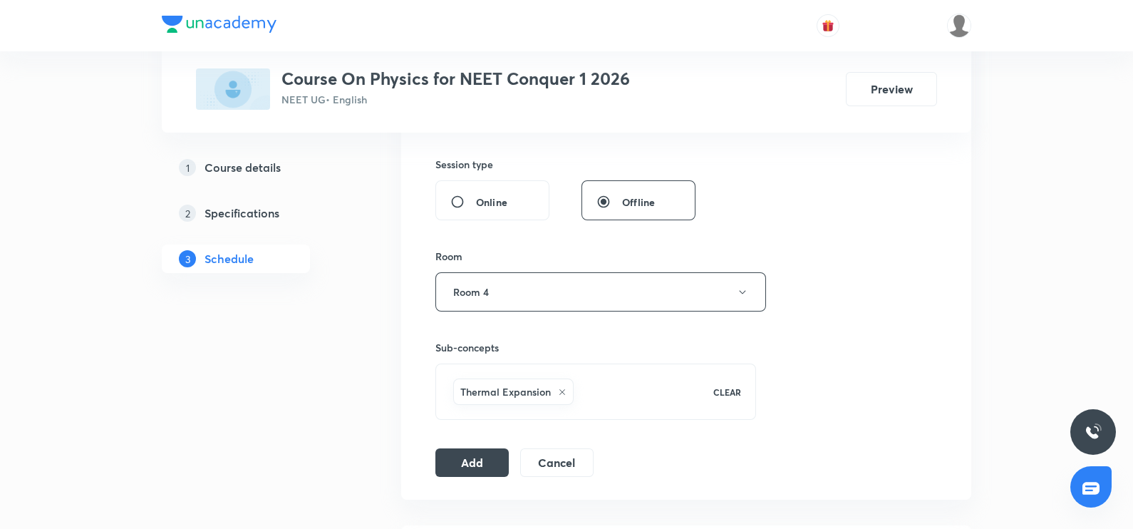
click at [448, 479] on div "Session 44 Live class Session title 29/99 Thermal Properties of Matter ​ Schedu…" at bounding box center [686, 133] width 570 height 731
click at [450, 473] on div "Add Cancel" at bounding box center [520, 462] width 170 height 29
click at [477, 449] on button "Add" at bounding box center [471, 461] width 73 height 29
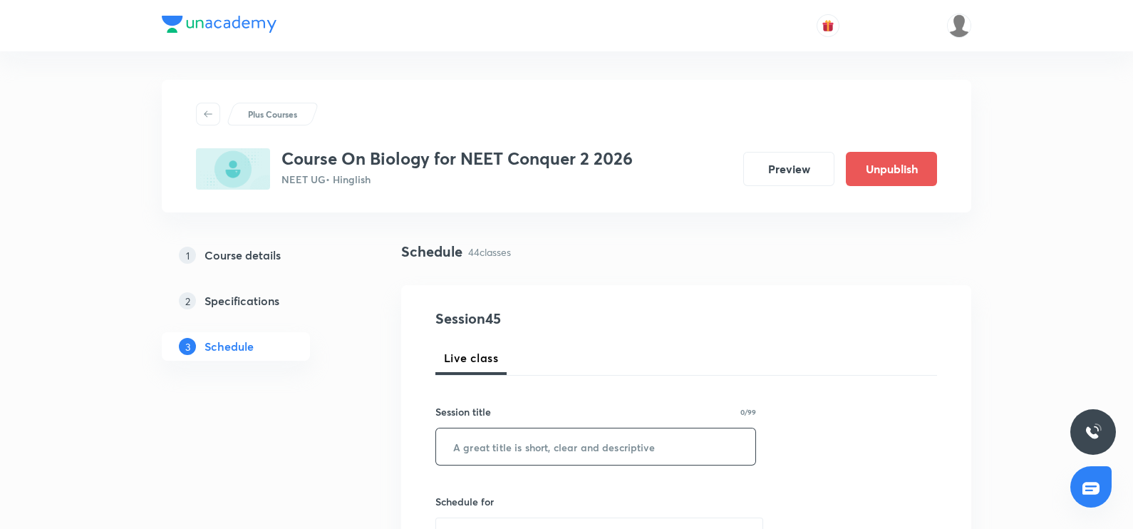
click at [525, 450] on input "text" at bounding box center [595, 446] width 319 height 36
paste input "[MEDICAL_DATA] and Circulation"
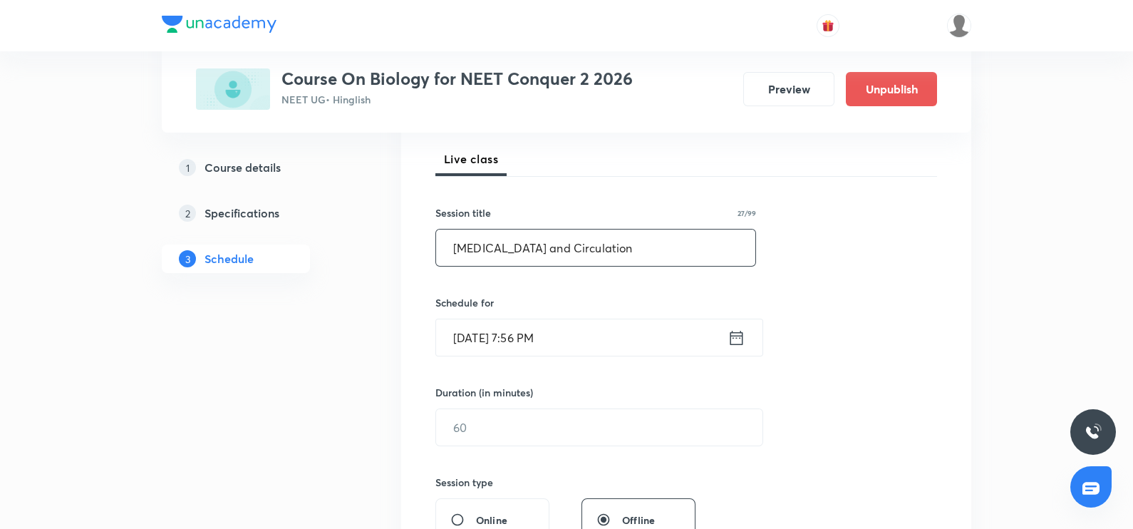
scroll to position [205, 0]
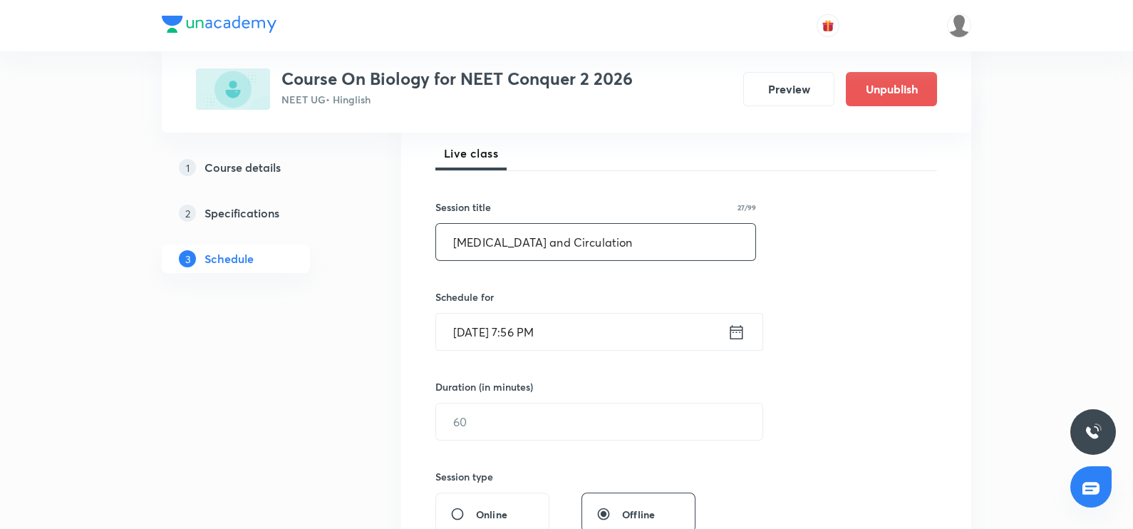
type input "[MEDICAL_DATA] and Circulation"
click at [740, 333] on icon at bounding box center [737, 332] width 18 height 20
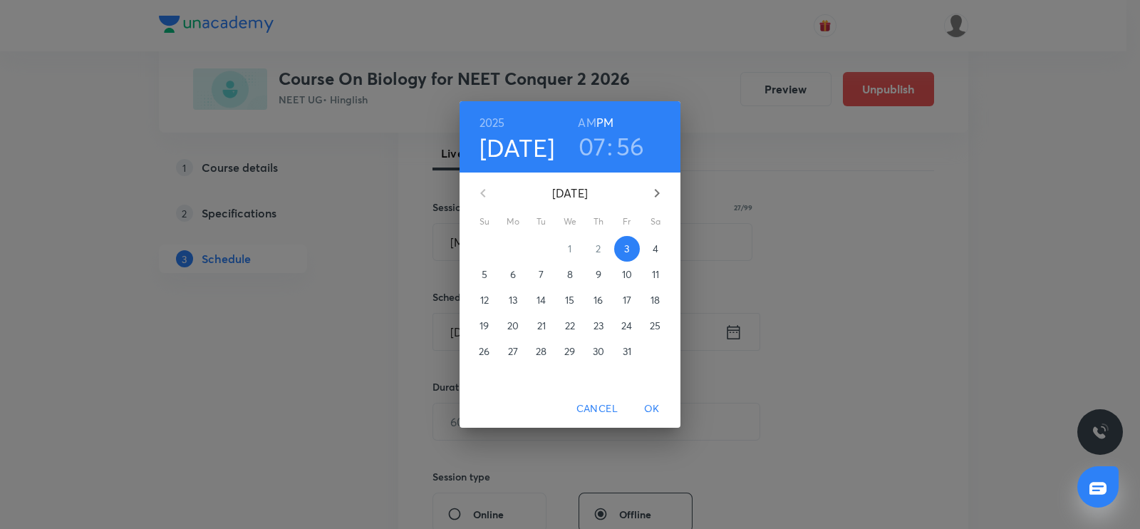
click at [652, 252] on span "4" at bounding box center [656, 249] width 26 height 14
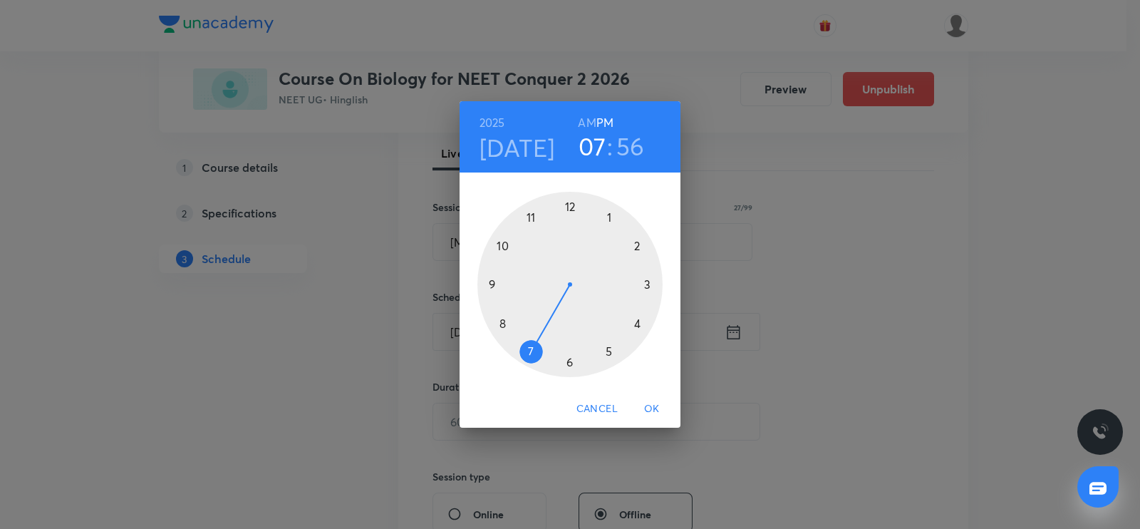
click at [535, 217] on div at bounding box center [570, 284] width 185 height 185
click at [585, 118] on h6 "AM" at bounding box center [587, 123] width 18 height 20
click at [569, 361] on div at bounding box center [570, 284] width 185 height 185
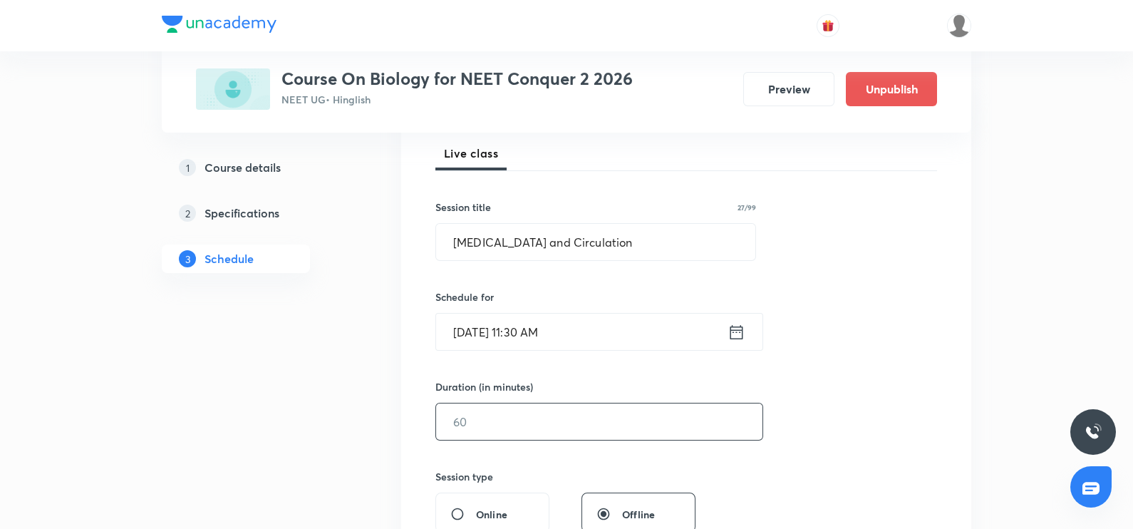
click at [521, 411] on input "text" at bounding box center [599, 421] width 326 height 36
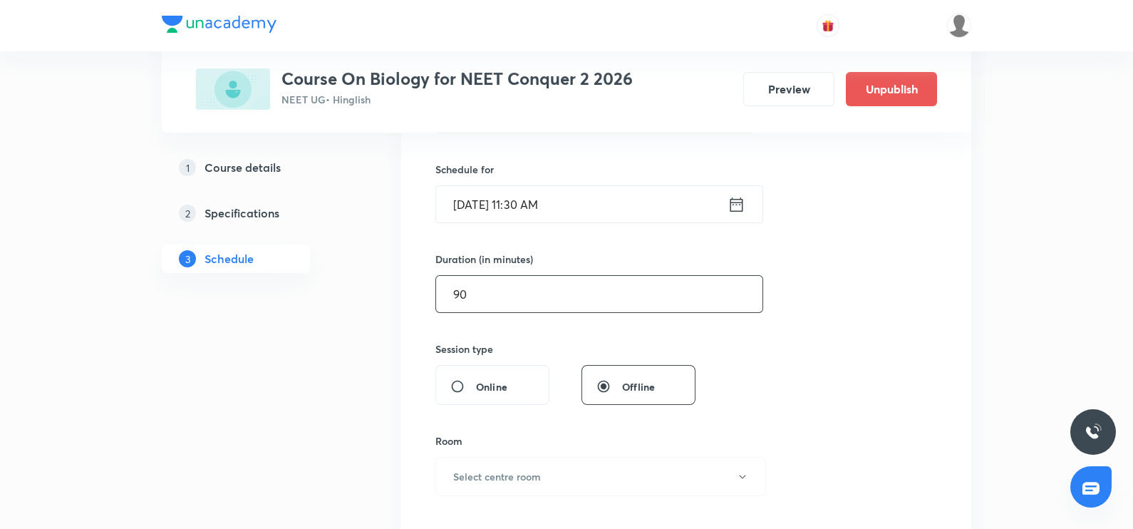
scroll to position [359, 0]
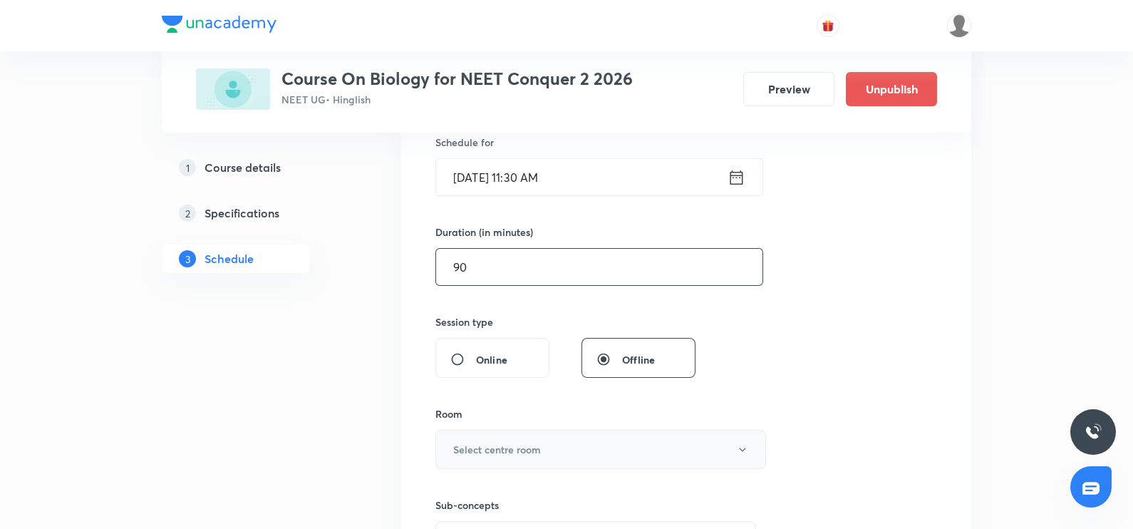
type input "90"
click at [492, 443] on h6 "Select centre room" at bounding box center [497, 449] width 88 height 15
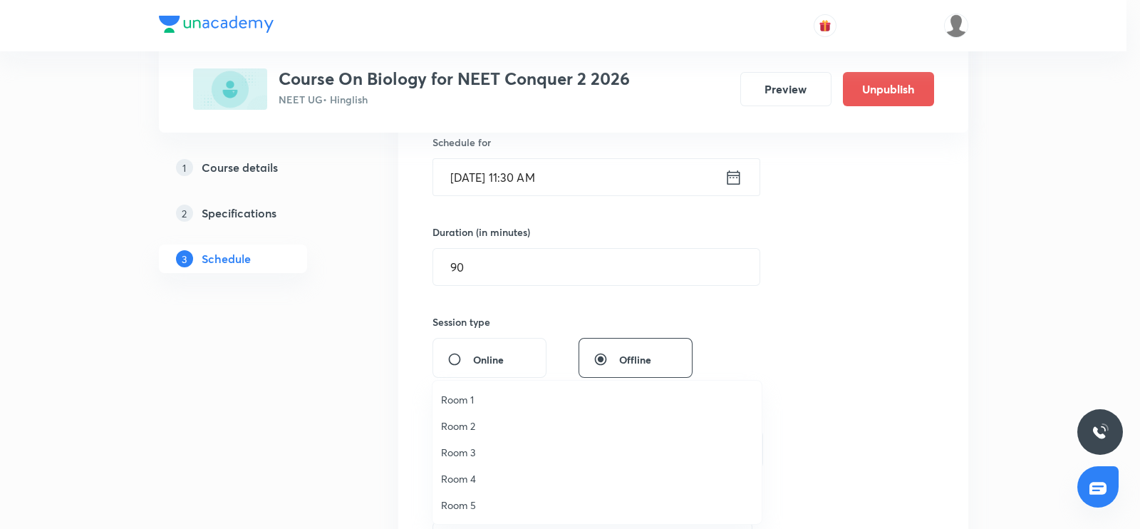
click at [462, 426] on span "Room 2" at bounding box center [597, 425] width 312 height 15
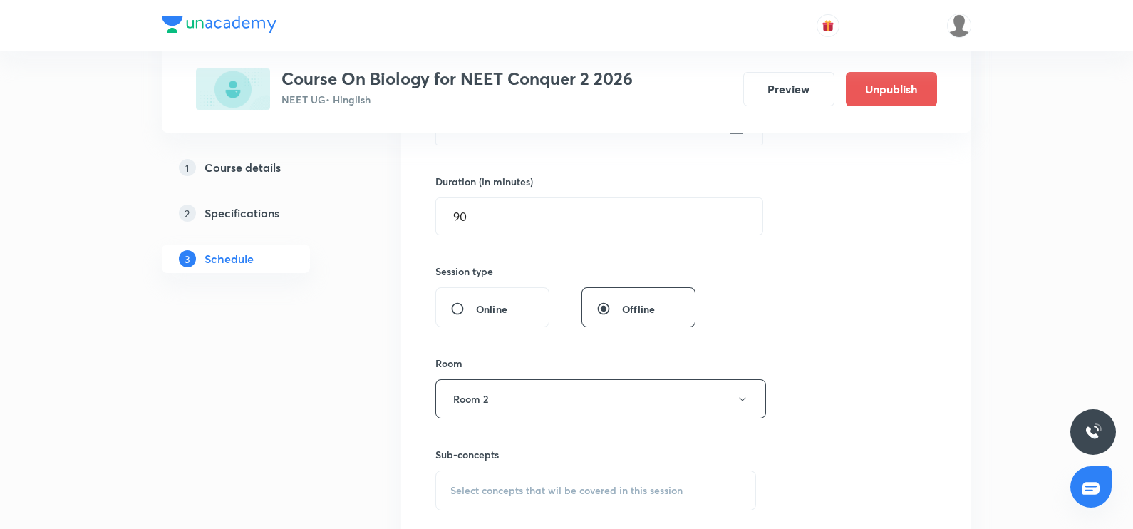
scroll to position [484, 0]
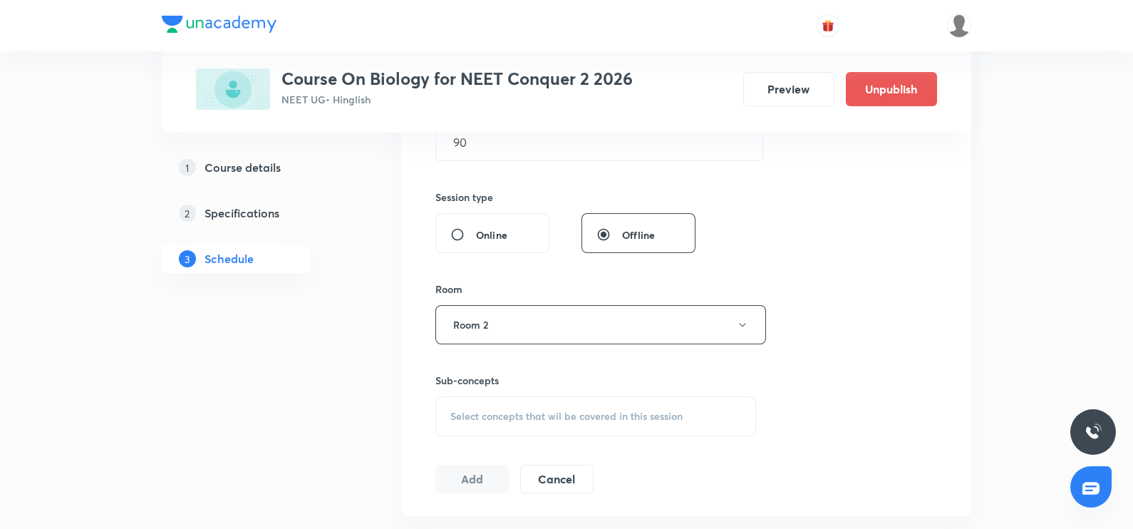
click at [462, 425] on div "Select concepts that wil be covered in this session" at bounding box center [595, 416] width 321 height 40
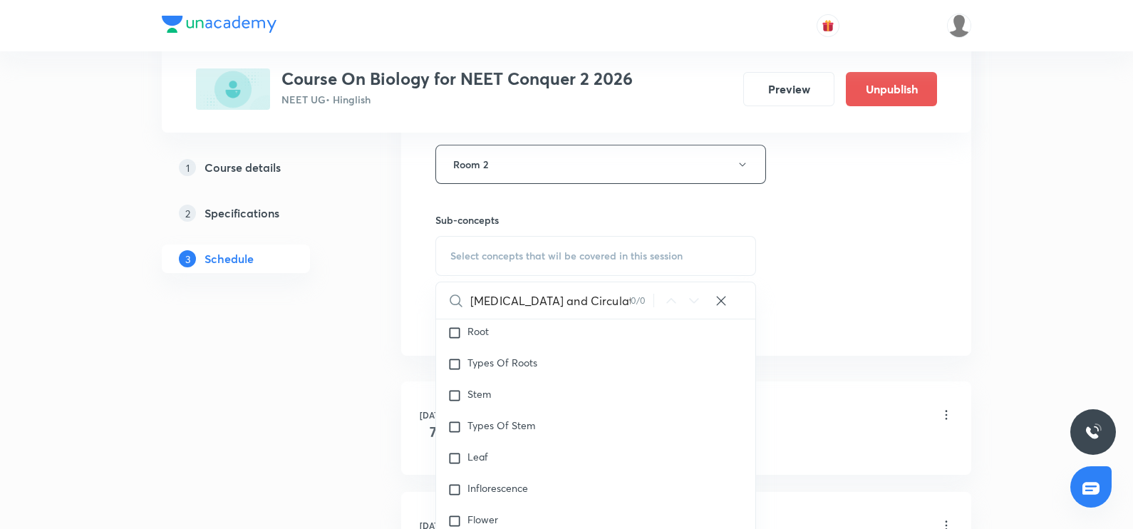
scroll to position [258, 0]
drag, startPoint x: 499, startPoint y: 296, endPoint x: 609, endPoint y: 295, distance: 110.5
click at [609, 295] on input "[MEDICAL_DATA] and Circulation" at bounding box center [550, 300] width 160 height 36
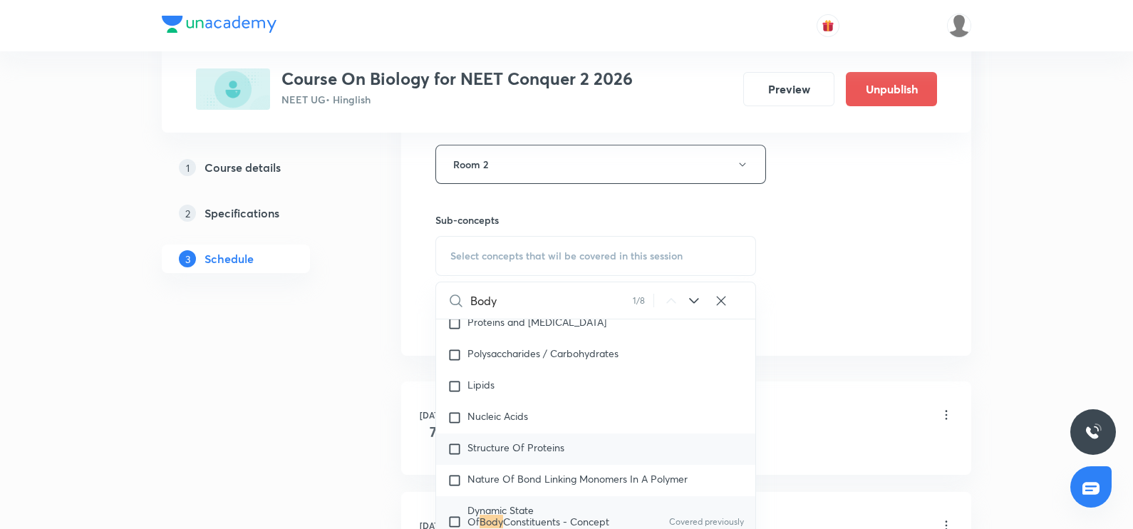
scroll to position [1549, 0]
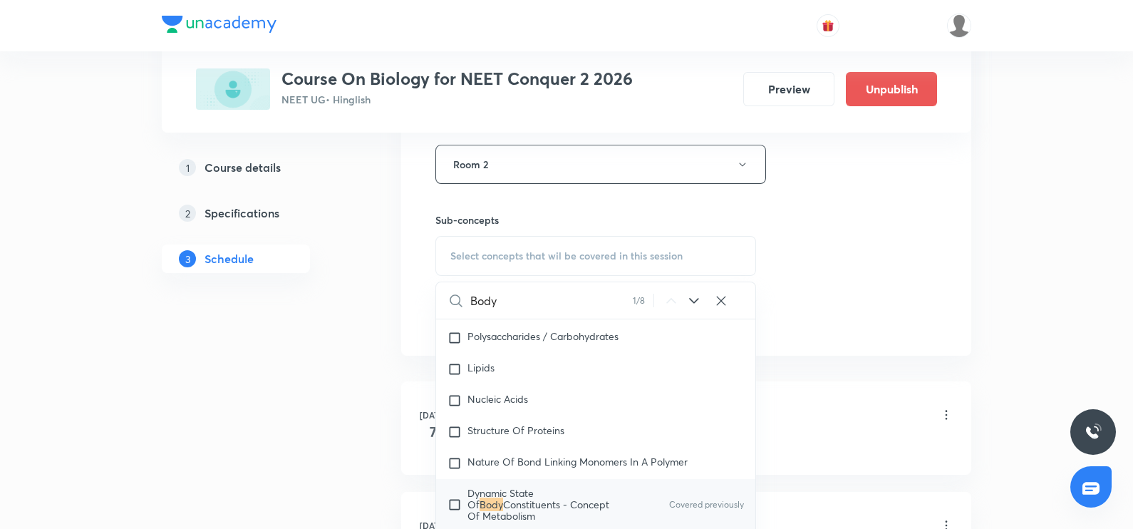
type input "Body"
click at [456, 510] on input "checkbox" at bounding box center [458, 504] width 20 height 34
checkbox input "true"
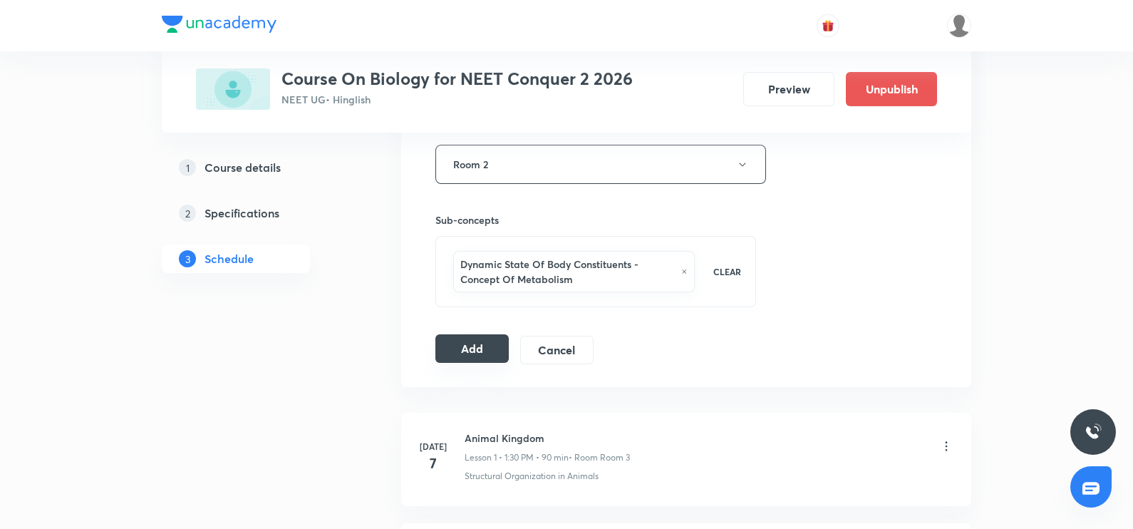
click at [462, 349] on button "Add" at bounding box center [471, 348] width 73 height 29
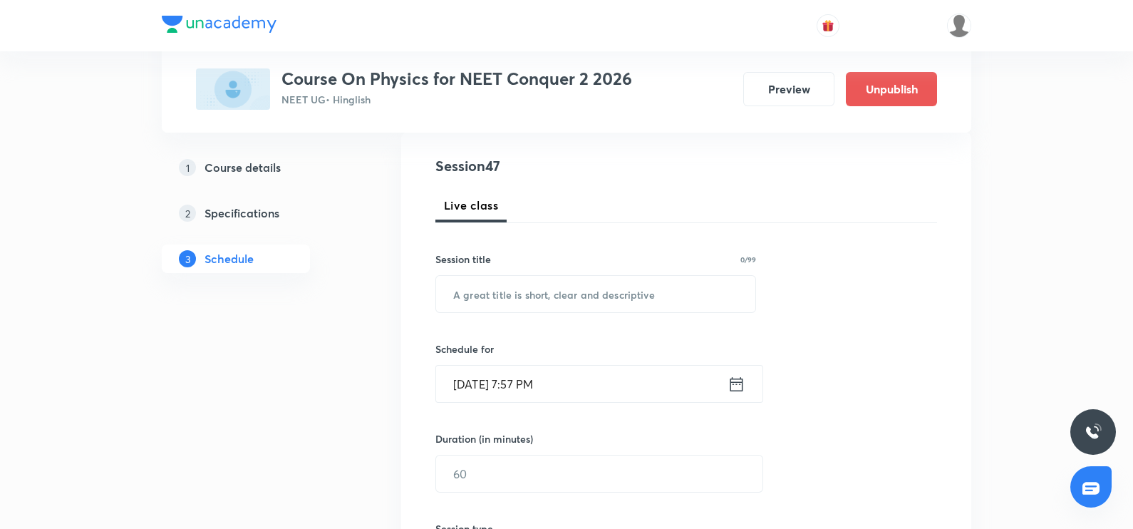
scroll to position [43, 0]
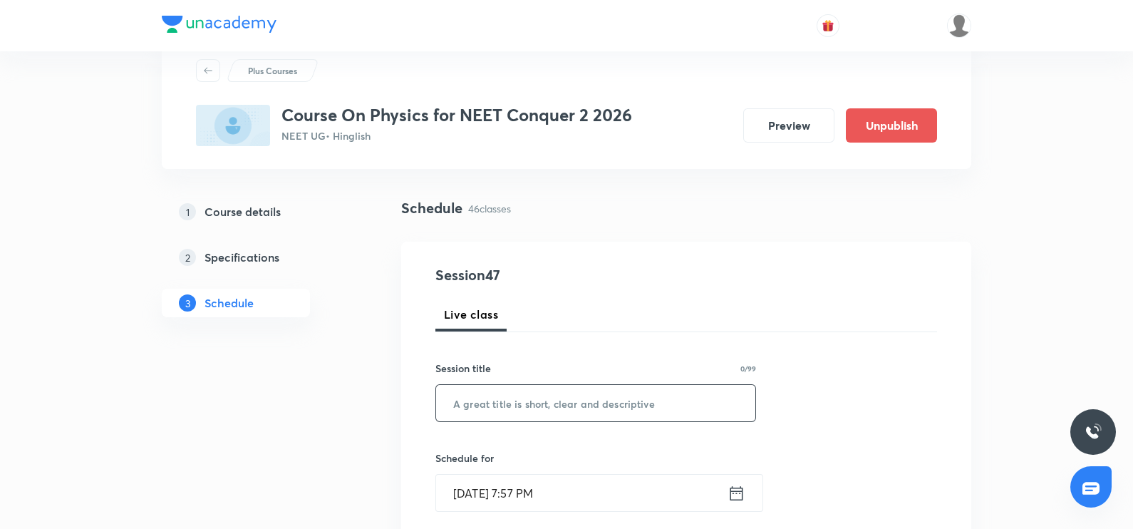
click at [462, 393] on input "text" at bounding box center [595, 403] width 319 height 36
paste input "Rotational Motion"
type input "Rotational Motion"
click at [727, 497] on input "Oct 3, 2025, 7:57 PM" at bounding box center [581, 493] width 291 height 36
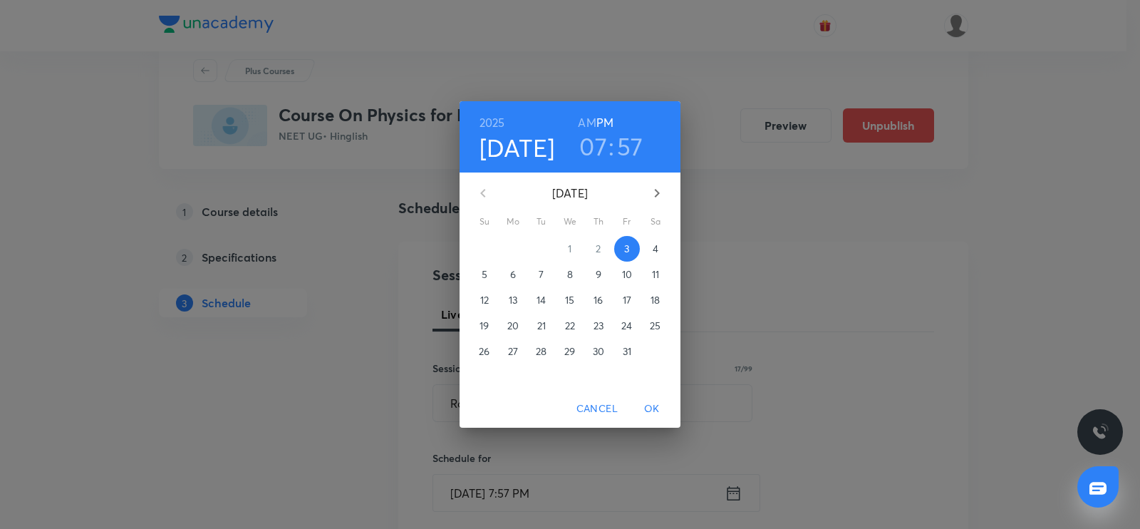
click at [656, 246] on p "4" at bounding box center [656, 249] width 6 height 14
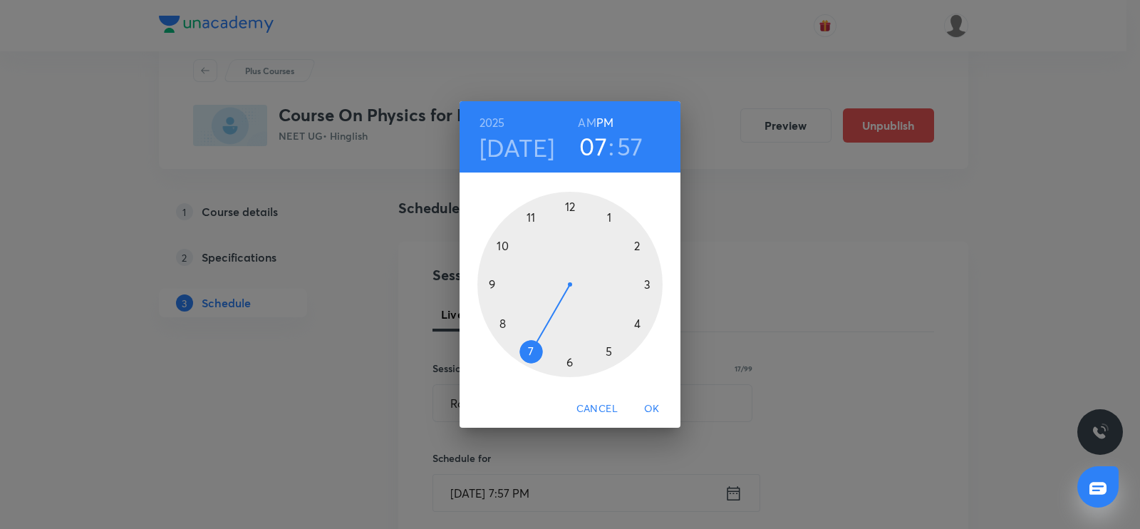
click at [609, 219] on div at bounding box center [570, 284] width 185 height 185
click at [568, 361] on div at bounding box center [570, 284] width 185 height 185
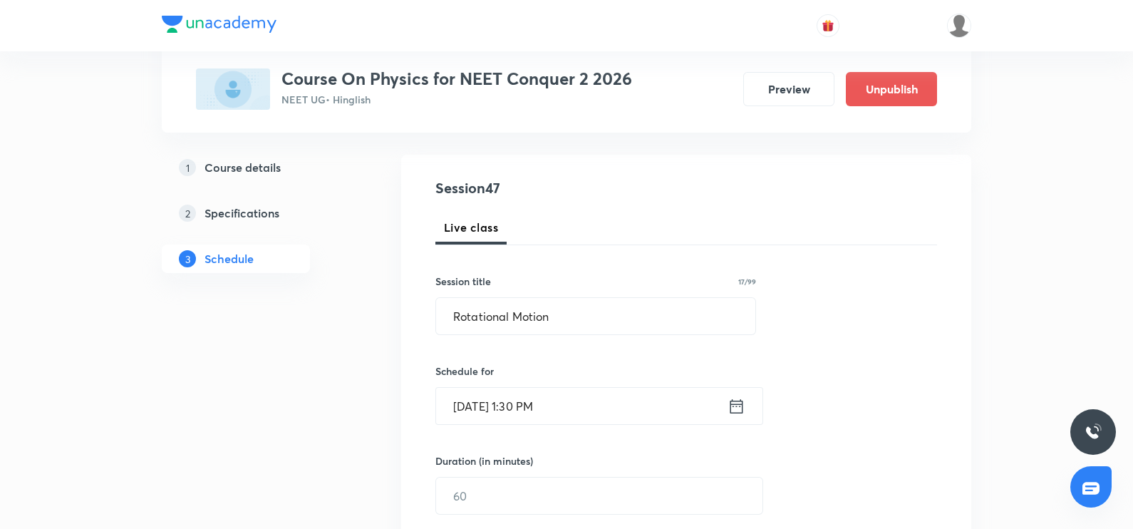
scroll to position [207, 0]
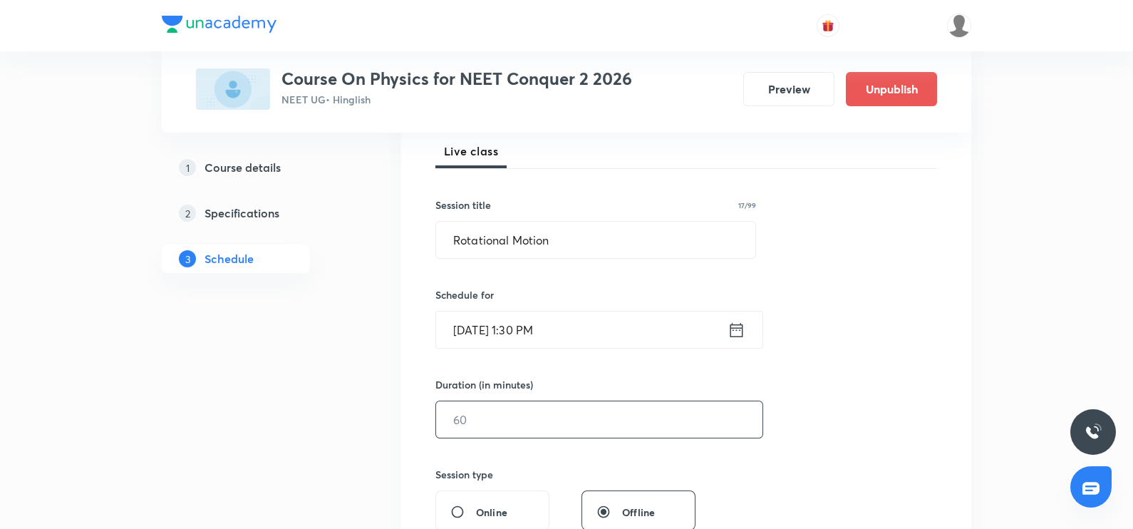
click at [499, 426] on input "text" at bounding box center [599, 419] width 326 height 36
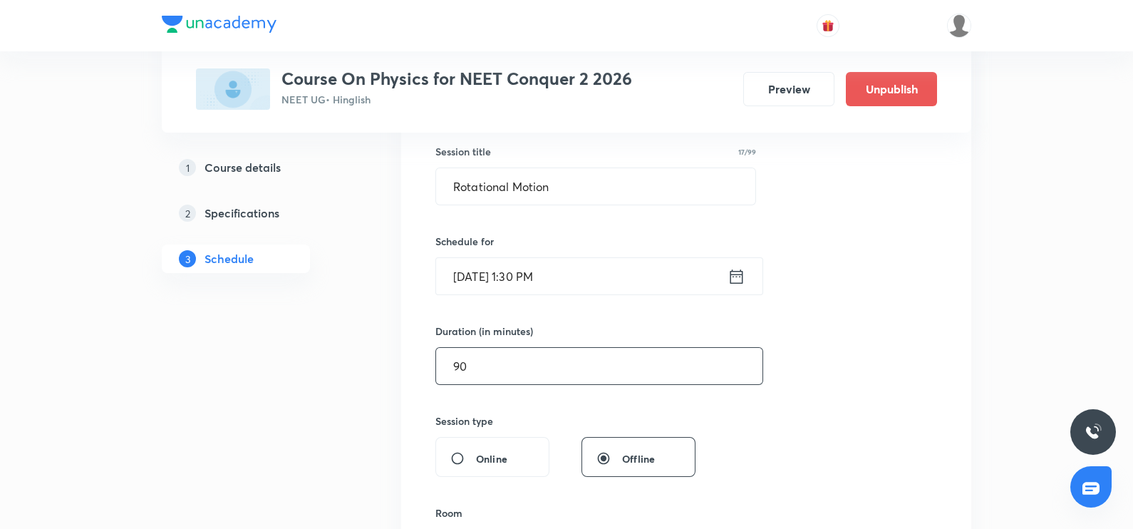
scroll to position [382, 0]
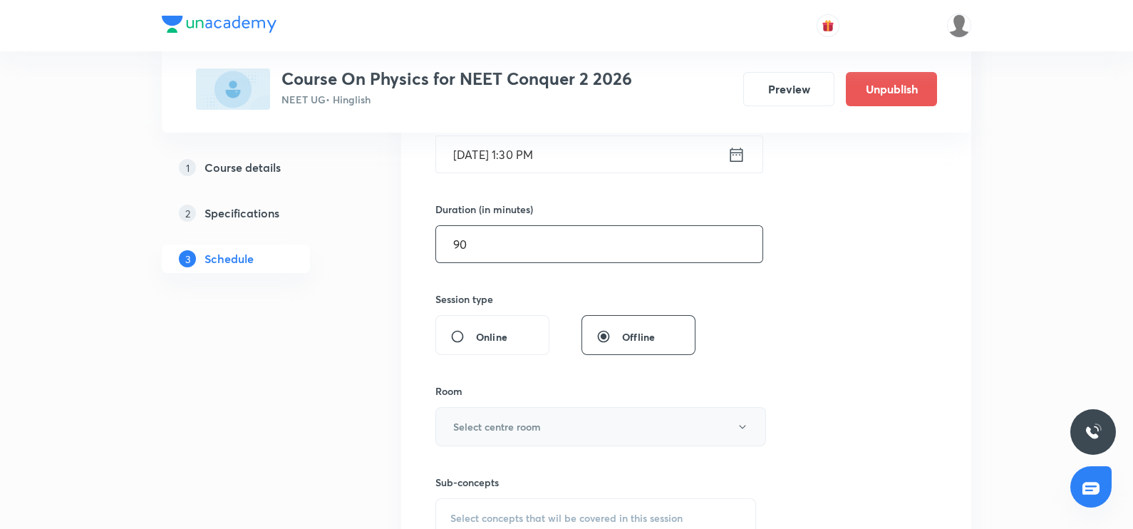
type input "90"
click at [501, 422] on h6 "Select centre room" at bounding box center [497, 426] width 88 height 15
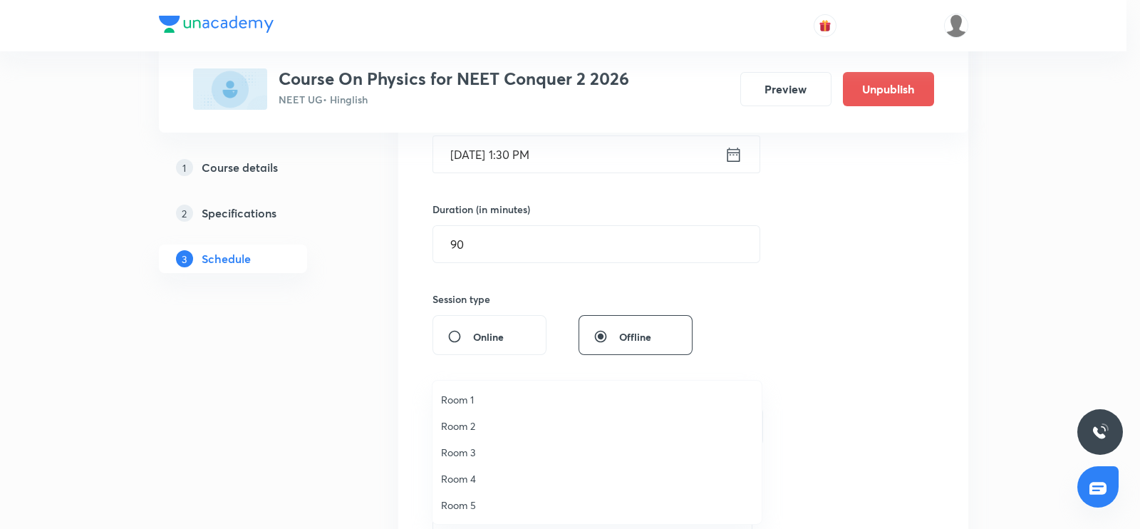
click at [461, 424] on span "Room 2" at bounding box center [597, 425] width 312 height 15
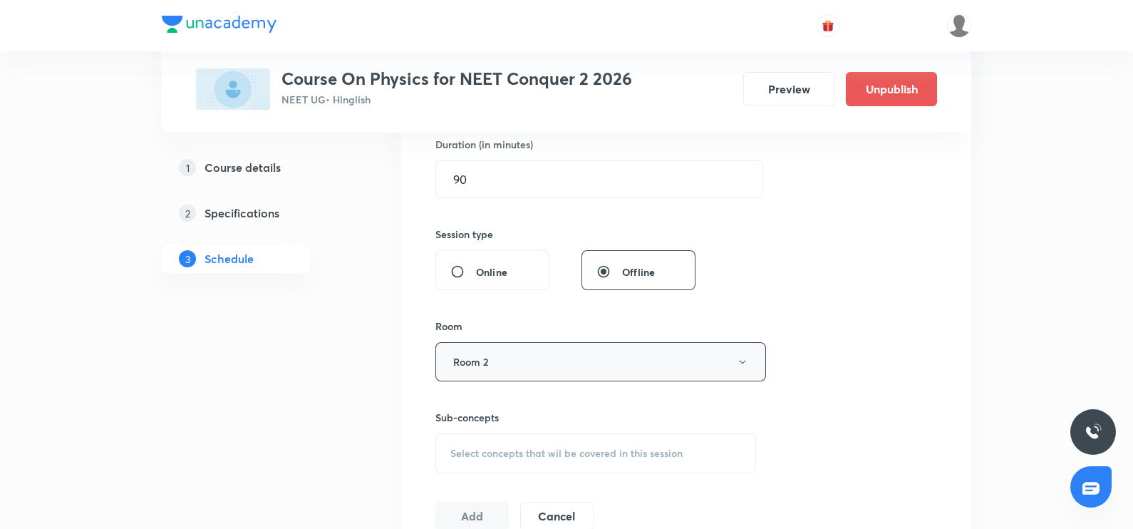
scroll to position [534, 0]
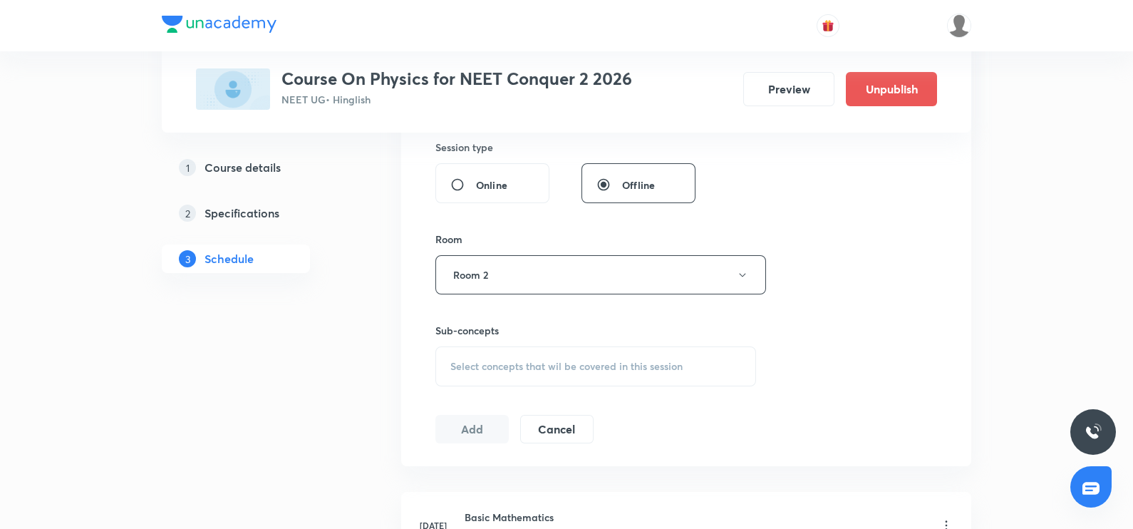
click at [465, 367] on span "Select concepts that wil be covered in this session" at bounding box center [566, 366] width 232 height 11
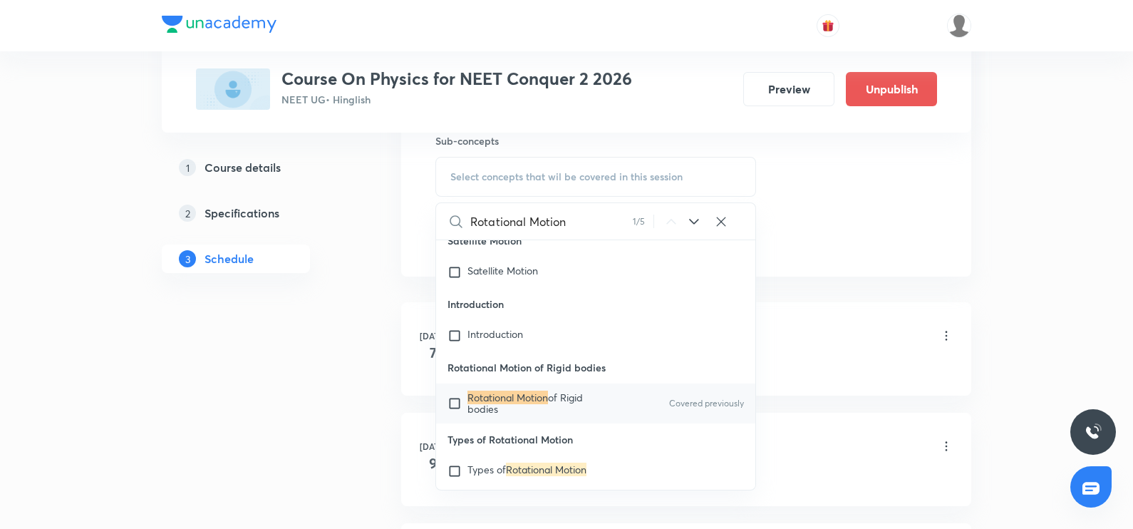
scroll to position [28943, 0]
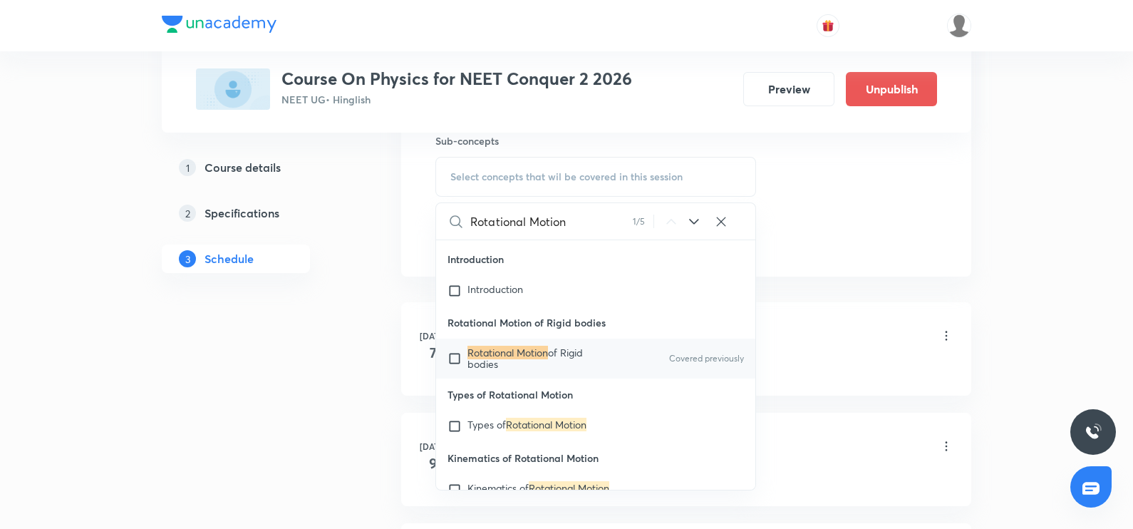
type input "Rotational Motion"
click at [453, 370] on input "checkbox" at bounding box center [458, 358] width 20 height 23
checkbox input "true"
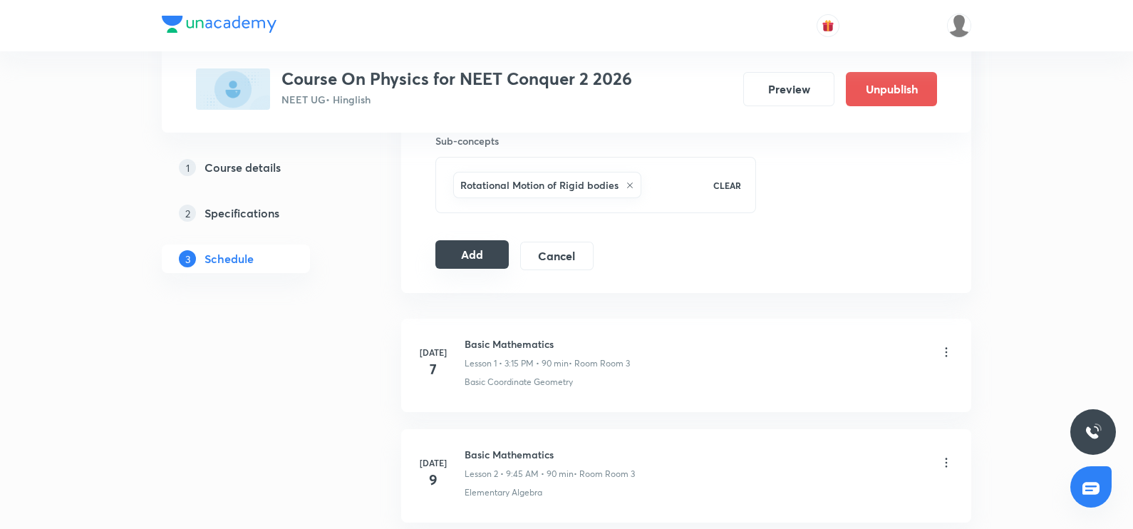
click at [494, 252] on button "Add" at bounding box center [471, 254] width 73 height 29
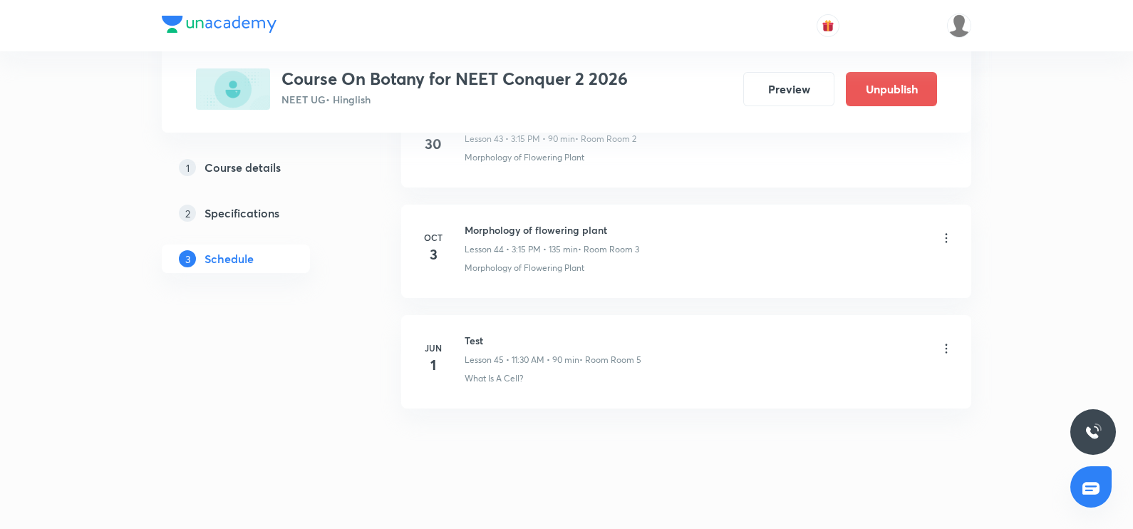
click at [534, 243] on p "Lesson 44 • 3:15 PM • 135 min" at bounding box center [521, 249] width 113 height 13
click at [527, 222] on h6 "Morphology of flowering plant" at bounding box center [552, 229] width 175 height 15
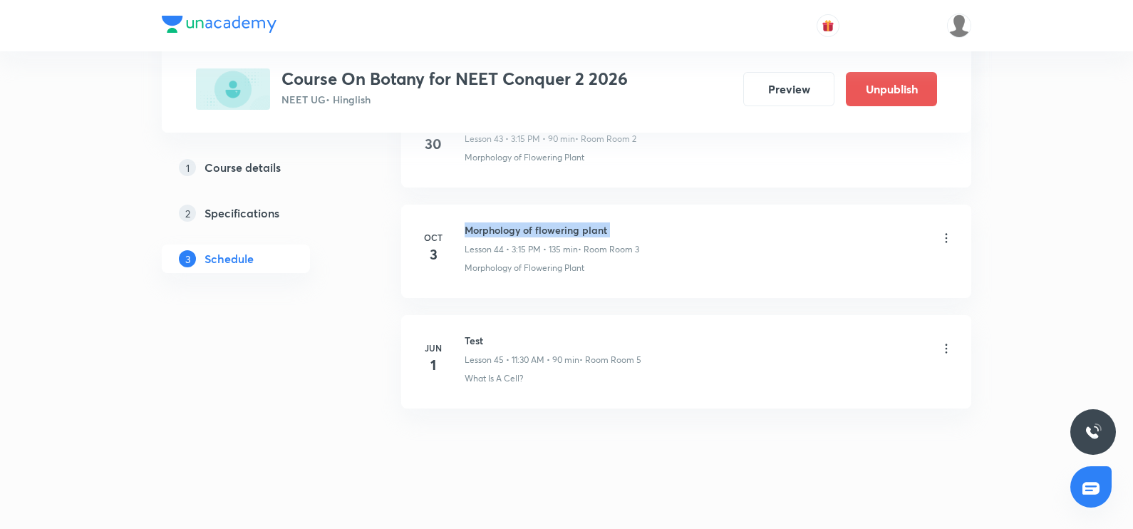
click at [527, 222] on h6 "Morphology of flowering plant" at bounding box center [552, 229] width 175 height 15
copy h6 "Morphology of flowering plant"
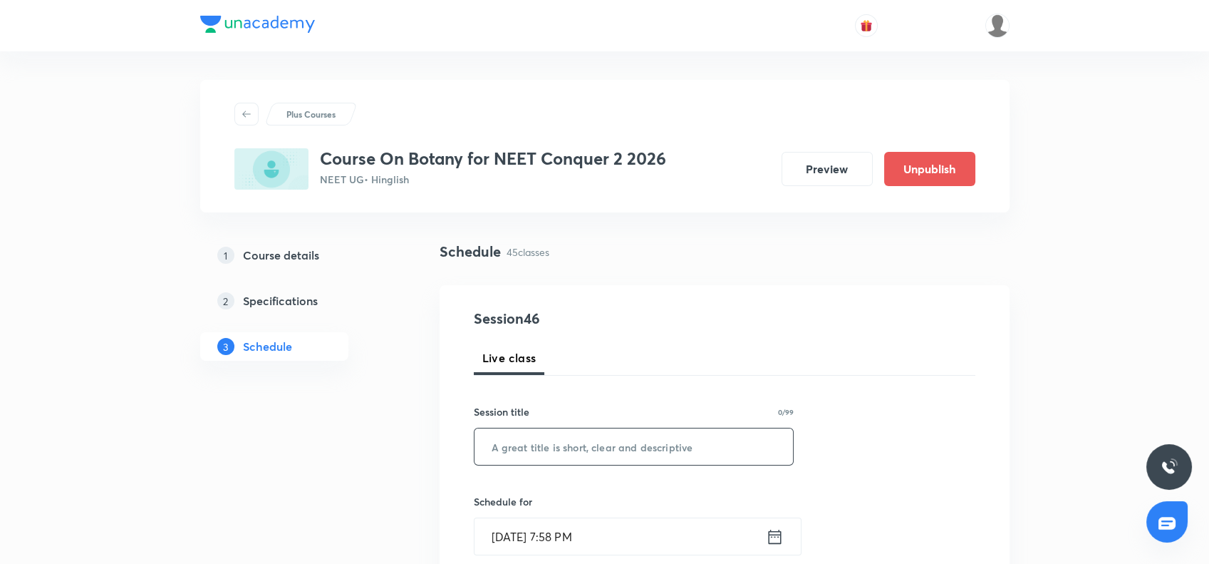
click at [547, 433] on input "text" at bounding box center [634, 446] width 319 height 36
paste input "Morphology of flowering plant"
type input "Morphology of flowering plant"
click at [778, 528] on icon at bounding box center [774, 536] width 13 height 14
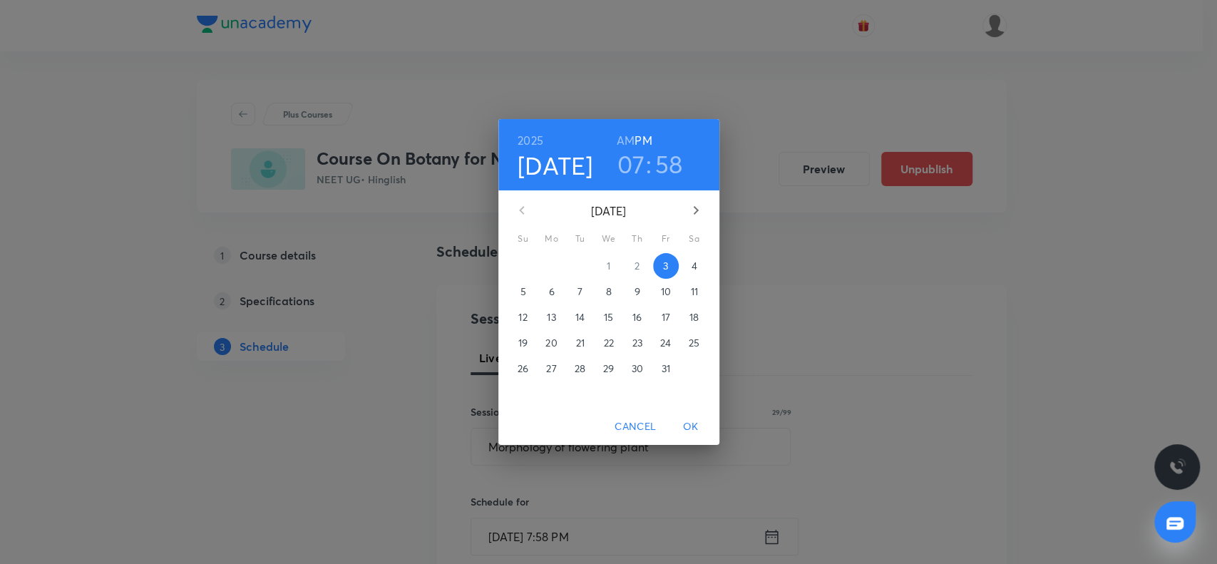
click at [691, 265] on p "4" at bounding box center [694, 266] width 6 height 14
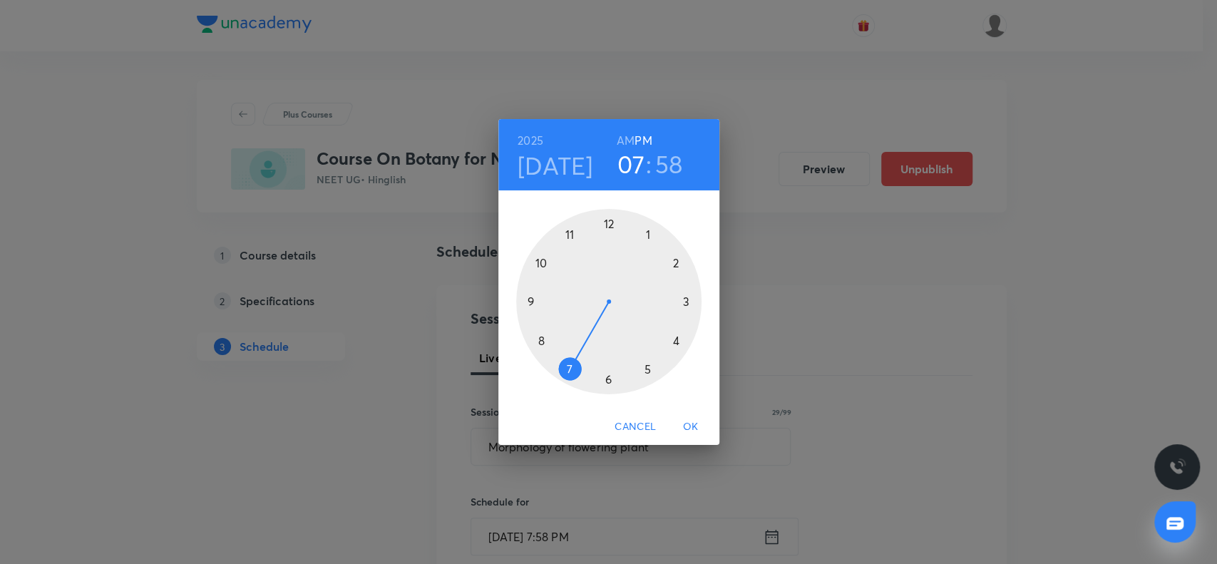
click at [687, 304] on div at bounding box center [608, 301] width 185 height 185
click at [688, 299] on div at bounding box center [608, 301] width 185 height 185
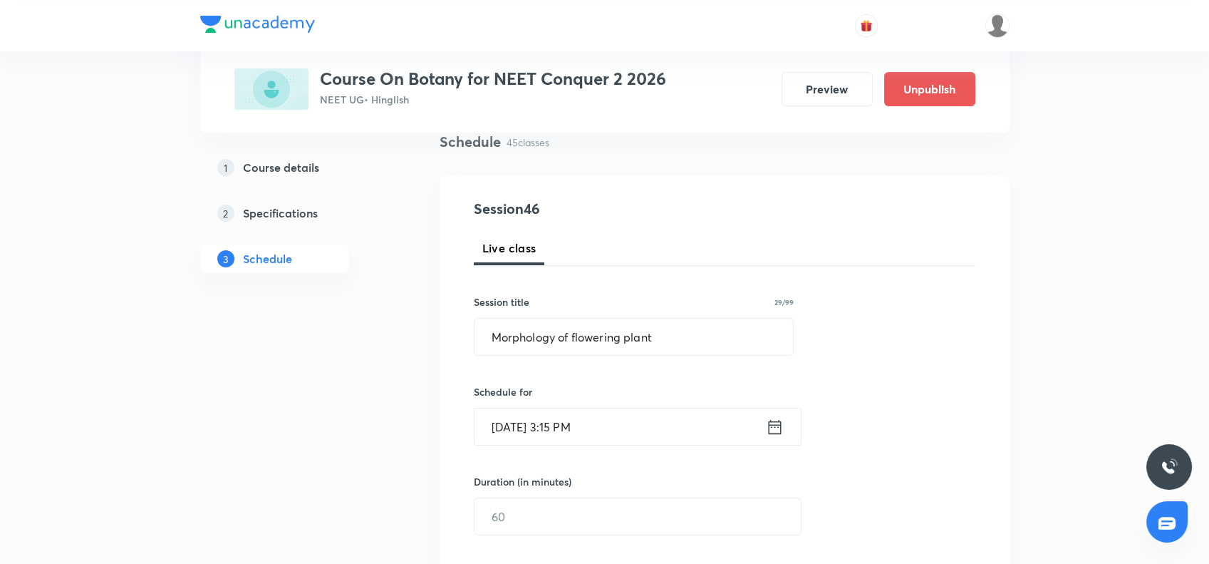
scroll to position [145, 0]
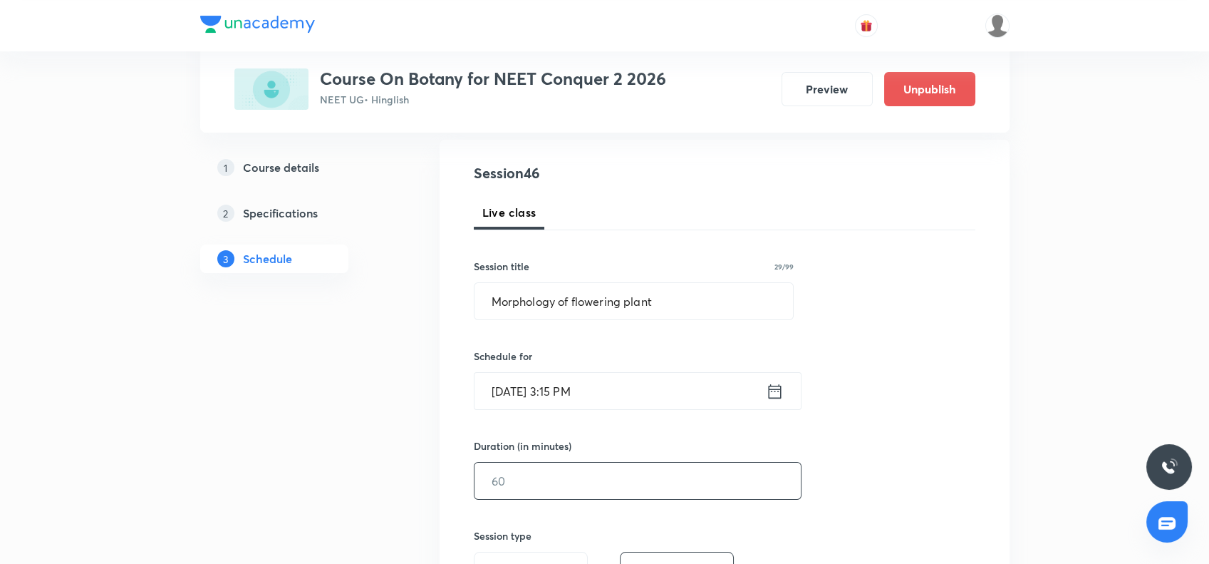
click at [582, 484] on input "text" at bounding box center [638, 481] width 326 height 36
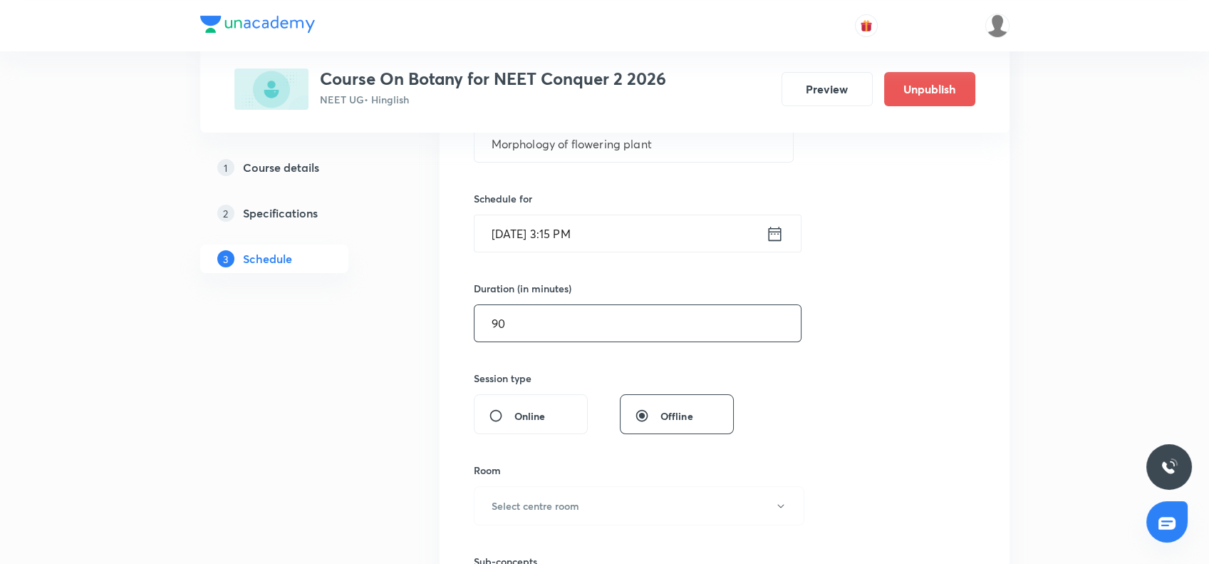
scroll to position [386, 0]
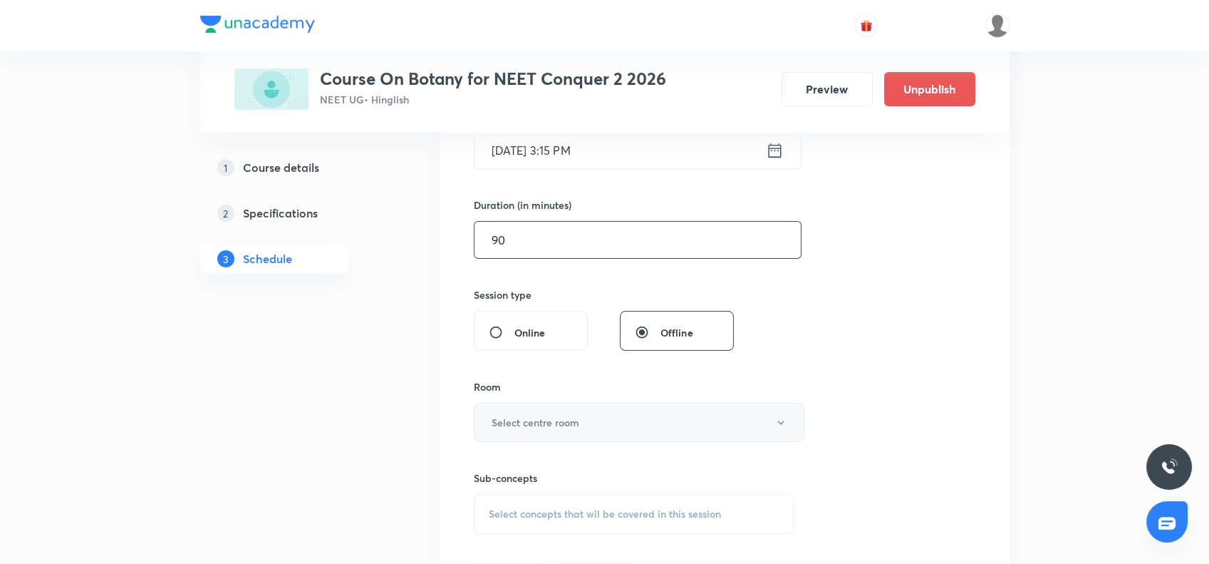
type input "90"
click at [564, 425] on h6 "Select centre room" at bounding box center [536, 422] width 88 height 15
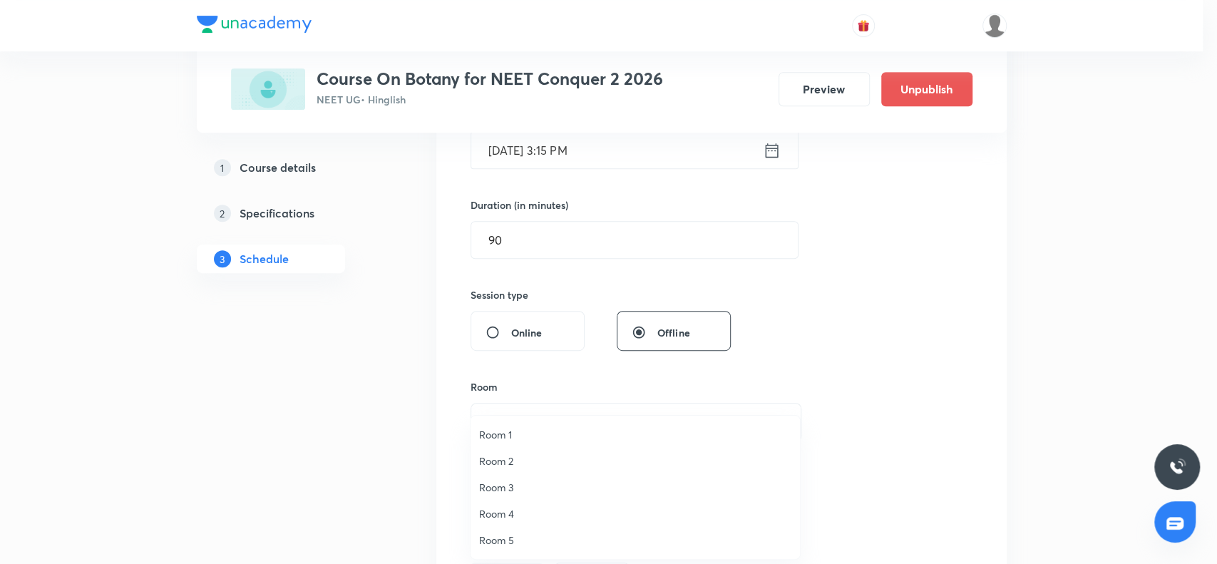
click at [515, 505] on li "Room 4" at bounding box center [634, 513] width 329 height 26
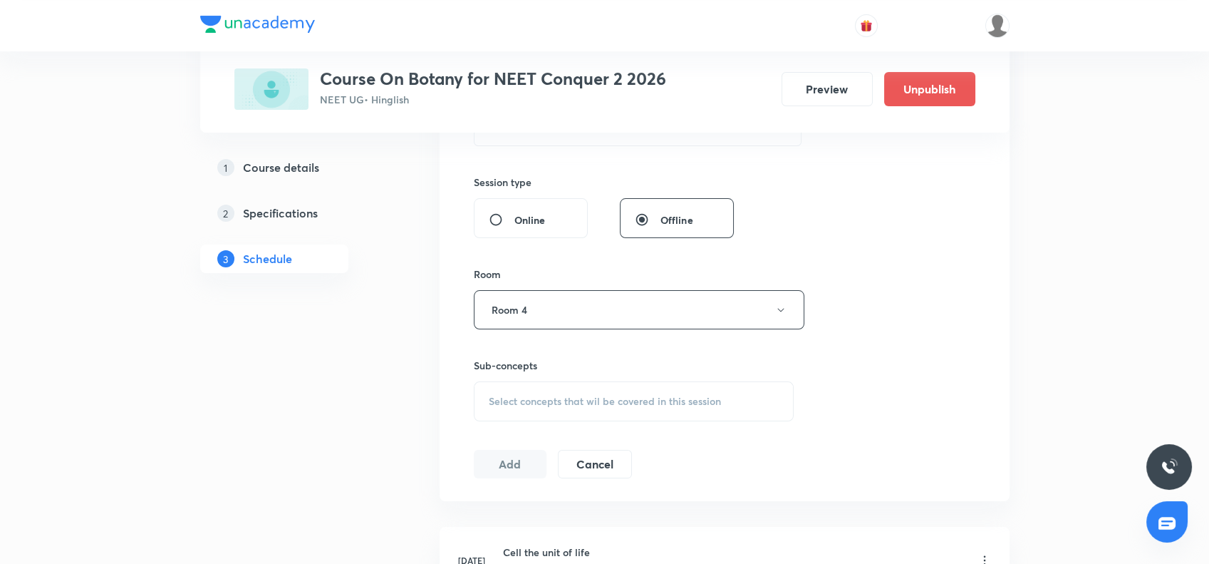
scroll to position [500, 0]
click at [528, 415] on div "Select concepts that wil be covered in this session" at bounding box center [634, 400] width 321 height 40
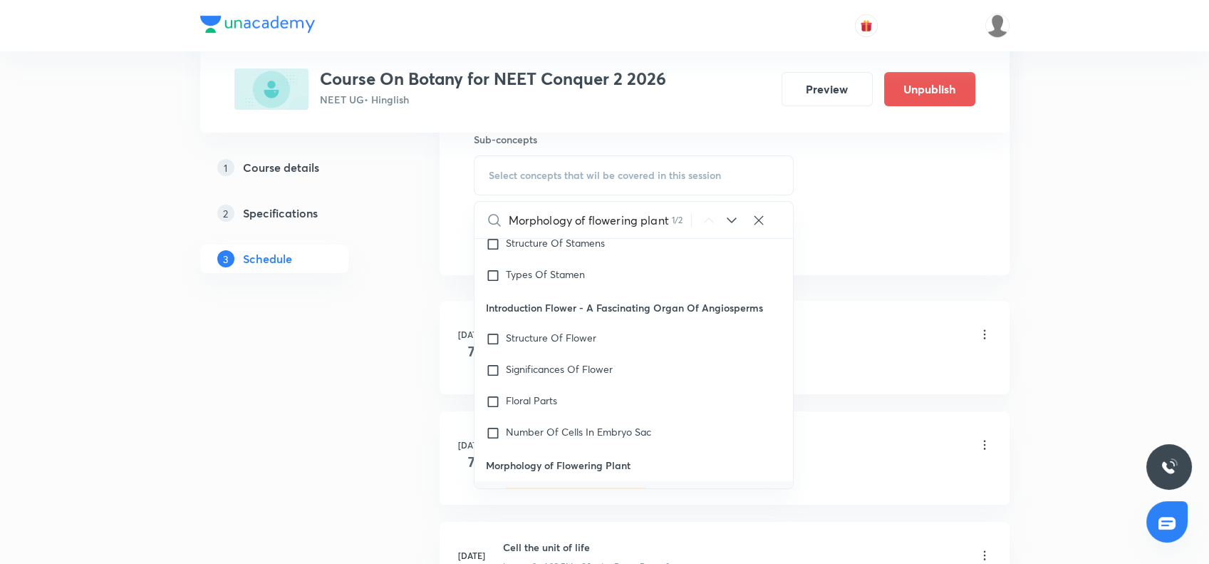
scroll to position [28079, 0]
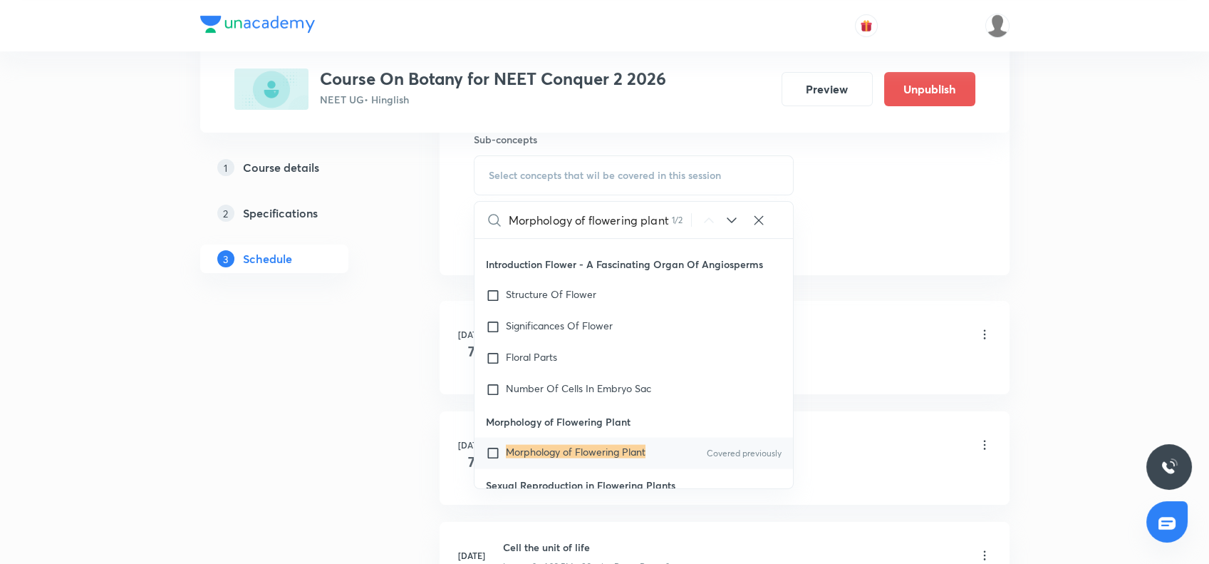
type input "Morphology of flowering plant"
click at [496, 445] on input "checkbox" at bounding box center [496, 452] width 20 height 14
checkbox input "true"
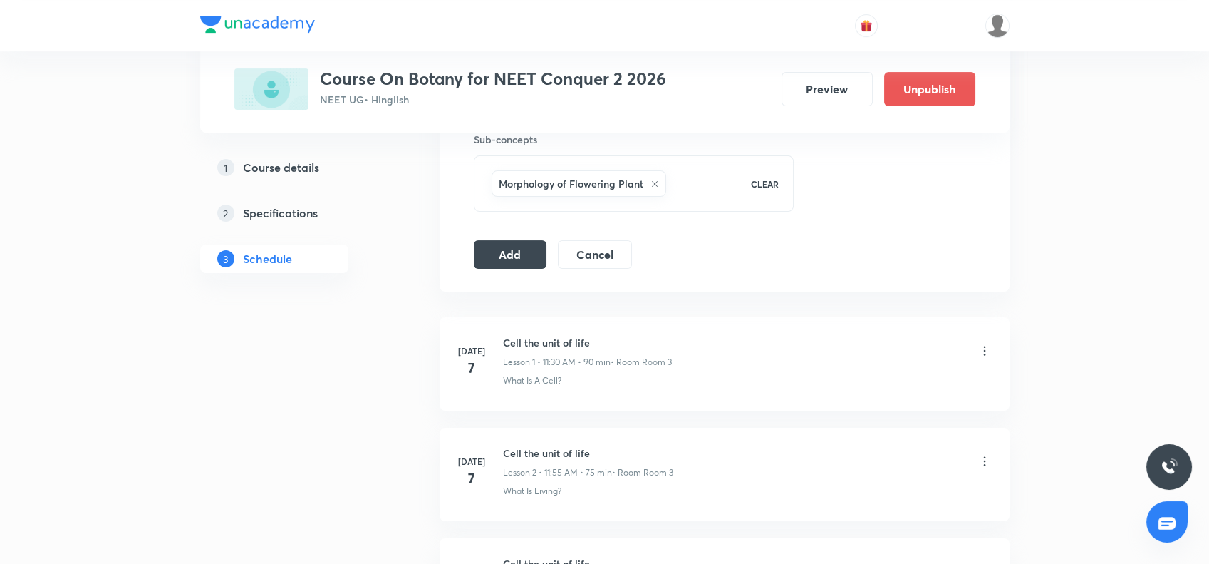
click at [653, 394] on li "[DATE] Cell the unit of life Lesson 1 • 11:30 AM • 90 min • Room Room 3 What Is…" at bounding box center [725, 363] width 570 height 93
click at [531, 249] on button "Add" at bounding box center [510, 253] width 73 height 29
